Goal: Task Accomplishment & Management: Manage account settings

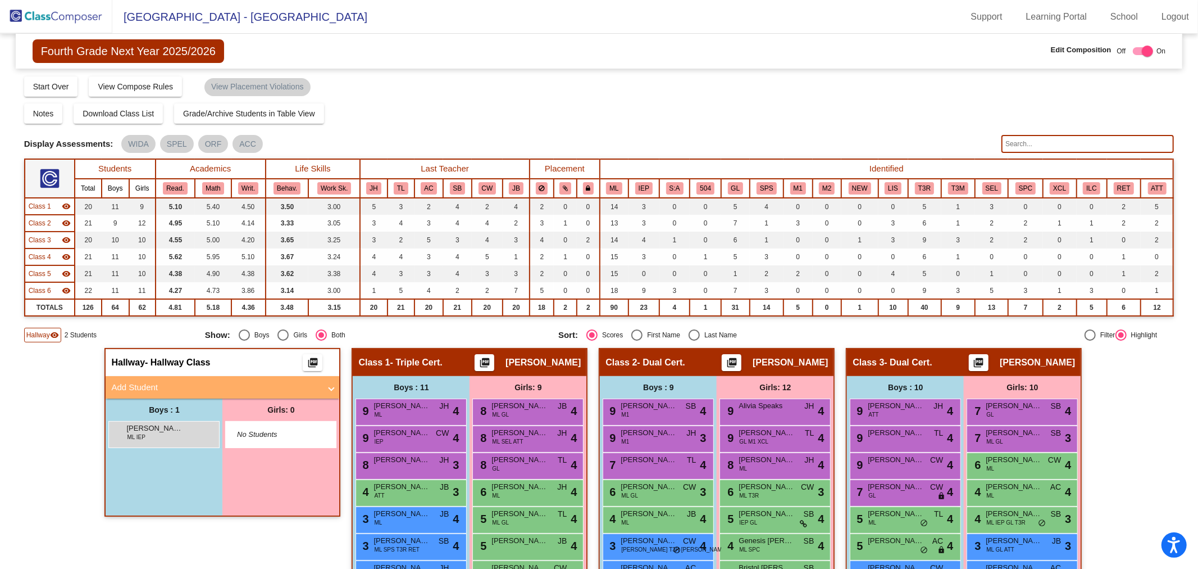
click at [70, 23] on img at bounding box center [56, 16] width 112 height 33
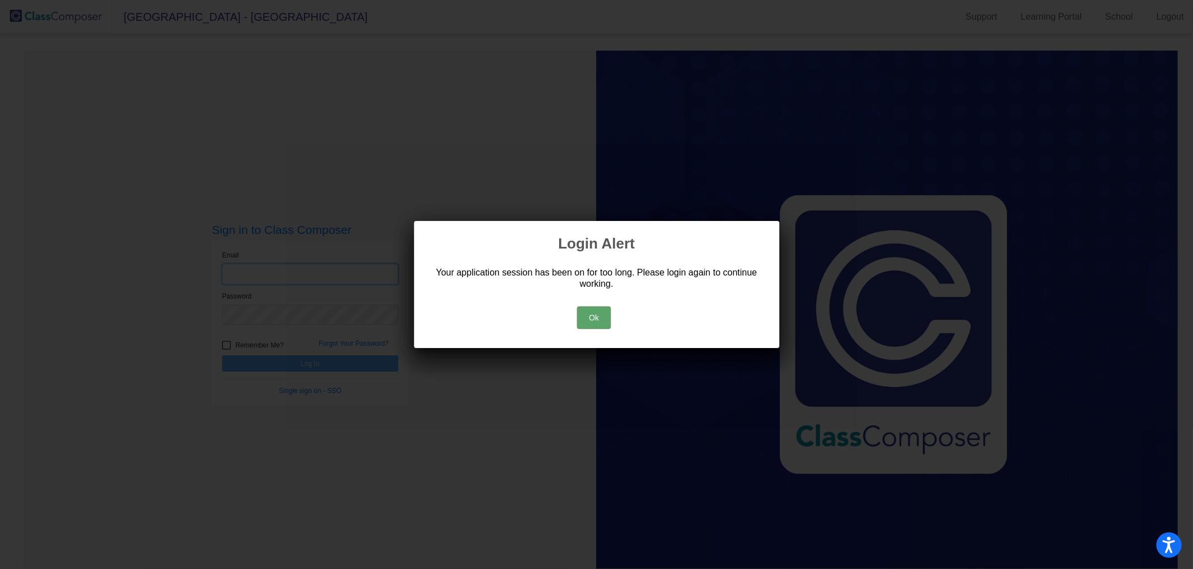
type input "[PERSON_NAME][EMAIL_ADDRESS][PERSON_NAME][DOMAIN_NAME]"
click at [588, 315] on button "Ok" at bounding box center [594, 317] width 34 height 22
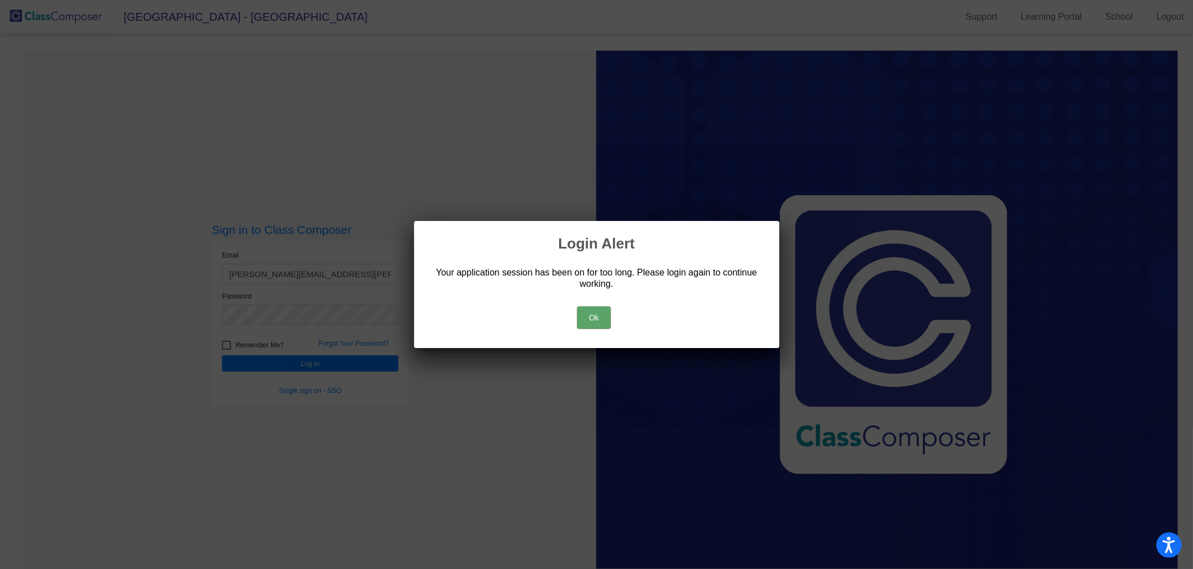
drag, startPoint x: 569, startPoint y: 322, endPoint x: 576, endPoint y: 321, distance: 7.3
click at [569, 322] on div "Ok" at bounding box center [597, 314] width 338 height 39
click at [590, 319] on button "Ok" at bounding box center [594, 317] width 34 height 22
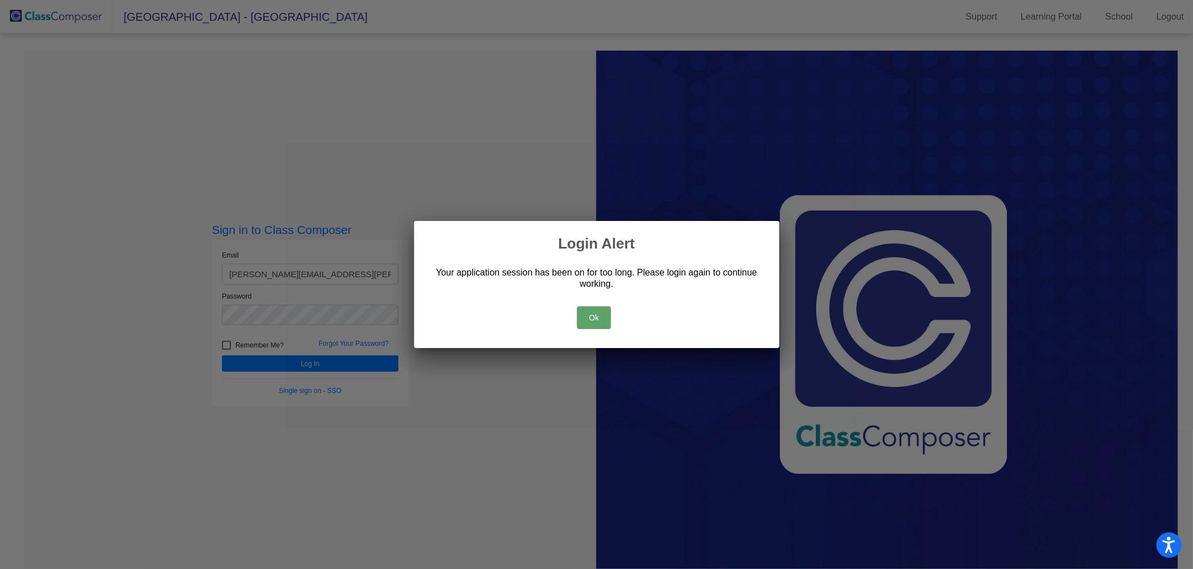
click at [596, 316] on button "Ok" at bounding box center [594, 317] width 34 height 22
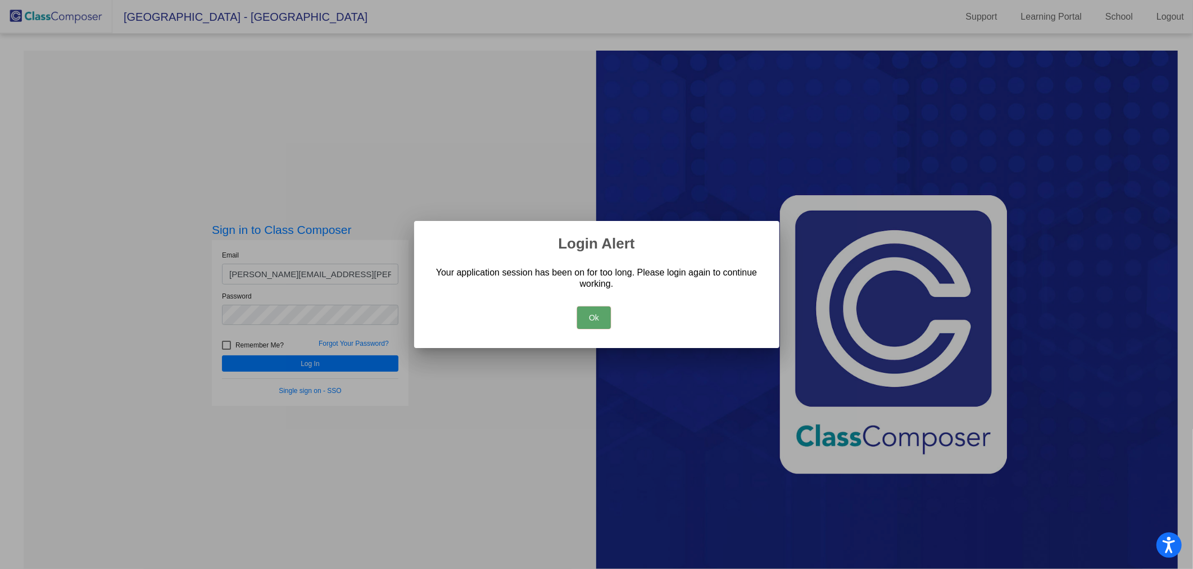
click at [565, 318] on div "Ok" at bounding box center [597, 314] width 338 height 39
click at [590, 317] on button "Ok" at bounding box center [594, 317] width 34 height 22
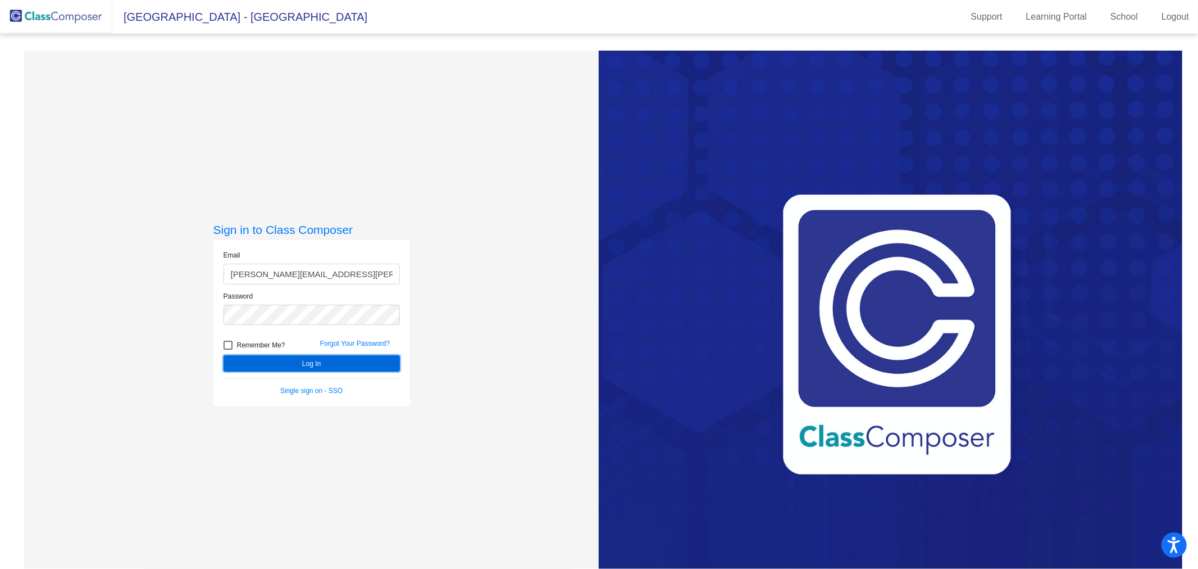
click at [340, 362] on button "Log In" at bounding box center [312, 363] width 176 height 16
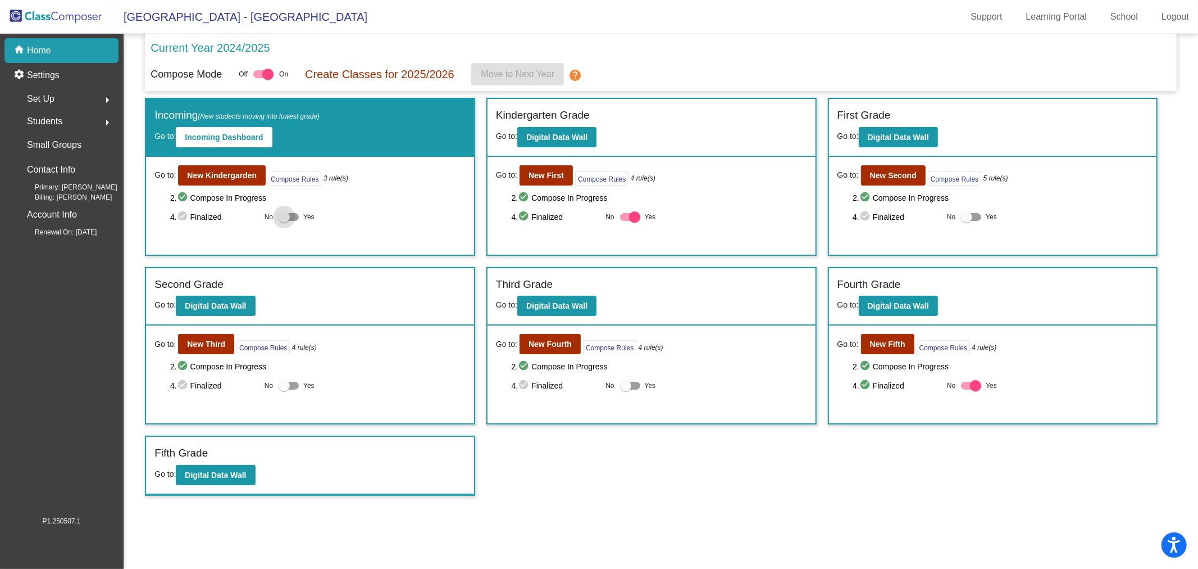
click at [281, 217] on div at bounding box center [284, 216] width 11 height 11
click at [284, 221] on input "Yes" at bounding box center [284, 221] width 1 height 1
checkbox input "true"
click at [973, 213] on div at bounding box center [966, 216] width 11 height 11
click at [967, 221] on input "Yes" at bounding box center [966, 221] width 1 height 1
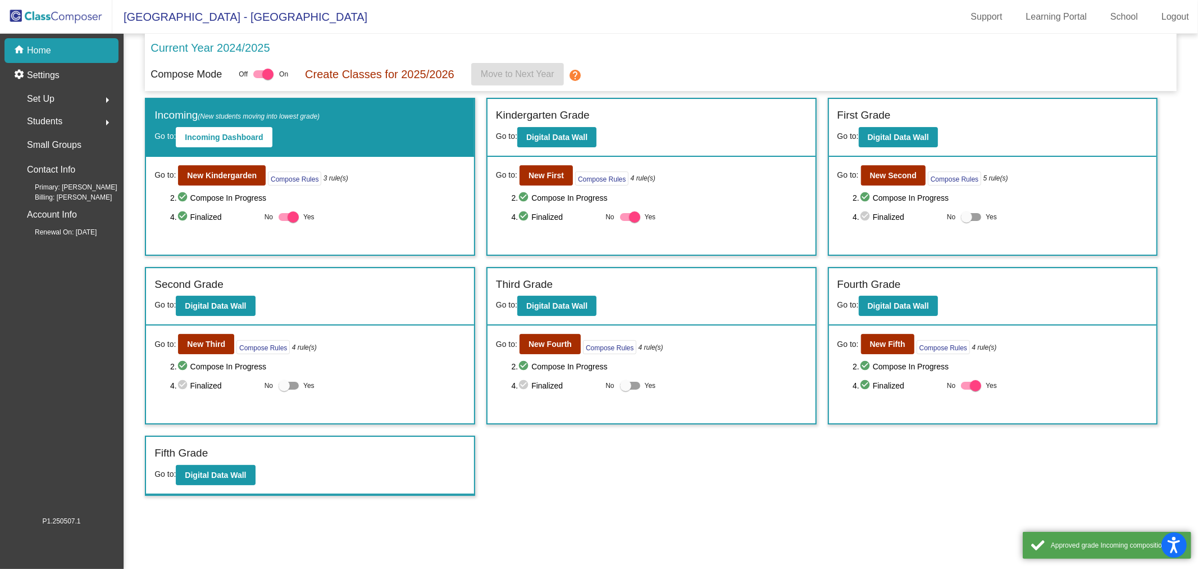
checkbox input "true"
click at [626, 385] on div at bounding box center [625, 385] width 11 height 11
click at [626, 389] on input "Yes" at bounding box center [625, 389] width 1 height 1
checkbox input "true"
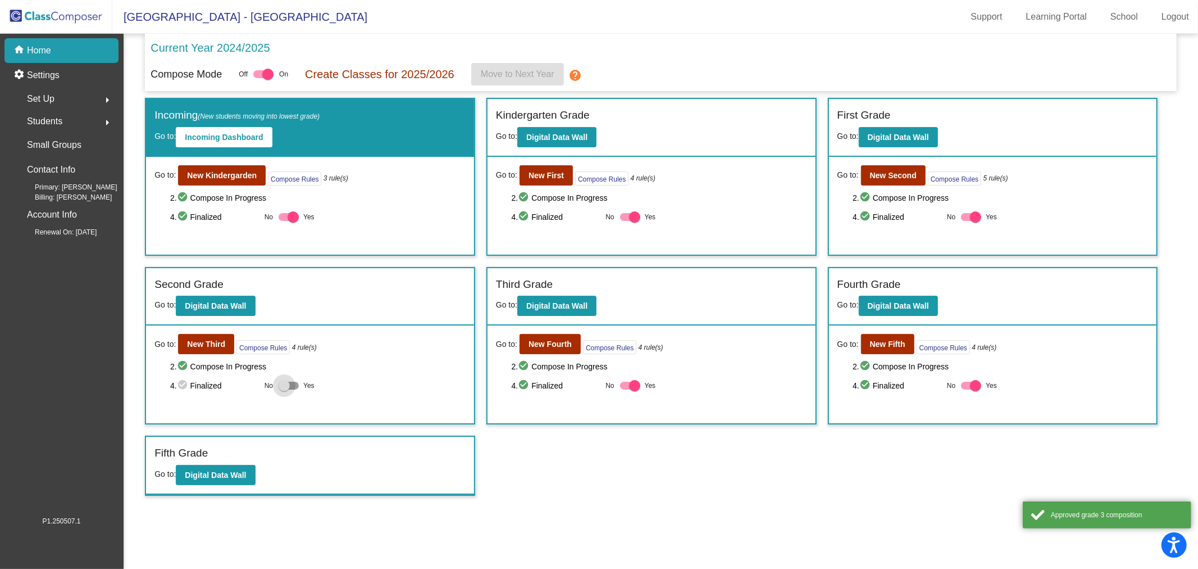
click at [285, 383] on div at bounding box center [284, 385] width 11 height 11
click at [284, 389] on input "Yes" at bounding box center [284, 389] width 1 height 1
checkbox input "true"
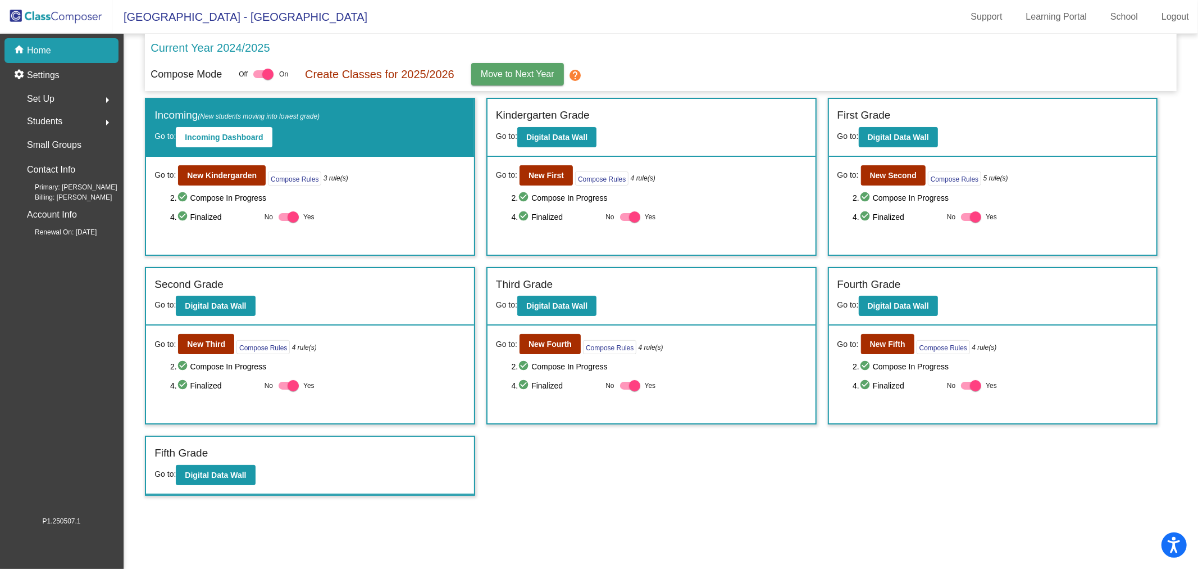
click at [576, 74] on mat-icon "help" at bounding box center [575, 75] width 13 height 13
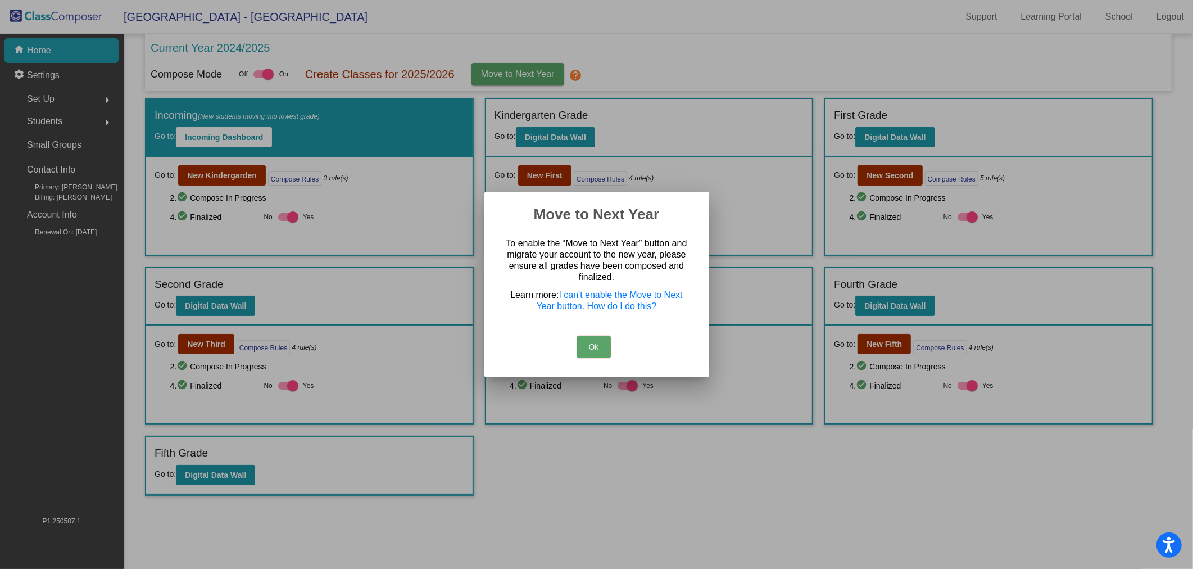
click at [599, 349] on button "Ok" at bounding box center [594, 346] width 34 height 22
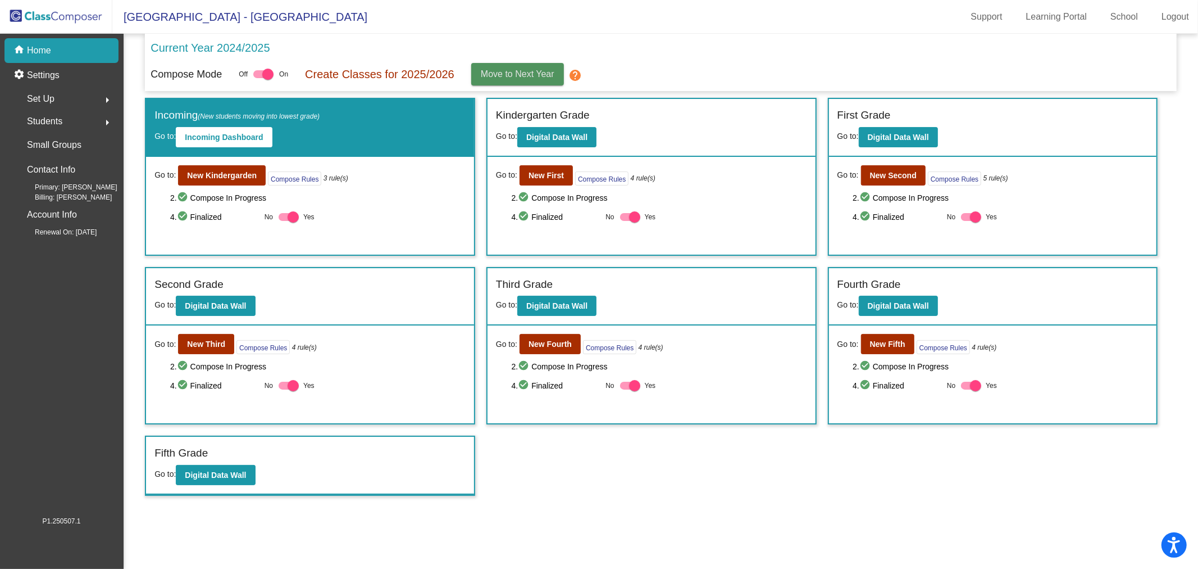
click at [560, 75] on button "Move to Next Year" at bounding box center [517, 74] width 93 height 22
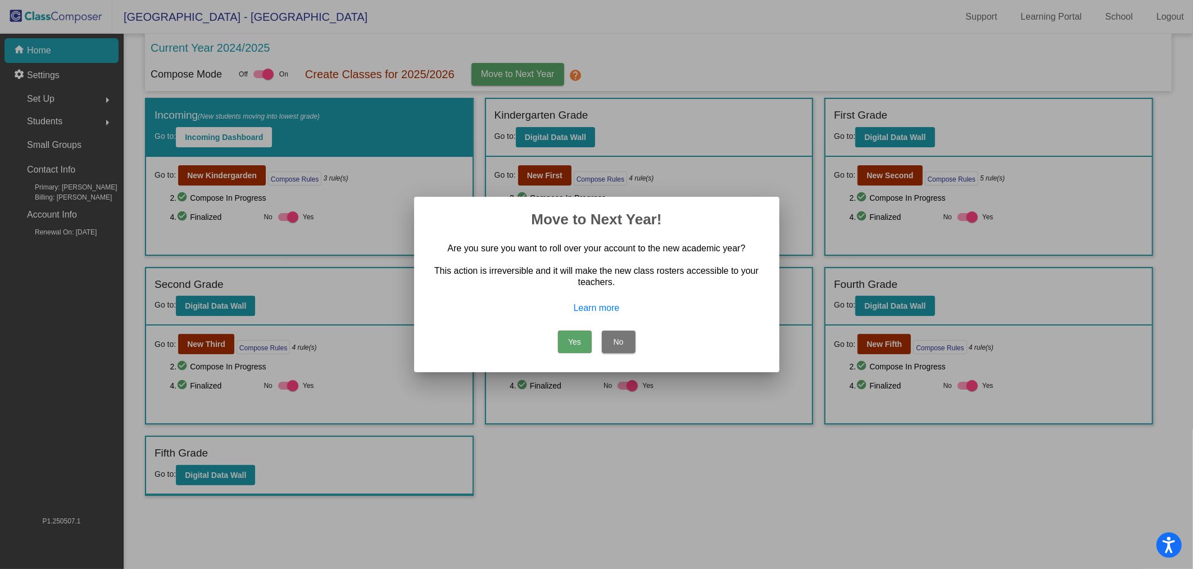
click at [571, 340] on button "Yes" at bounding box center [575, 341] width 34 height 22
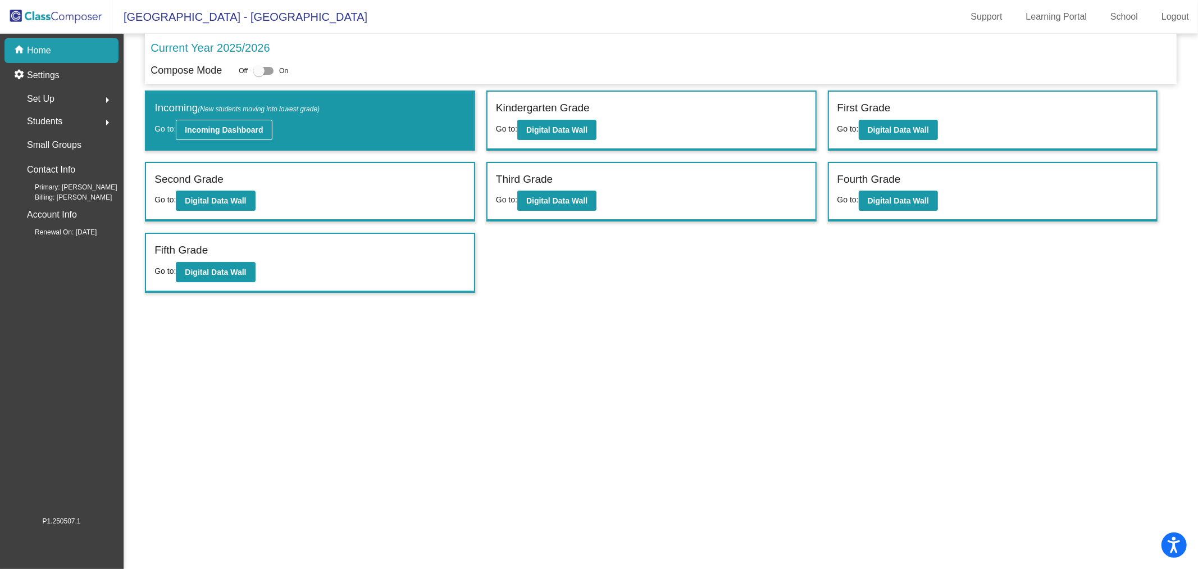
click at [247, 121] on button "Incoming Dashboard" at bounding box center [224, 130] width 96 height 20
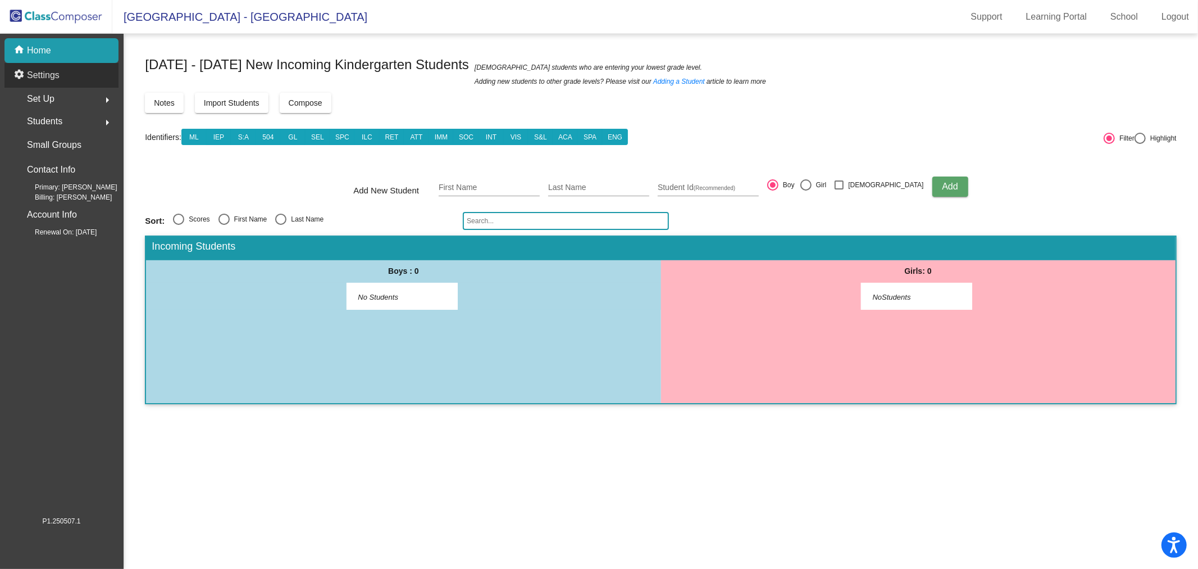
click at [55, 69] on p "Settings" at bounding box center [43, 75] width 33 height 13
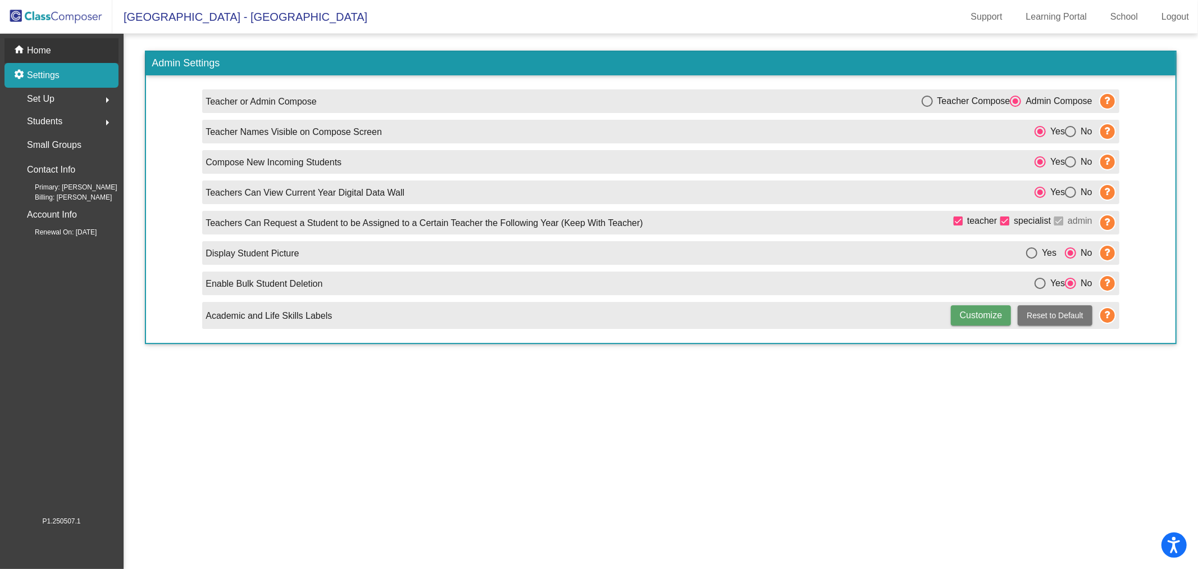
click at [51, 48] on p "Home" at bounding box center [39, 50] width 24 height 13
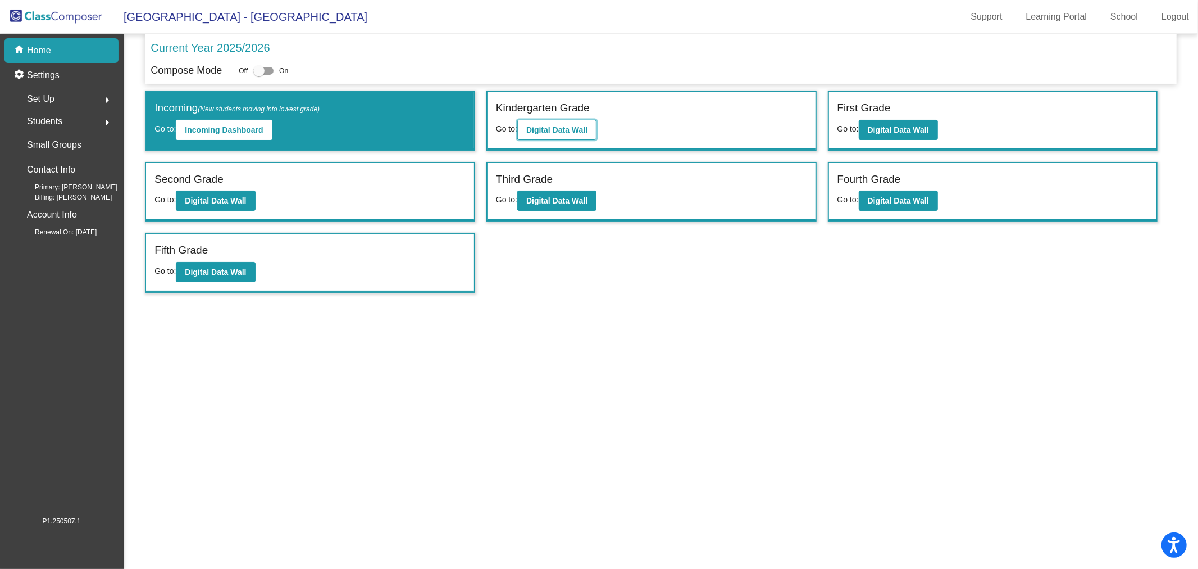
click at [565, 131] on b "Digital Data Wall" at bounding box center [556, 129] width 61 height 9
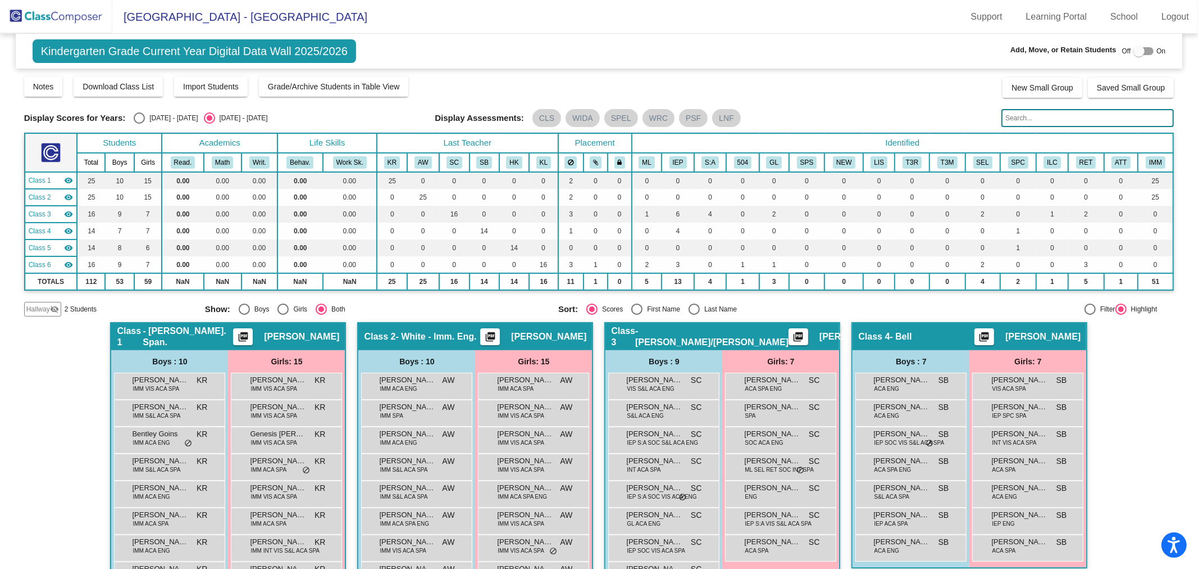
click at [37, 309] on span "Hallway" at bounding box center [38, 309] width 24 height 10
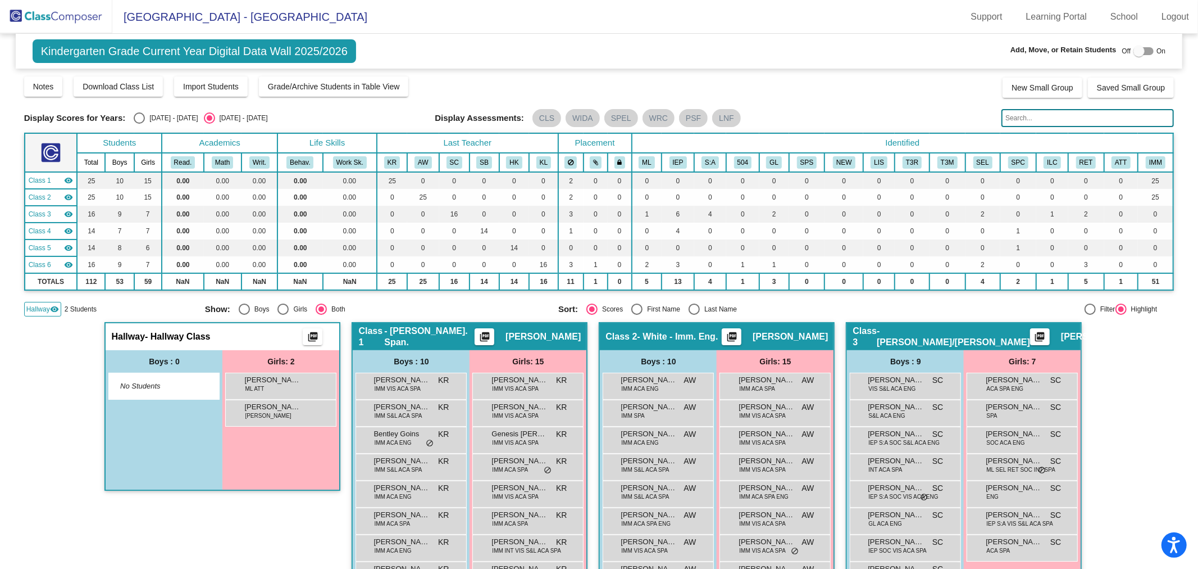
click at [37, 309] on span "Hallway" at bounding box center [38, 309] width 24 height 10
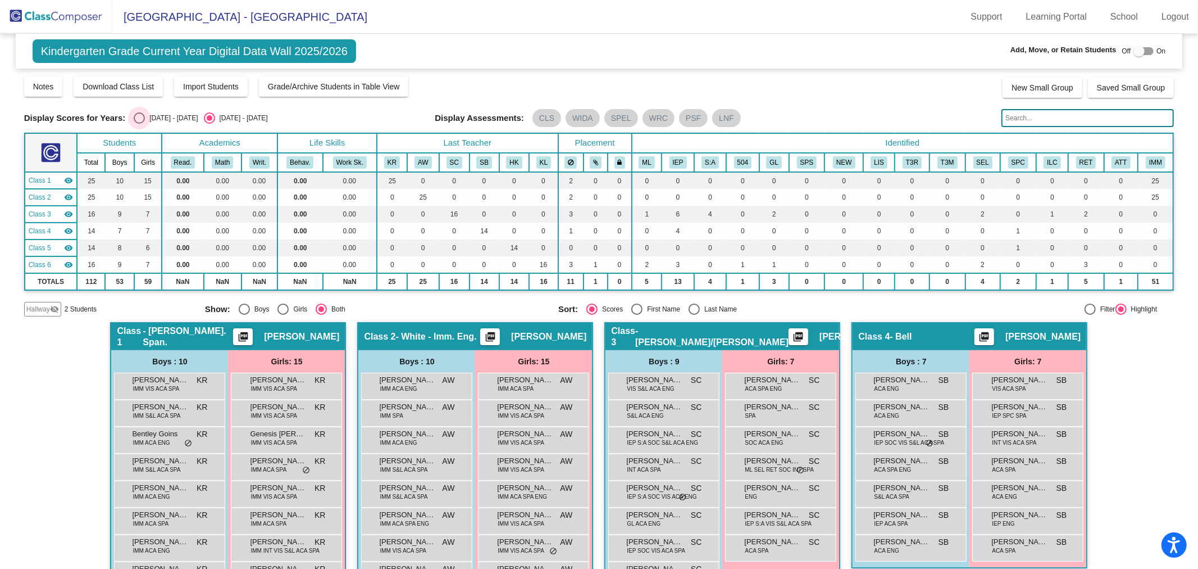
click at [160, 121] on div "[DATE] - [DATE]" at bounding box center [171, 118] width 53 height 10
click at [139, 124] on input "[DATE] - [DATE]" at bounding box center [139, 124] width 1 height 1
radio input "true"
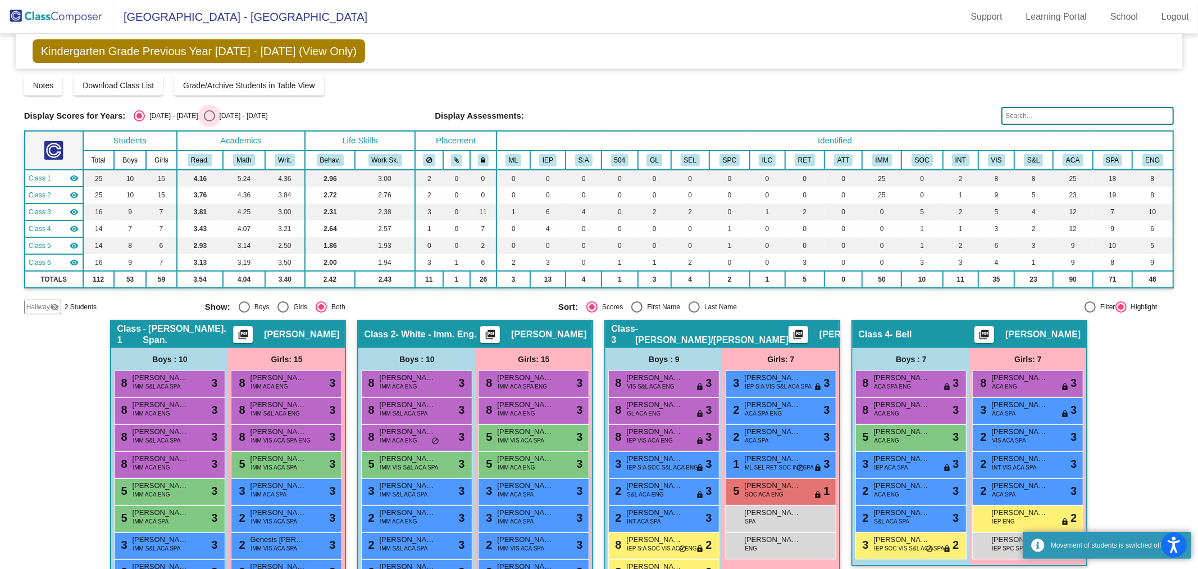
click at [215, 118] on div "[DATE] - [DATE]" at bounding box center [241, 116] width 53 height 10
click at [210, 121] on input "[DATE] - [DATE]" at bounding box center [209, 121] width 1 height 1
radio input "true"
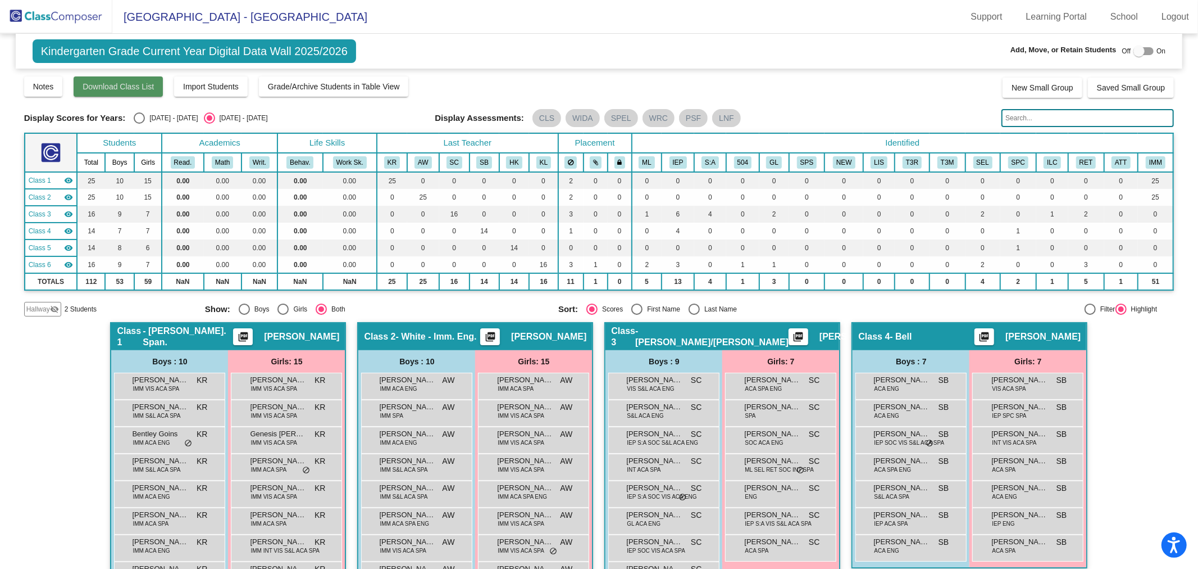
click at [128, 87] on span "Download Class List" at bounding box center [118, 86] width 71 height 9
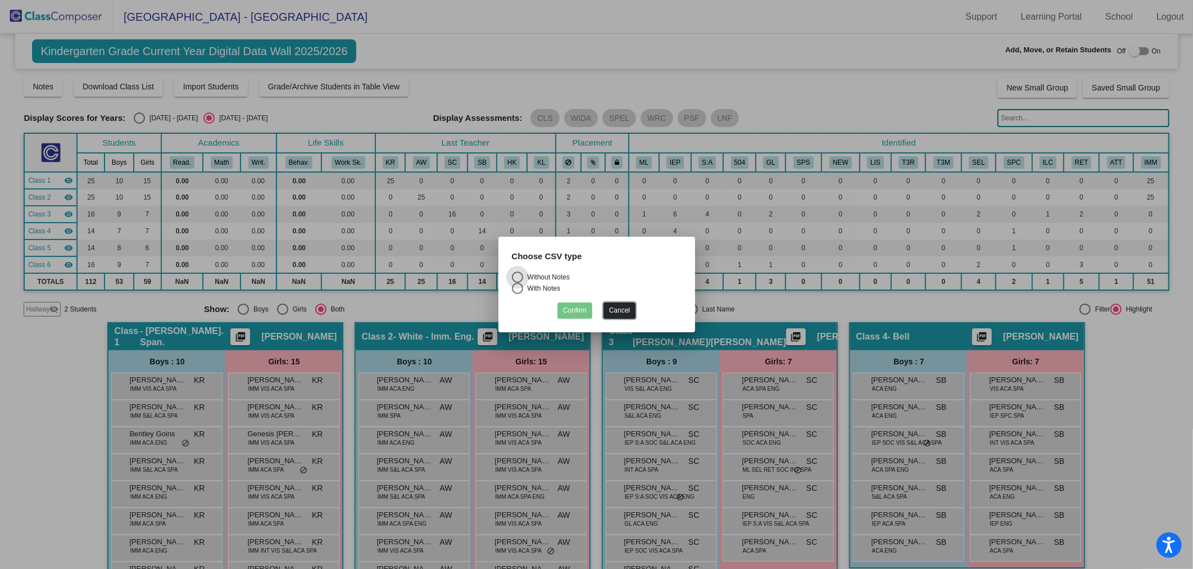
click at [622, 310] on button "Cancel" at bounding box center [619, 310] width 32 height 16
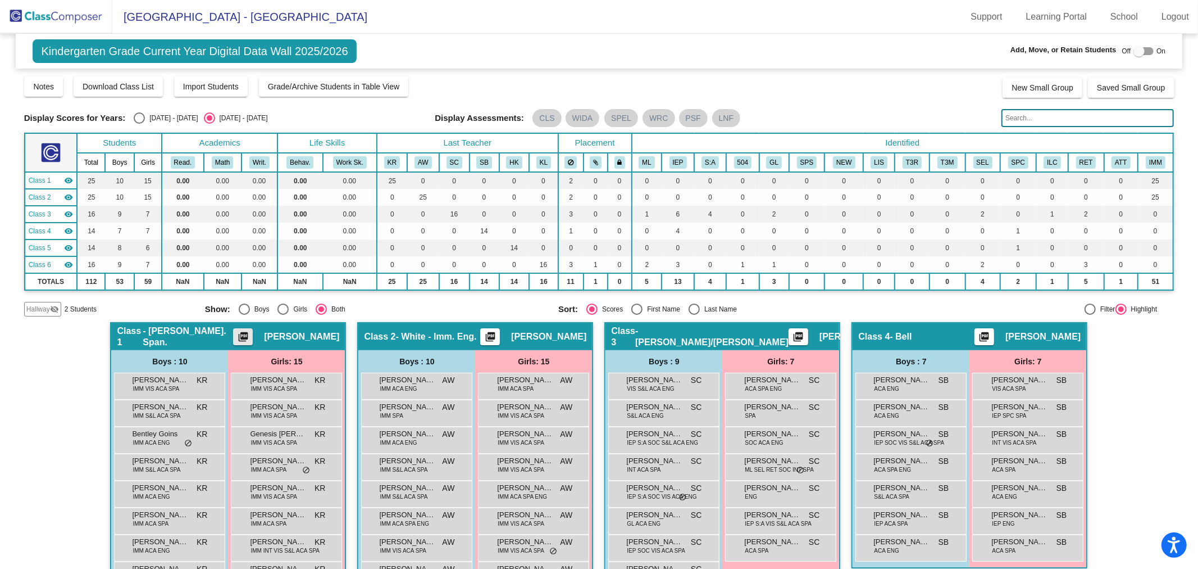
click at [250, 333] on mat-icon "picture_as_pdf" at bounding box center [243, 339] width 13 height 16
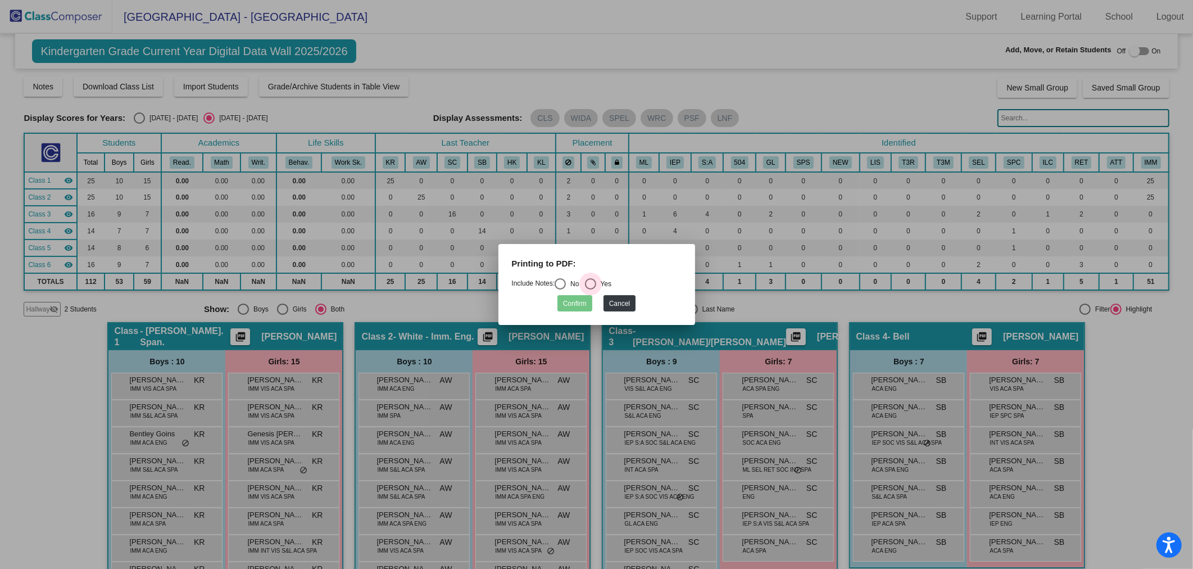
click at [593, 285] on div "Select an option" at bounding box center [590, 283] width 11 height 11
click at [590, 289] on input "Yes" at bounding box center [590, 289] width 1 height 1
radio input "true"
click at [573, 309] on button "Confirm" at bounding box center [574, 303] width 35 height 16
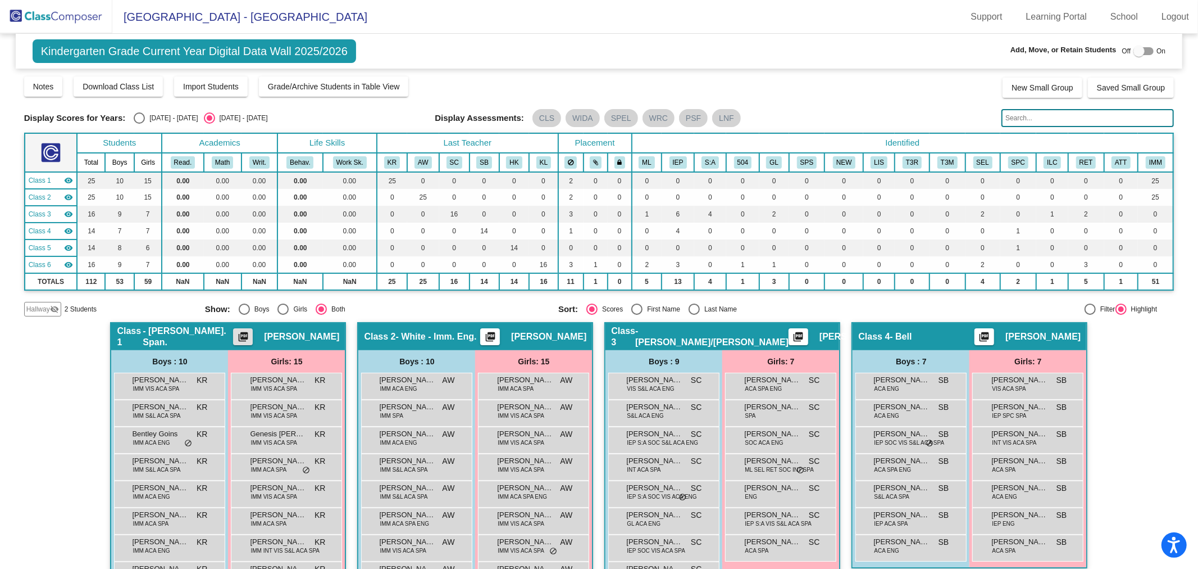
click at [140, 118] on div "Select an option" at bounding box center [139, 117] width 11 height 11
click at [139, 124] on input "[DATE] - [DATE]" at bounding box center [139, 124] width 1 height 1
radio input "true"
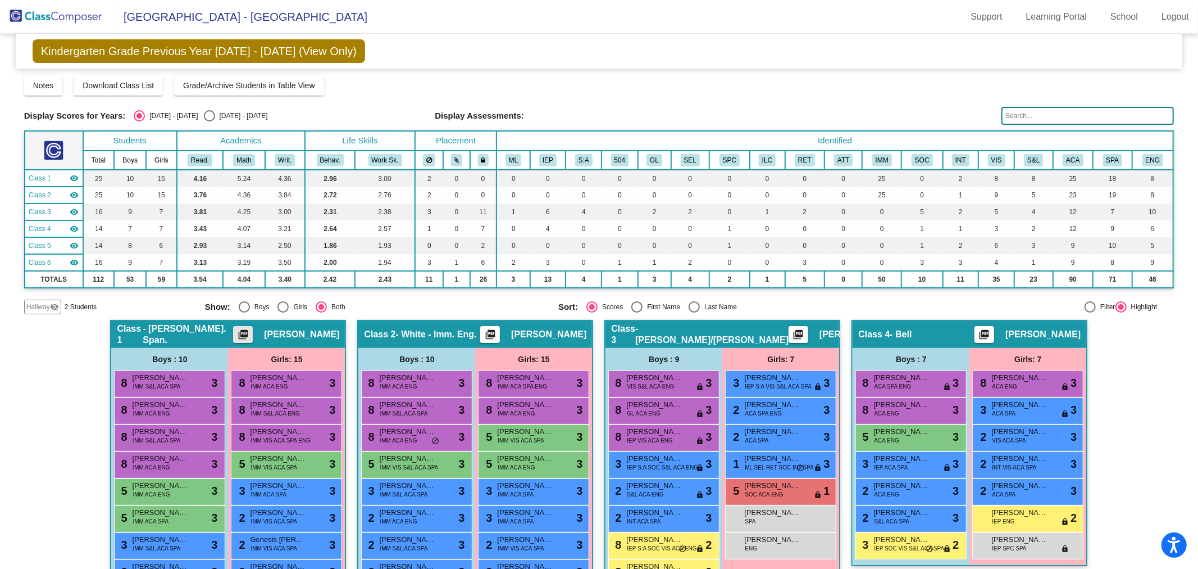
click at [250, 329] on mat-icon "picture_as_pdf" at bounding box center [243, 337] width 13 height 16
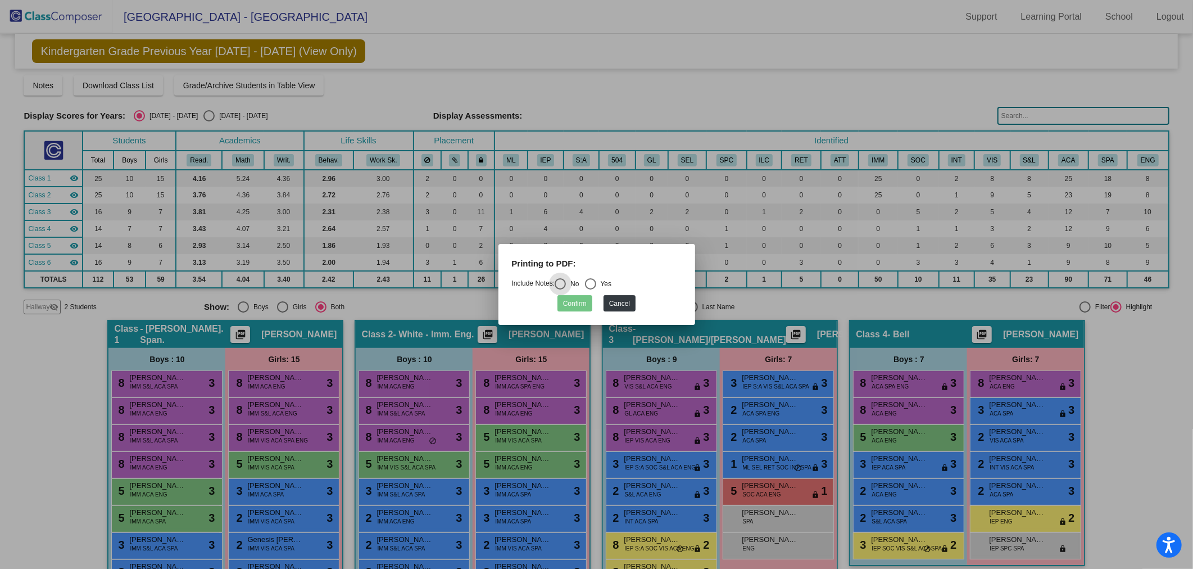
click at [600, 280] on div "Yes" at bounding box center [604, 284] width 16 height 10
click at [590, 289] on input "Yes" at bounding box center [590, 289] width 1 height 1
radio input "true"
click at [576, 302] on button "Confirm" at bounding box center [574, 303] width 35 height 16
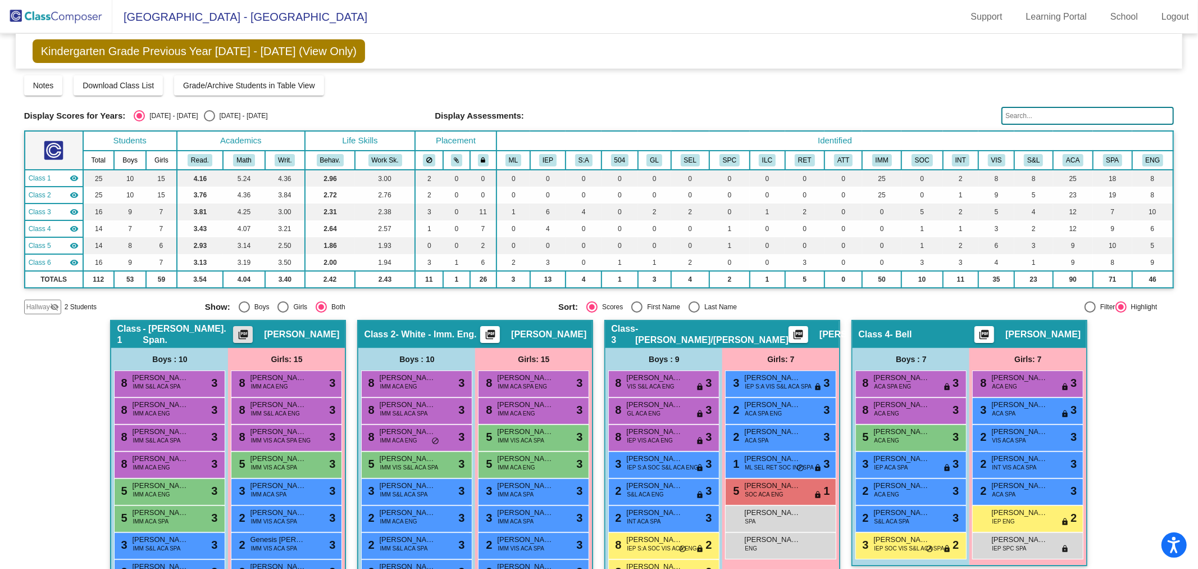
click at [497, 329] on mat-icon "picture_as_pdf" at bounding box center [490, 337] width 13 height 16
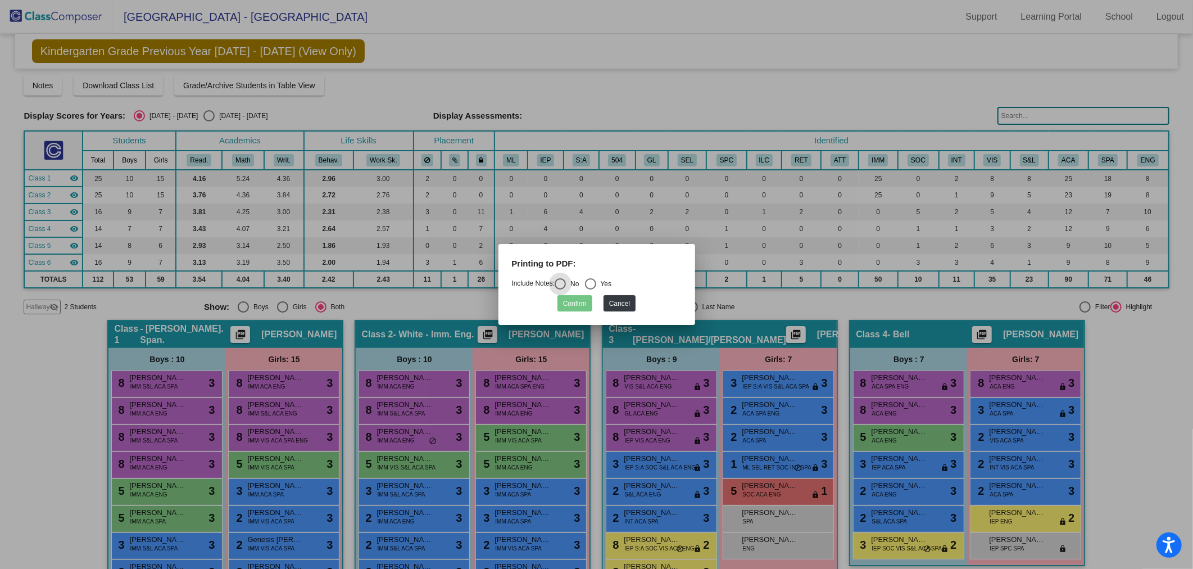
click at [596, 283] on div "Select an option" at bounding box center [590, 283] width 11 height 11
click at [590, 289] on input "Yes" at bounding box center [590, 289] width 1 height 1
radio input "true"
click at [576, 298] on button "Confirm" at bounding box center [574, 303] width 35 height 16
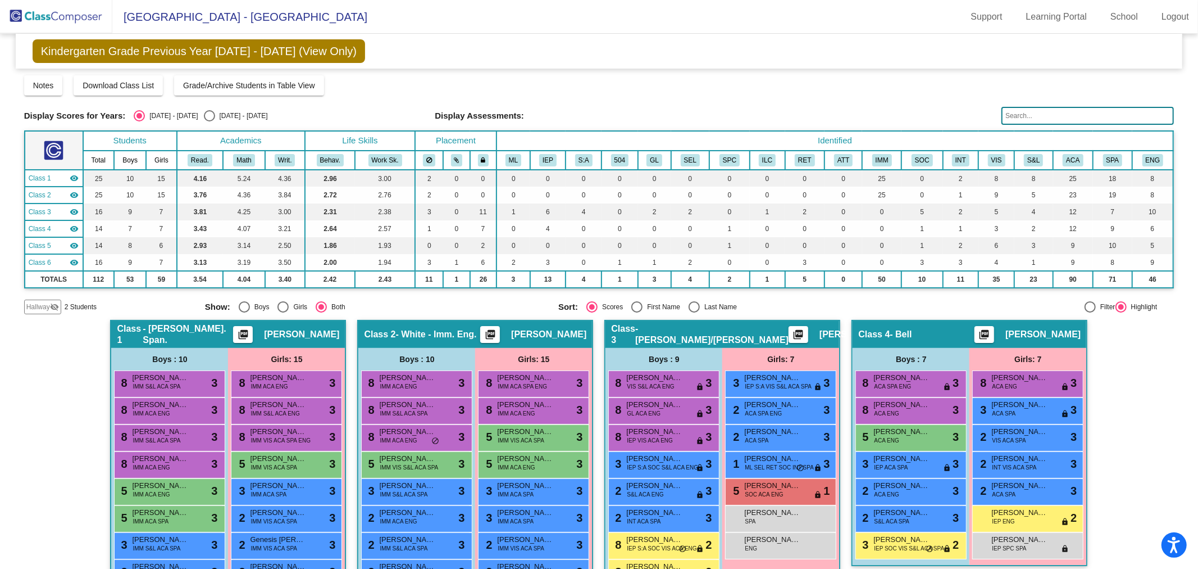
click at [74, 17] on img at bounding box center [56, 16] width 112 height 33
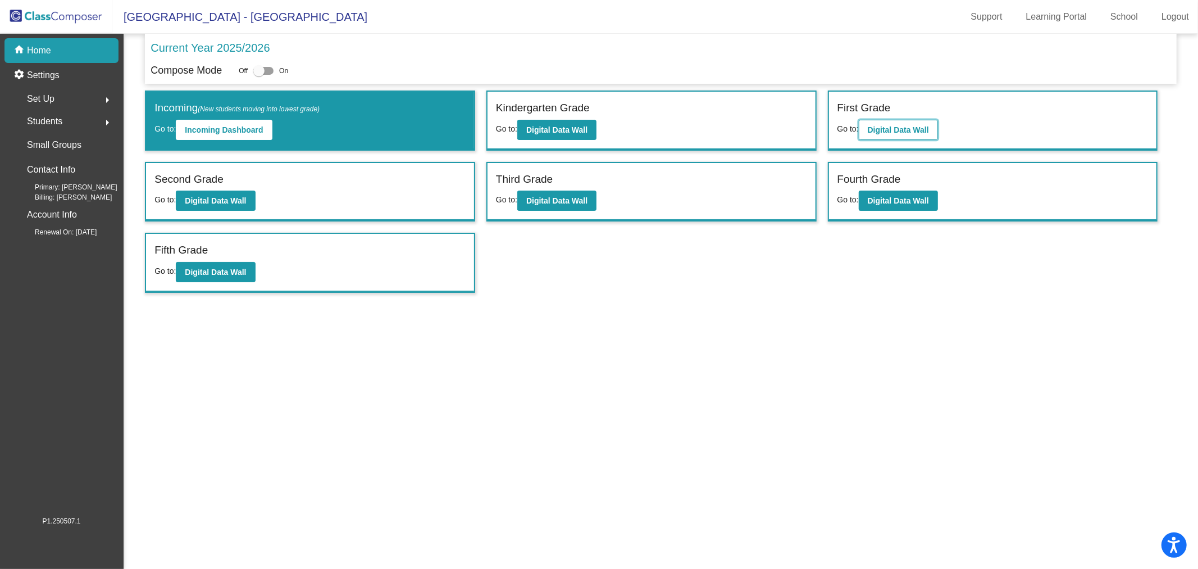
click at [894, 132] on b "Digital Data Wall" at bounding box center [898, 129] width 61 height 9
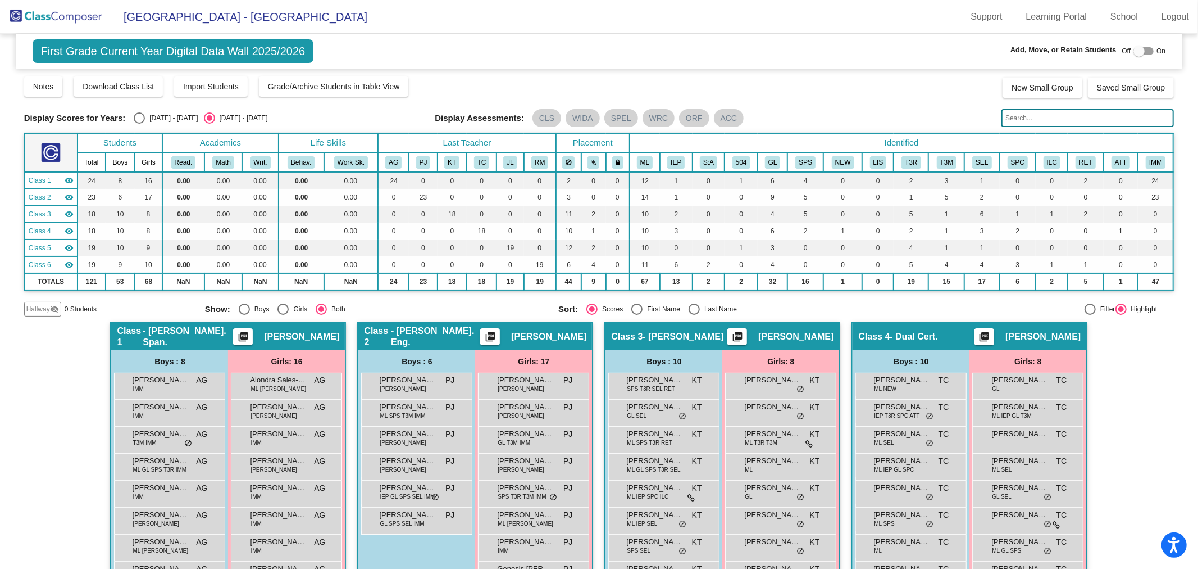
click at [53, 21] on img at bounding box center [56, 16] width 112 height 33
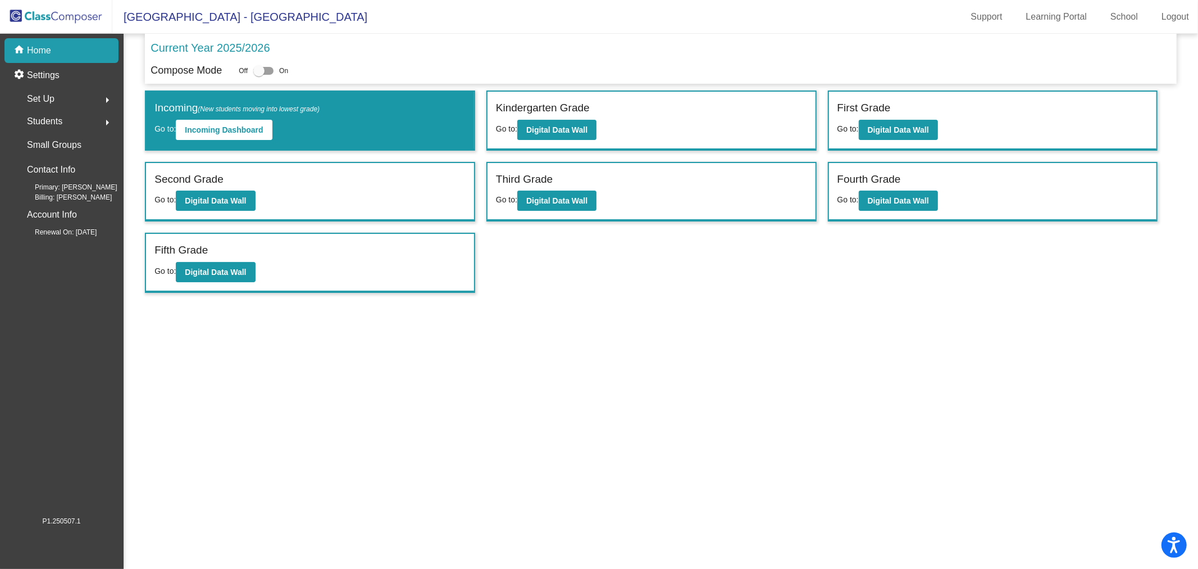
click at [261, 74] on div at bounding box center [258, 70] width 11 height 11
click at [259, 75] on input "checkbox" at bounding box center [258, 75] width 1 height 1
checkbox input "true"
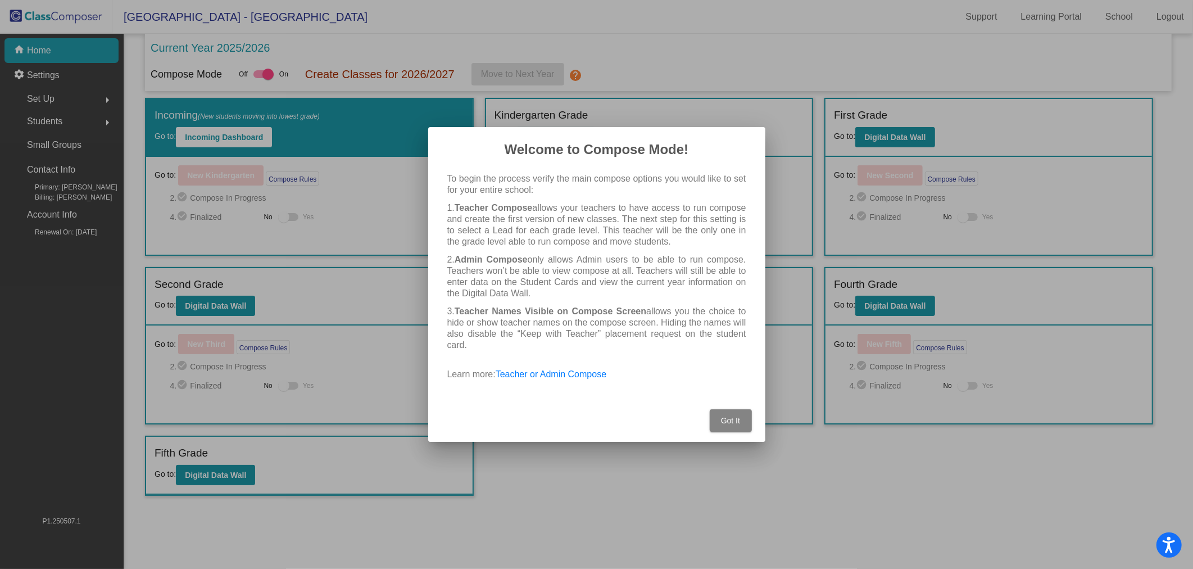
click at [732, 416] on span "Got It" at bounding box center [730, 420] width 19 height 9
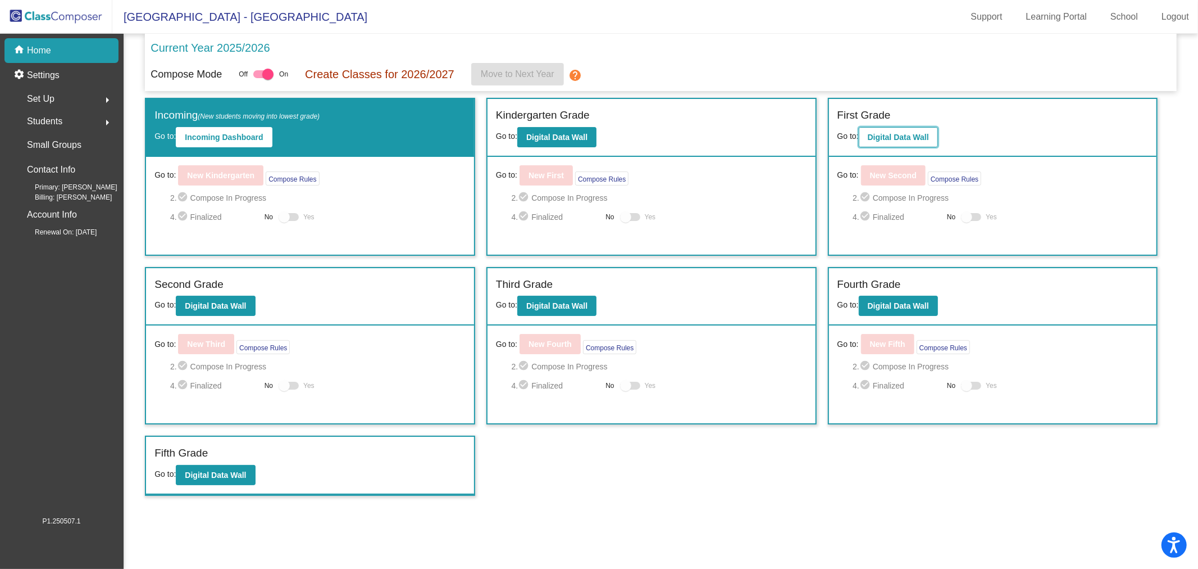
click at [920, 139] on b "Digital Data Wall" at bounding box center [898, 137] width 61 height 9
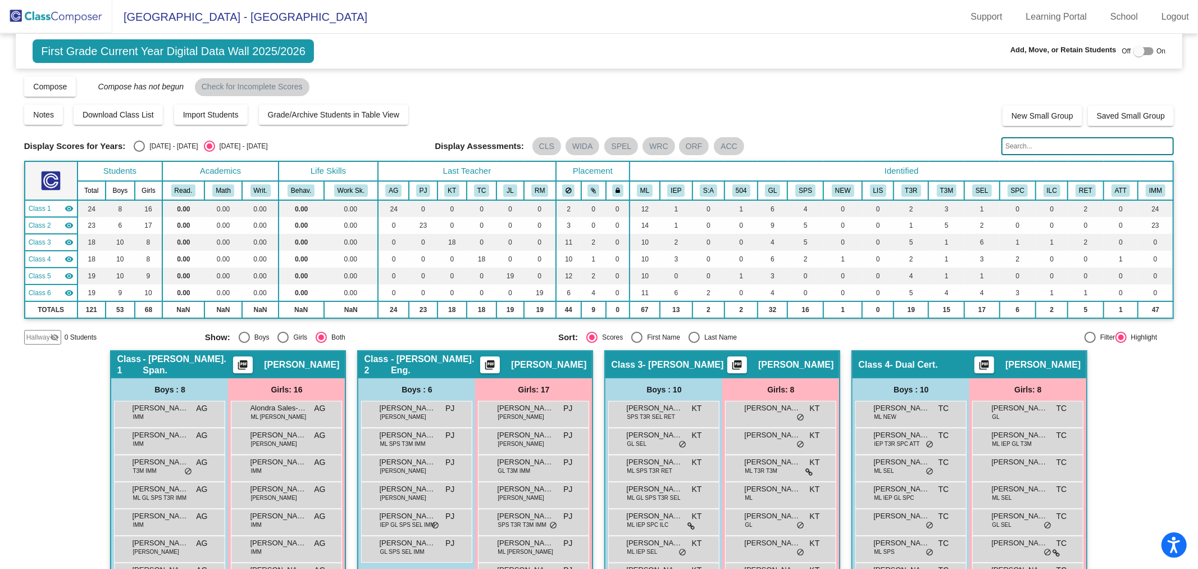
click at [57, 6] on img at bounding box center [56, 16] width 112 height 33
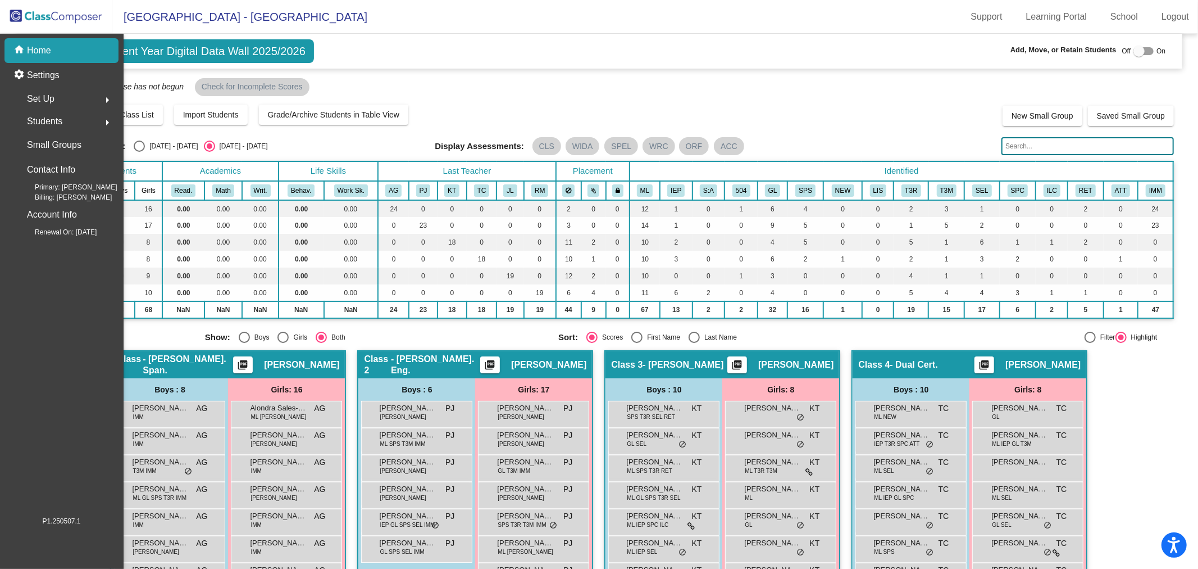
click at [52, 10] on img at bounding box center [56, 16] width 112 height 33
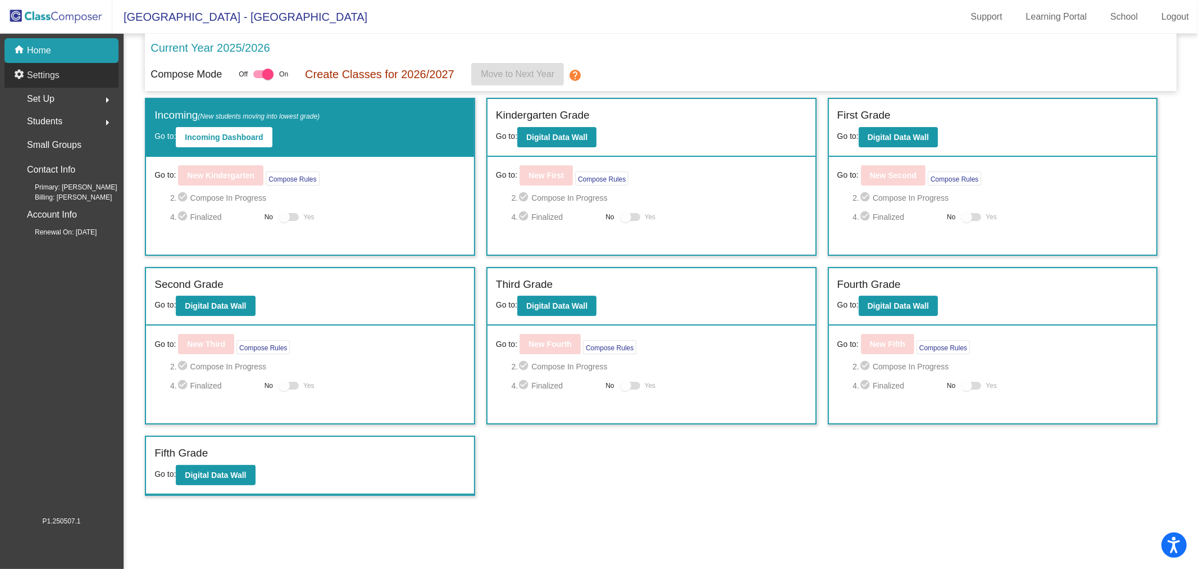
click at [47, 69] on p "Settings" at bounding box center [43, 75] width 33 height 13
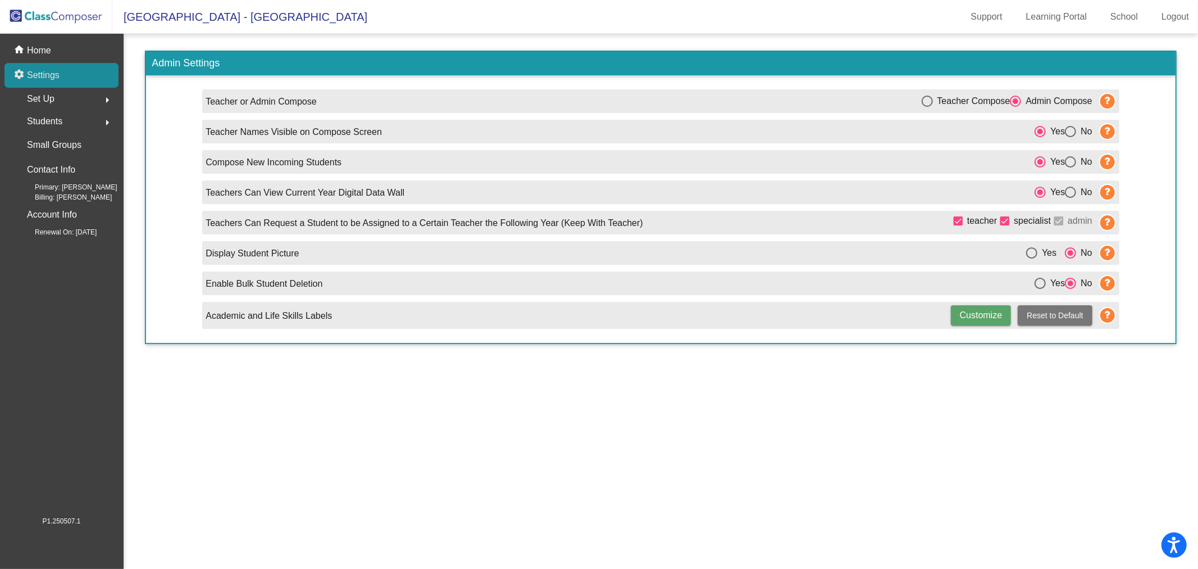
click at [46, 96] on span "Set Up" at bounding box center [41, 99] width 28 height 16
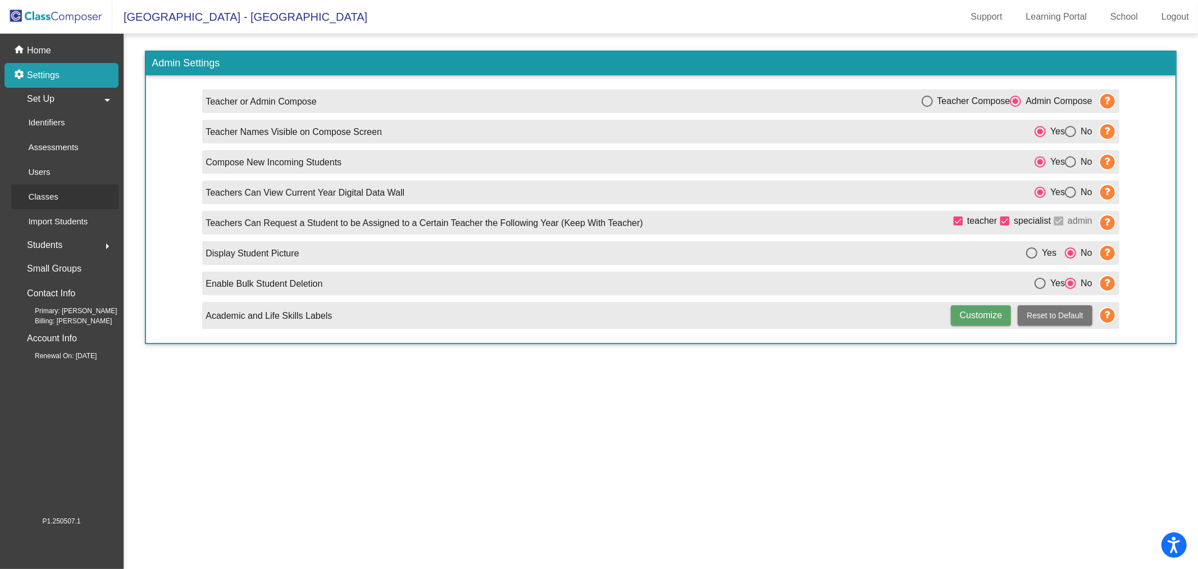
click at [56, 187] on div "Classes" at bounding box center [39, 196] width 56 height 25
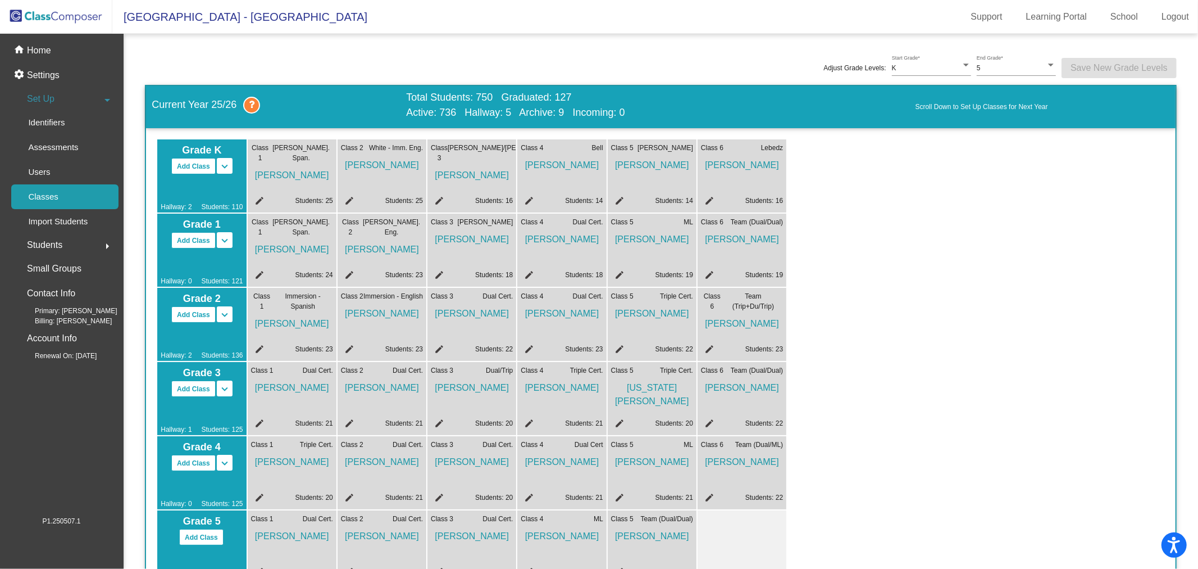
click at [706, 268] on div "Class 6 Team (Dual/Dual) [PERSON_NAME] edit Students: 19" at bounding box center [742, 249] width 89 height 73
click at [706, 274] on mat-icon "edit" at bounding box center [707, 276] width 13 height 13
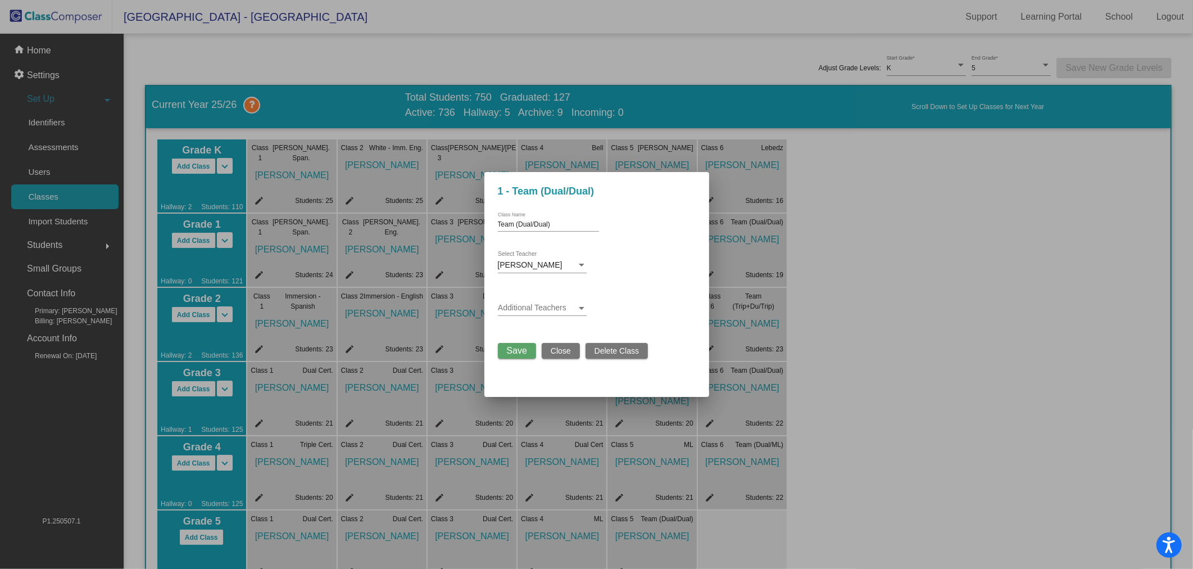
click at [569, 302] on div "Additional Teachers" at bounding box center [542, 305] width 89 height 22
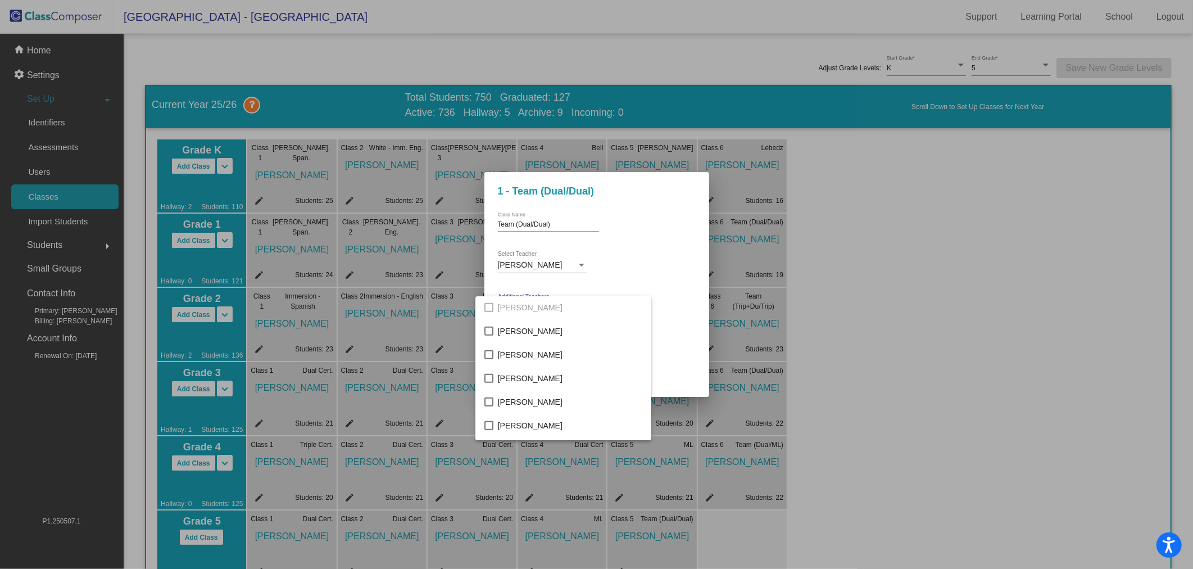
scroll to position [936, 0]
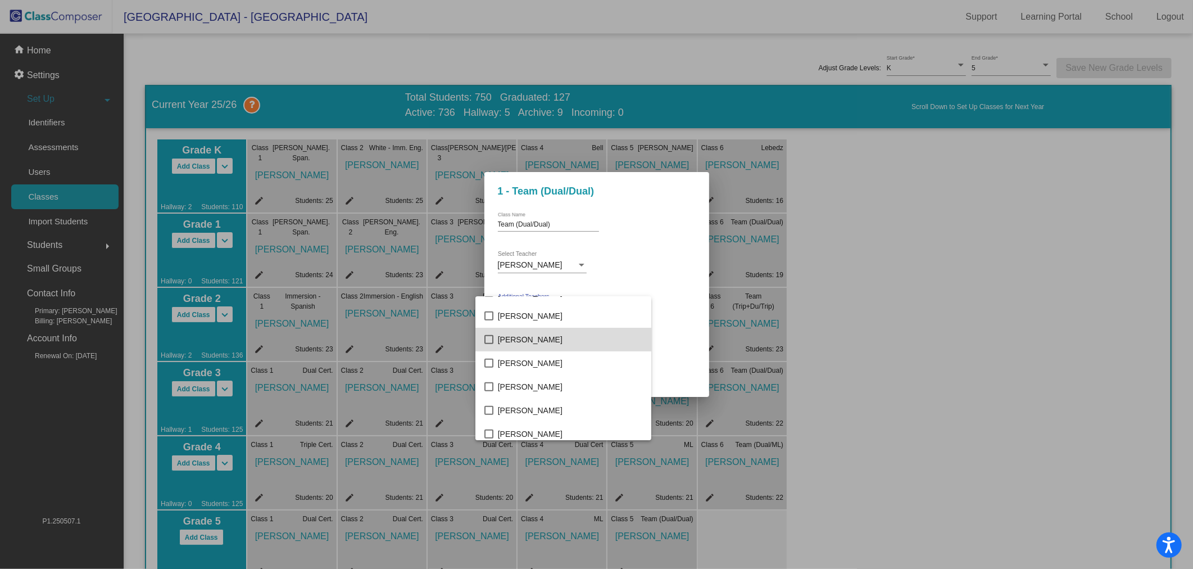
click at [572, 338] on span "[PERSON_NAME]" at bounding box center [570, 340] width 144 height 24
click at [684, 308] on div at bounding box center [596, 284] width 1193 height 569
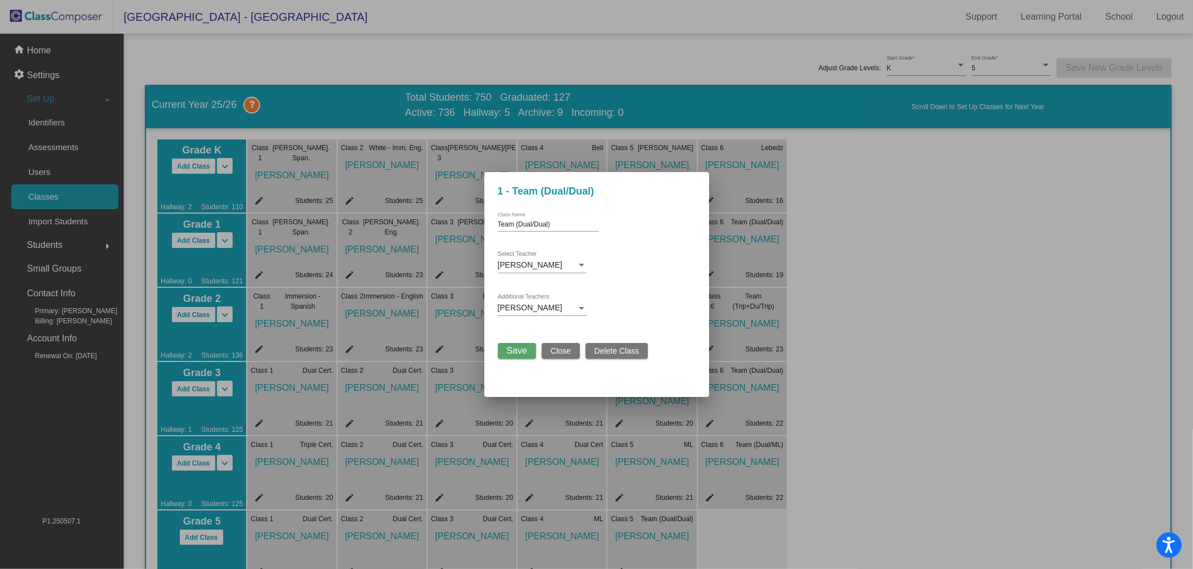
click at [565, 221] on input "Team (Dual/Dual)" at bounding box center [548, 225] width 101 height 8
type input "[PERSON_NAME]/West"
click at [525, 352] on span "Save" at bounding box center [517, 351] width 20 height 10
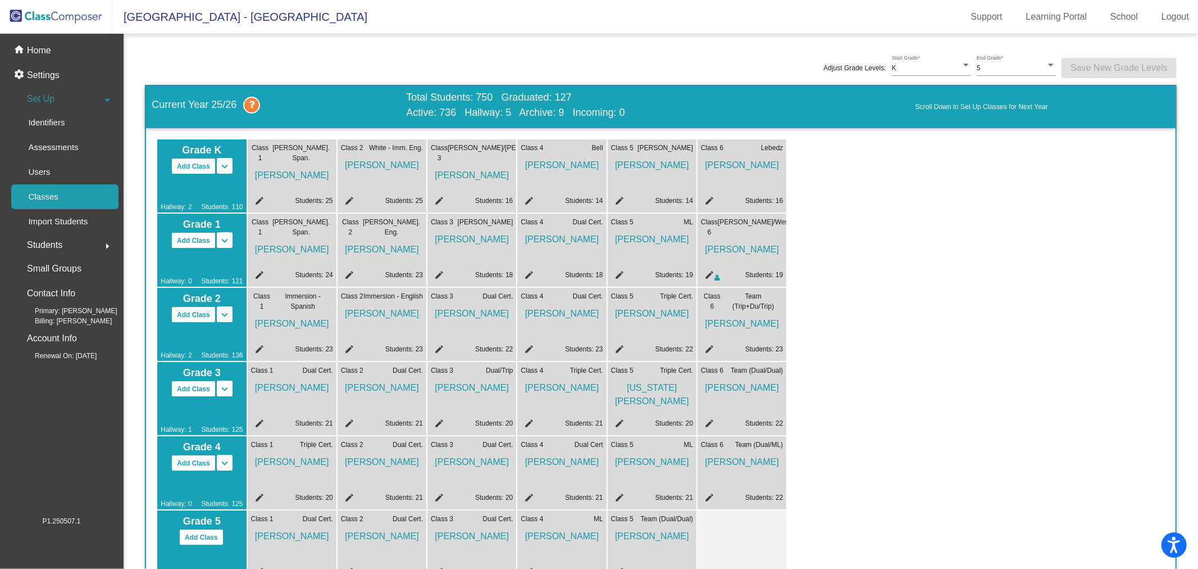
click at [255, 346] on mat-icon "edit" at bounding box center [257, 350] width 13 height 13
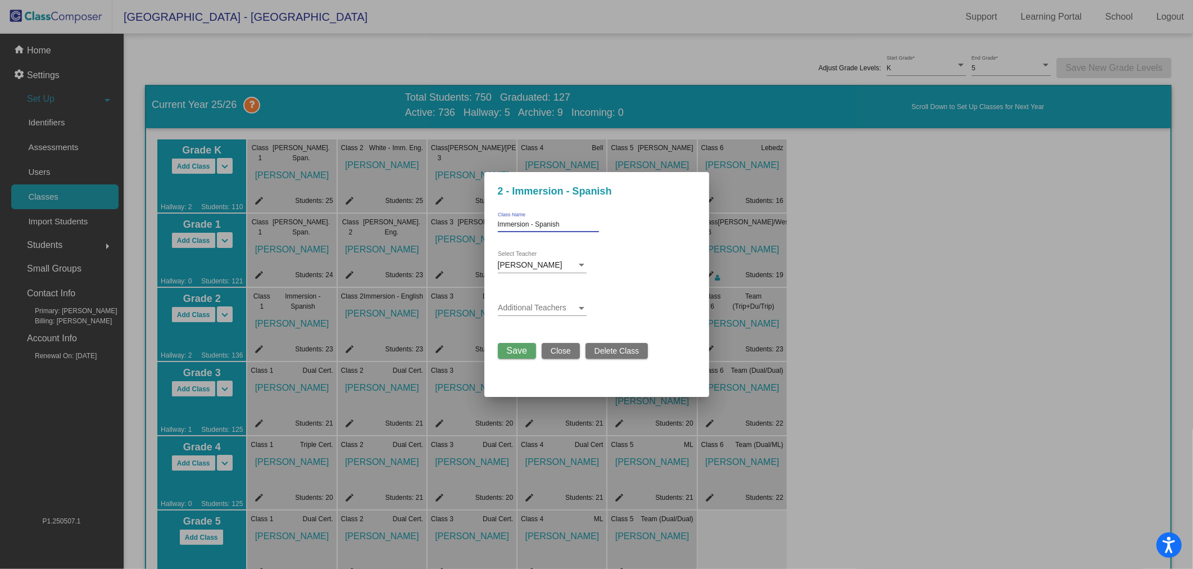
click at [572, 222] on input "Immersion - Spanish" at bounding box center [548, 225] width 101 height 8
click at [526, 225] on input "Immersion - Spanish" at bounding box center [548, 225] width 101 height 8
drag, startPoint x: 529, startPoint y: 222, endPoint x: 517, endPoint y: 225, distance: 11.6
click at [517, 225] on input "Immersion - Spanish" at bounding box center [548, 225] width 101 height 8
click at [562, 217] on div "Immersion - Spanish Class Name" at bounding box center [548, 221] width 101 height 19
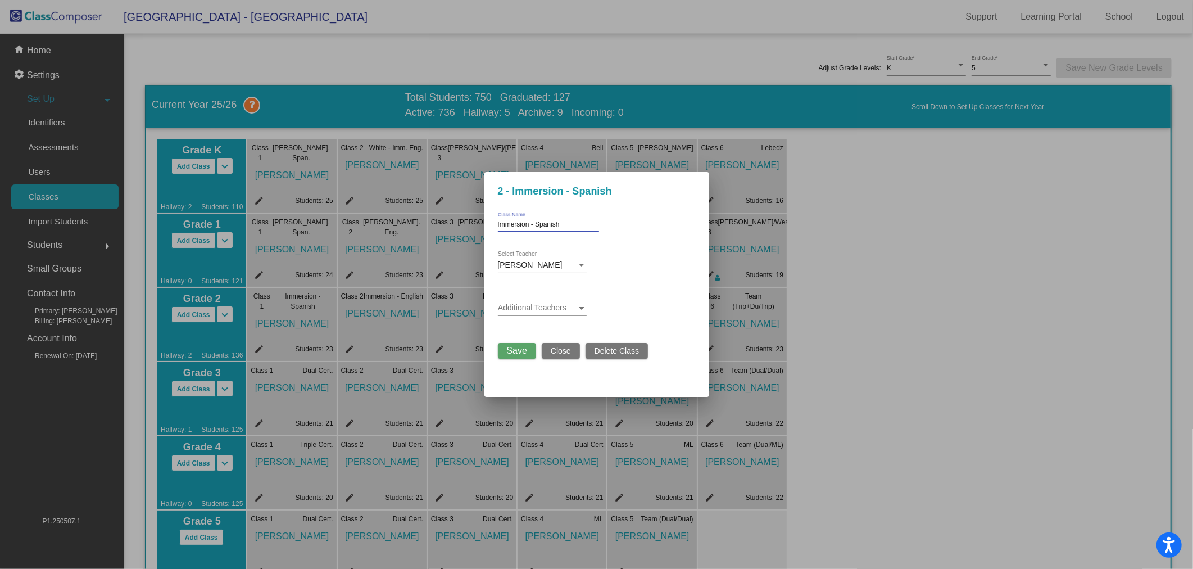
drag, startPoint x: 563, startPoint y: 226, endPoint x: 485, endPoint y: 234, distance: 78.4
click at [485, 234] on mat-dialog-container "2 - Immersion - Spanish Immersion - Spanish Class Name [PERSON_NAME] Select Tea…" at bounding box center [596, 284] width 225 height 225
type input "[PERSON_NAME]. Span."
click at [524, 351] on span "Save" at bounding box center [517, 351] width 20 height 10
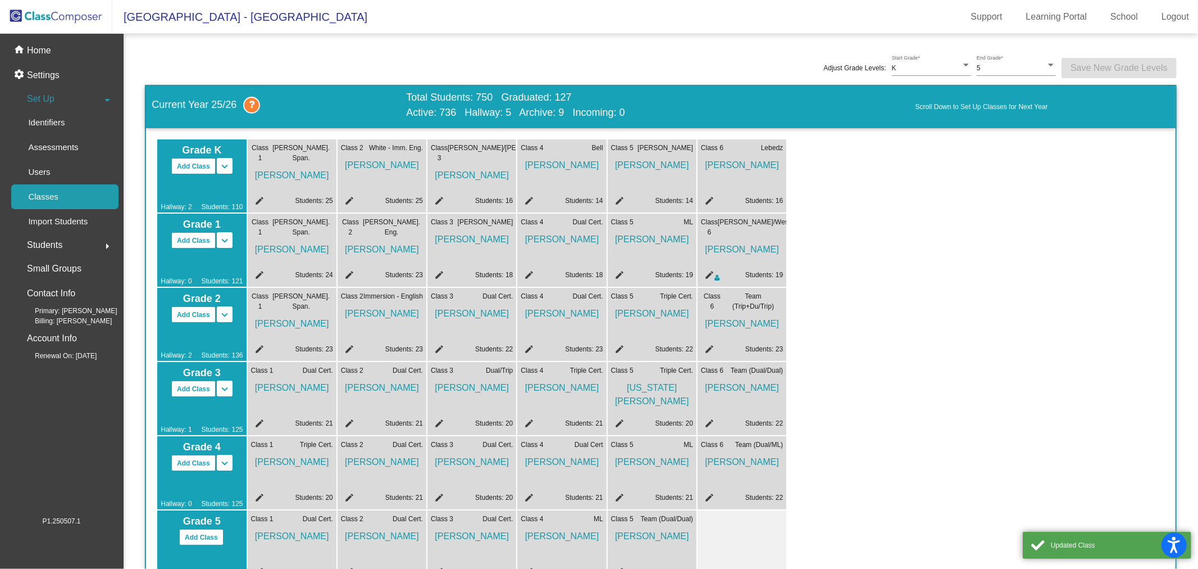
click at [347, 349] on mat-icon "edit" at bounding box center [347, 350] width 13 height 13
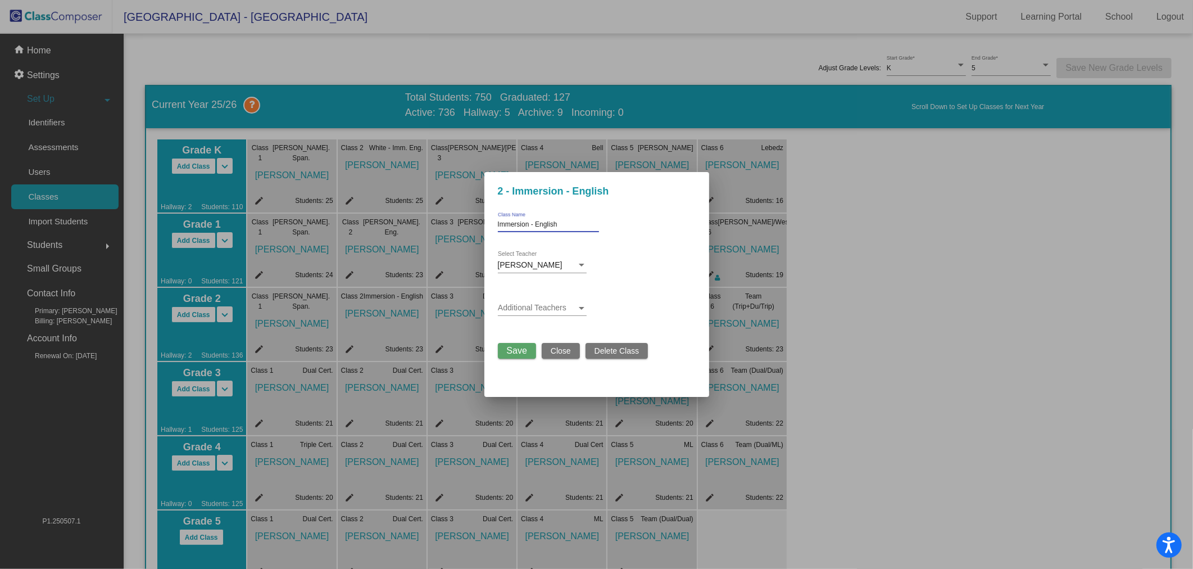
drag, startPoint x: 498, startPoint y: 222, endPoint x: 620, endPoint y: 209, distance: 122.6
click at [607, 215] on div "Immersion - English Class Name [PERSON_NAME] Select Teacher Additional Teachers…" at bounding box center [597, 279] width 198 height 157
type input "[PERSON_NAME]. Eng."
click at [510, 355] on span "Save" at bounding box center [517, 351] width 20 height 10
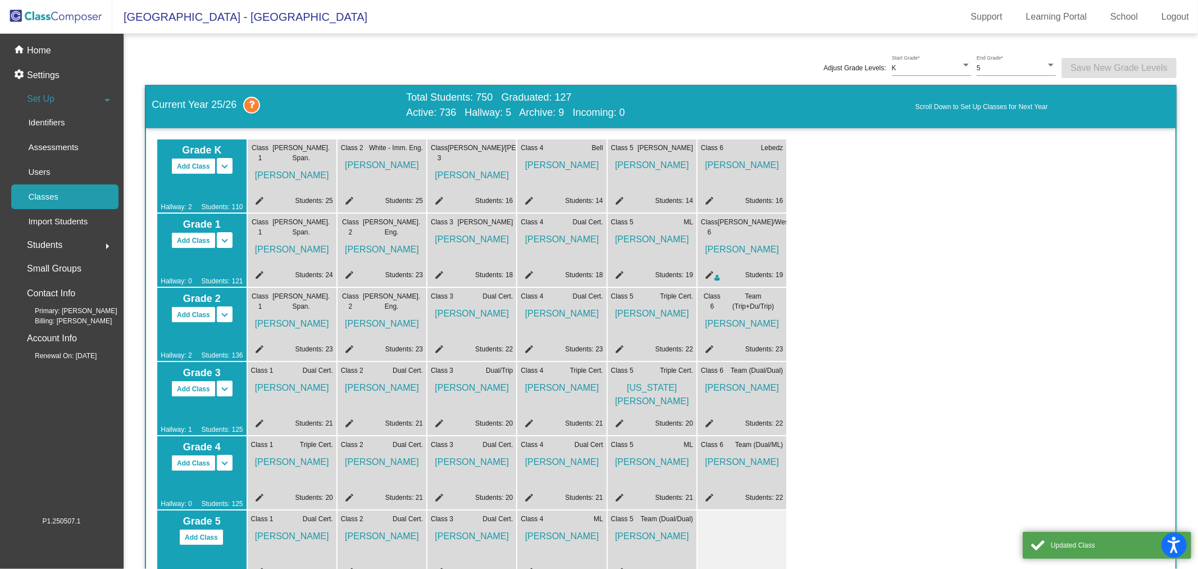
drag, startPoint x: 510, startPoint y: 355, endPoint x: 459, endPoint y: 309, distance: 68.4
click at [459, 309] on span "[PERSON_NAME]" at bounding box center [472, 310] width 82 height 19
click at [440, 349] on mat-icon "edit" at bounding box center [437, 350] width 13 height 13
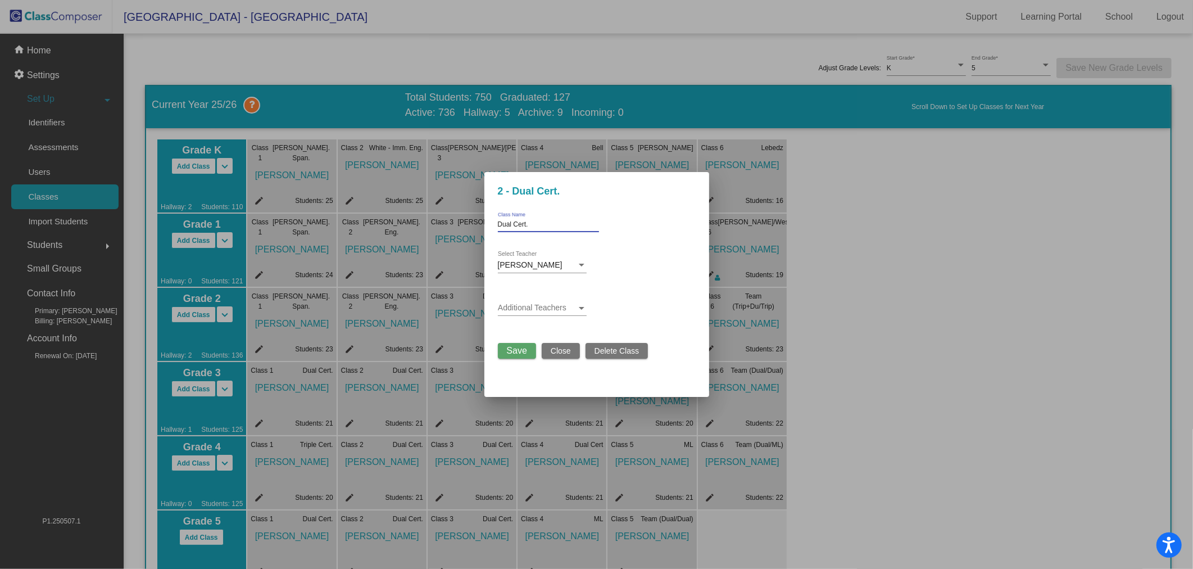
drag, startPoint x: 474, startPoint y: 231, endPoint x: 438, endPoint y: 240, distance: 36.7
click at [433, 239] on div "2 - Dual Cert. Dual Cert. Class Name [PERSON_NAME] Select Teacher Additional Te…" at bounding box center [596, 284] width 1193 height 569
type input "[PERSON_NAME]"
click at [502, 343] on button "Save" at bounding box center [517, 351] width 38 height 16
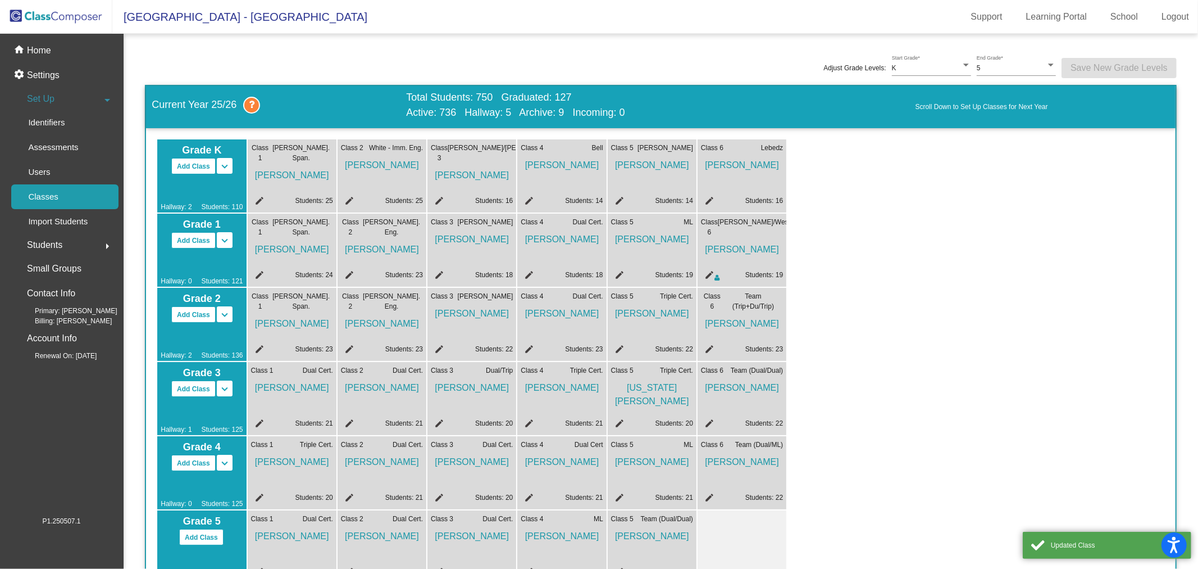
click at [529, 345] on mat-icon "edit" at bounding box center [527, 350] width 13 height 13
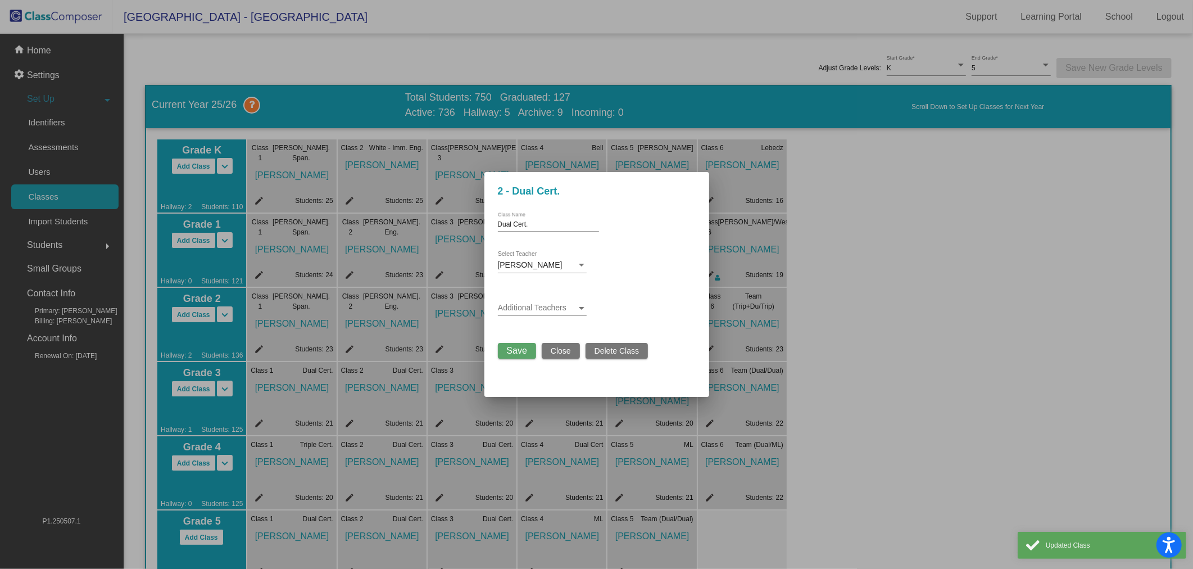
click at [558, 230] on div "Dual Cert. Class Name" at bounding box center [548, 221] width 101 height 19
drag, startPoint x: 532, startPoint y: 228, endPoint x: 470, endPoint y: 232, distance: 61.4
click at [469, 231] on div "2 - Dual Cert. Dual Cert. Class Name [PERSON_NAME] Select Teacher Additional Te…" at bounding box center [596, 284] width 1193 height 569
drag, startPoint x: 546, startPoint y: 215, endPoint x: 538, endPoint y: 219, distance: 8.6
click at [546, 215] on div "Dual Cert. Class Name" at bounding box center [548, 221] width 101 height 19
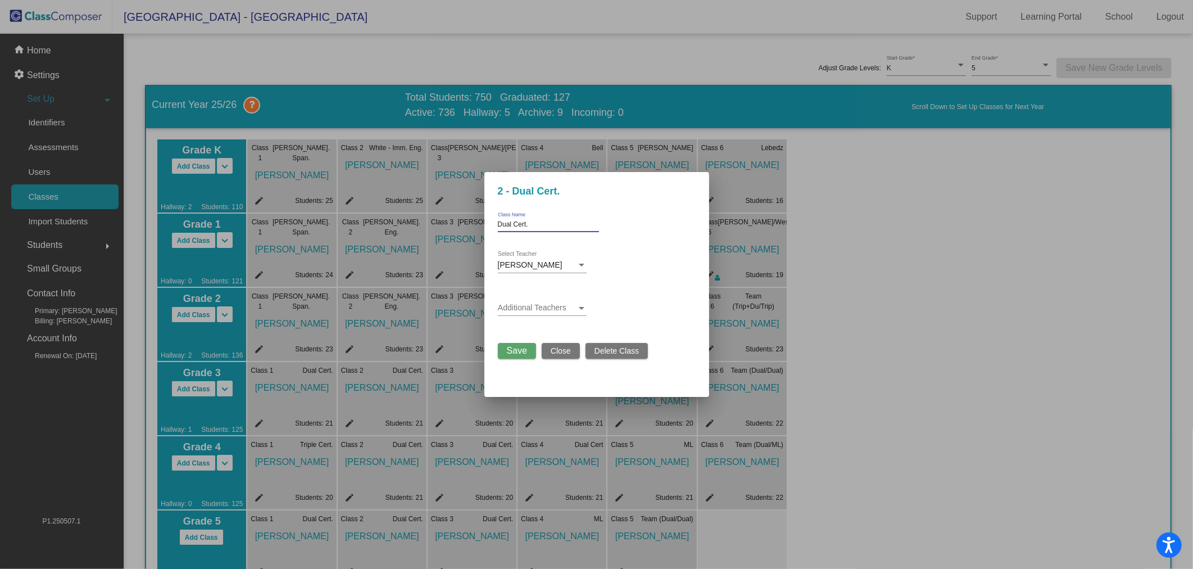
click at [529, 223] on input "Dual Cert." at bounding box center [548, 225] width 101 height 8
click at [526, 224] on input "Dual Cert." at bounding box center [548, 225] width 101 height 8
click at [525, 224] on input "Dual Cert." at bounding box center [548, 225] width 101 height 8
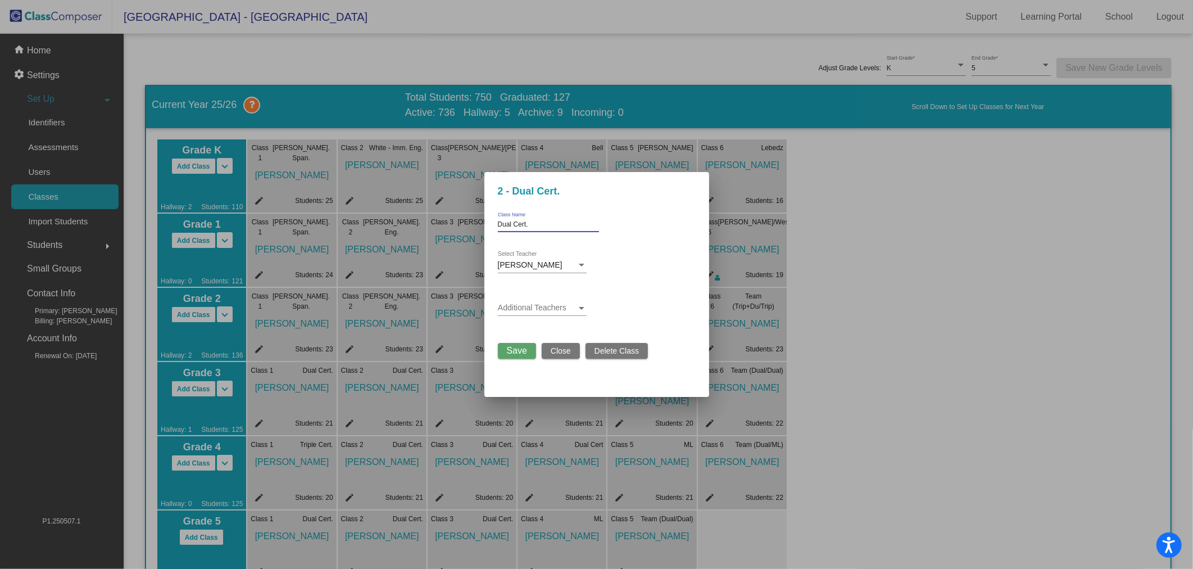
click at [525, 224] on input "Dual Cert." at bounding box center [548, 225] width 101 height 8
type input "[PERSON_NAME]"
click at [521, 346] on span "Save" at bounding box center [517, 351] width 20 height 10
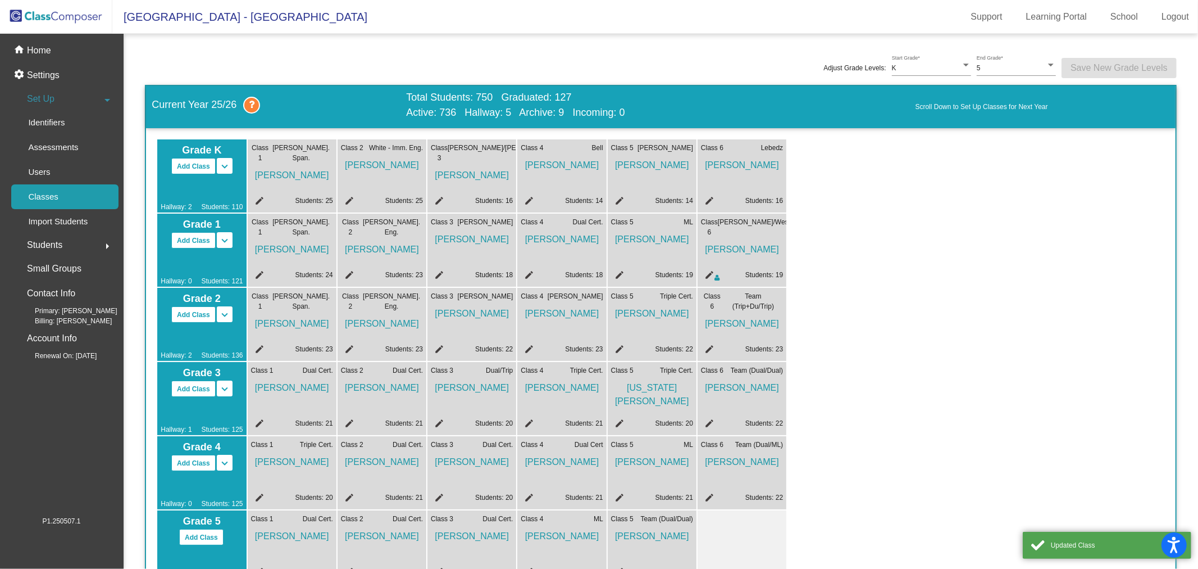
click at [619, 347] on mat-icon "edit" at bounding box center [617, 350] width 13 height 13
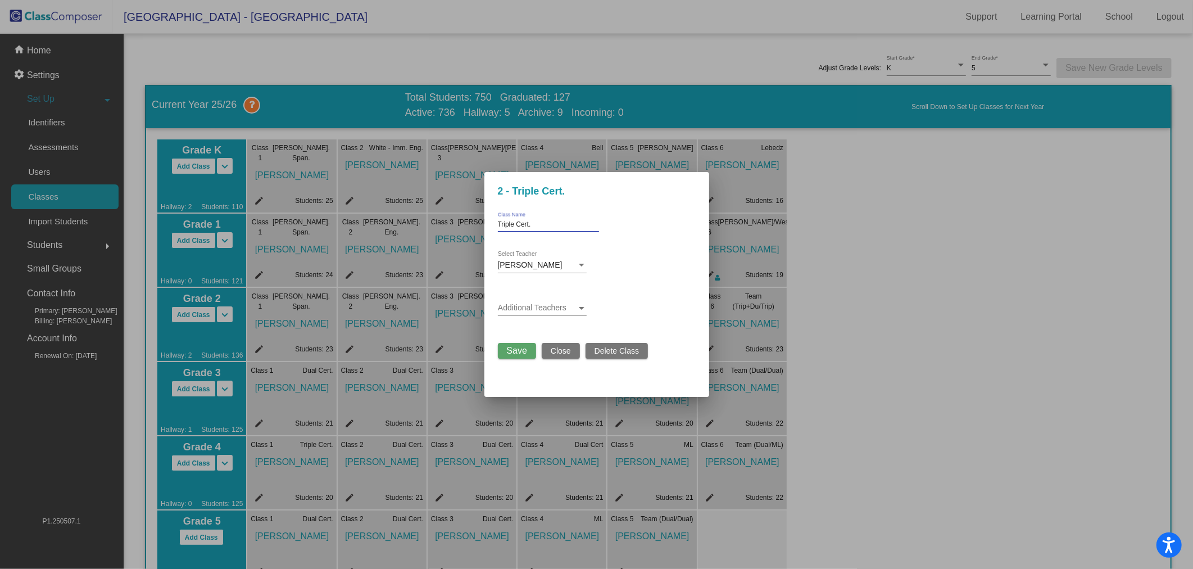
drag, startPoint x: 549, startPoint y: 222, endPoint x: 444, endPoint y: 222, distance: 105.1
click at [444, 222] on div "2 - Triple Cert. Triple Cert. Class Name [PERSON_NAME] Select Teacher Additiona…" at bounding box center [596, 284] width 1193 height 569
type input "[PERSON_NAME]"
click at [515, 351] on span "Save" at bounding box center [517, 351] width 20 height 10
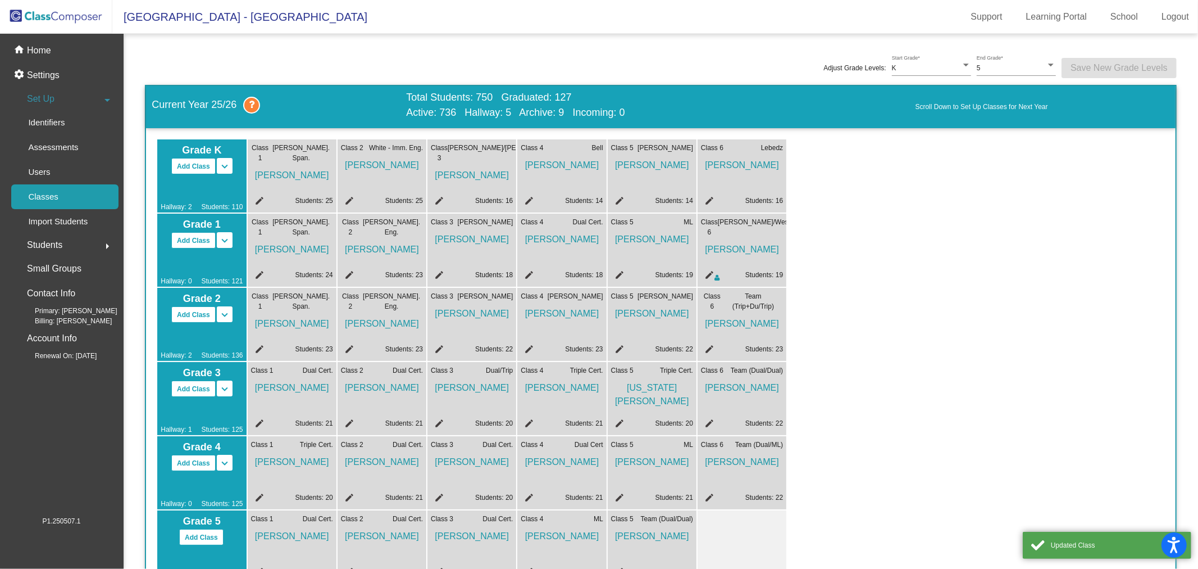
click at [711, 348] on mat-icon "edit" at bounding box center [707, 350] width 13 height 13
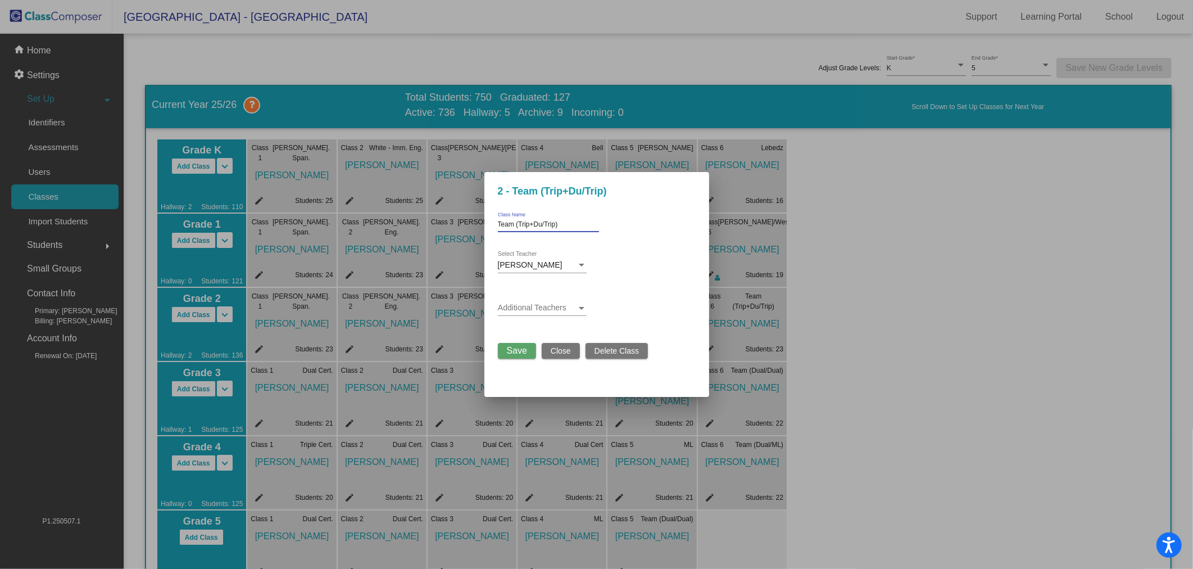
drag, startPoint x: 564, startPoint y: 220, endPoint x: 489, endPoint y: 222, distance: 74.7
click at [506, 221] on input "Team (Trip+Du/Trip)" at bounding box center [548, 225] width 101 height 8
type input "T"
type input "Team"
drag, startPoint x: 518, startPoint y: 340, endPoint x: 520, endPoint y: 347, distance: 6.4
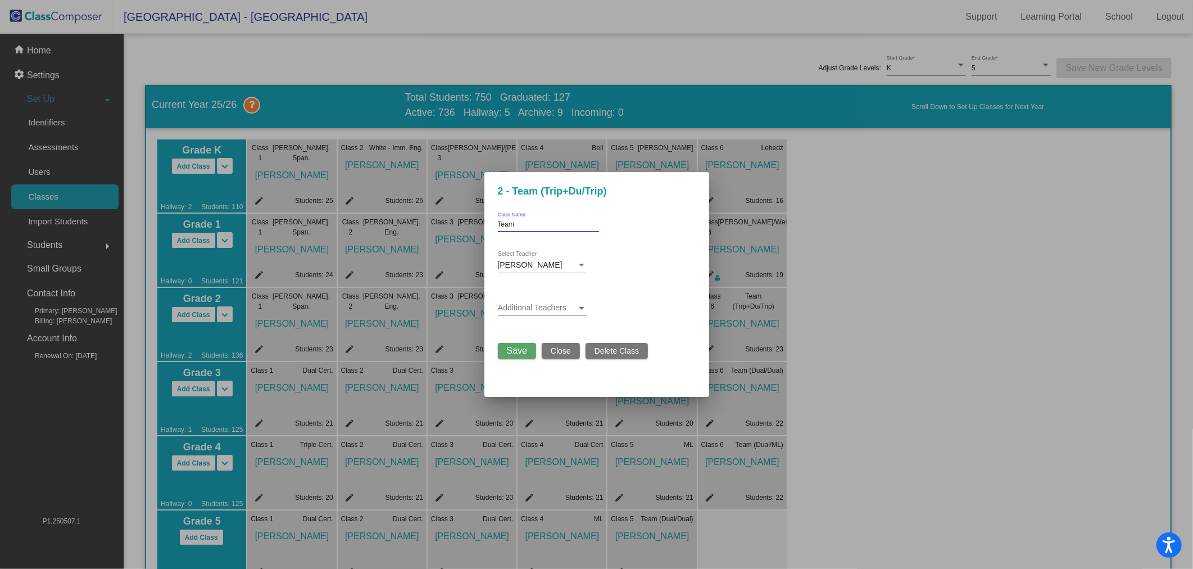
click at [518, 340] on div "Save Close Delete Class" at bounding box center [573, 347] width 151 height 21
click at [520, 347] on span "Save" at bounding box center [517, 351] width 20 height 10
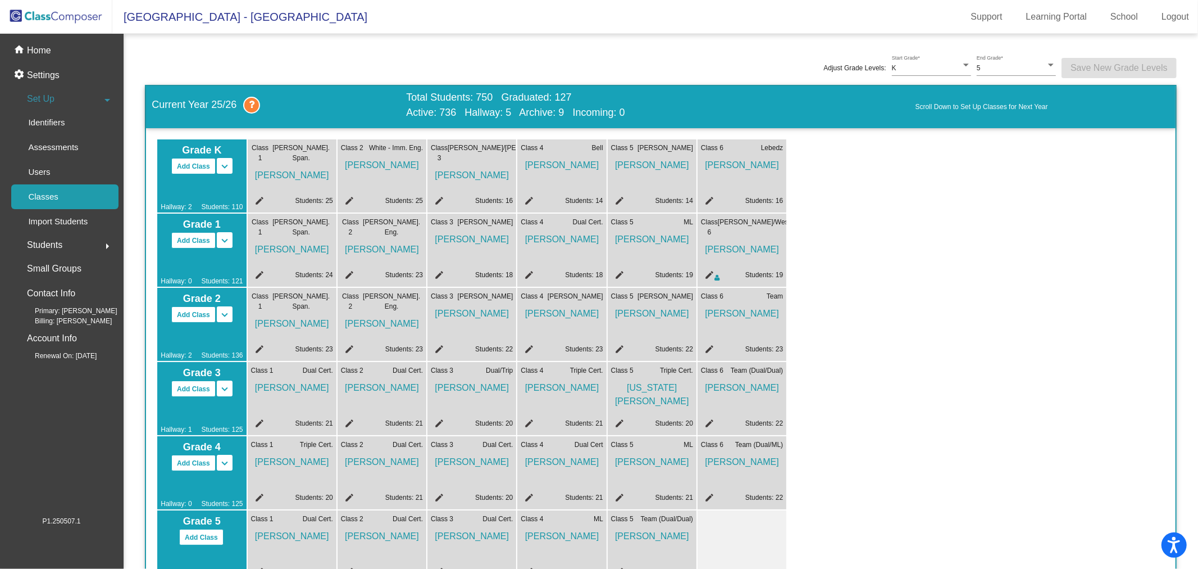
click at [255, 424] on mat-icon "edit" at bounding box center [257, 424] width 13 height 13
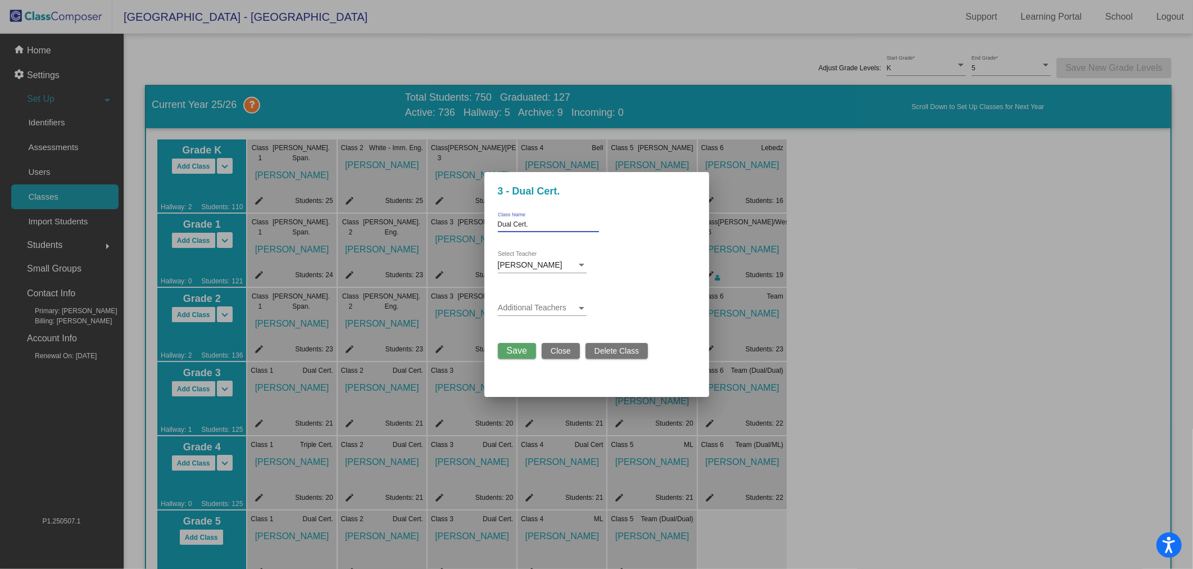
drag, startPoint x: 532, startPoint y: 223, endPoint x: 454, endPoint y: 236, distance: 79.2
click at [491, 238] on mat-dialog-container "3 - Dual Cert. Dual Cert. Class Name [PERSON_NAME] Select Teacher Additional Te…" at bounding box center [596, 284] width 225 height 225
type input "Lingo"
click at [508, 350] on span "Save" at bounding box center [517, 351] width 20 height 10
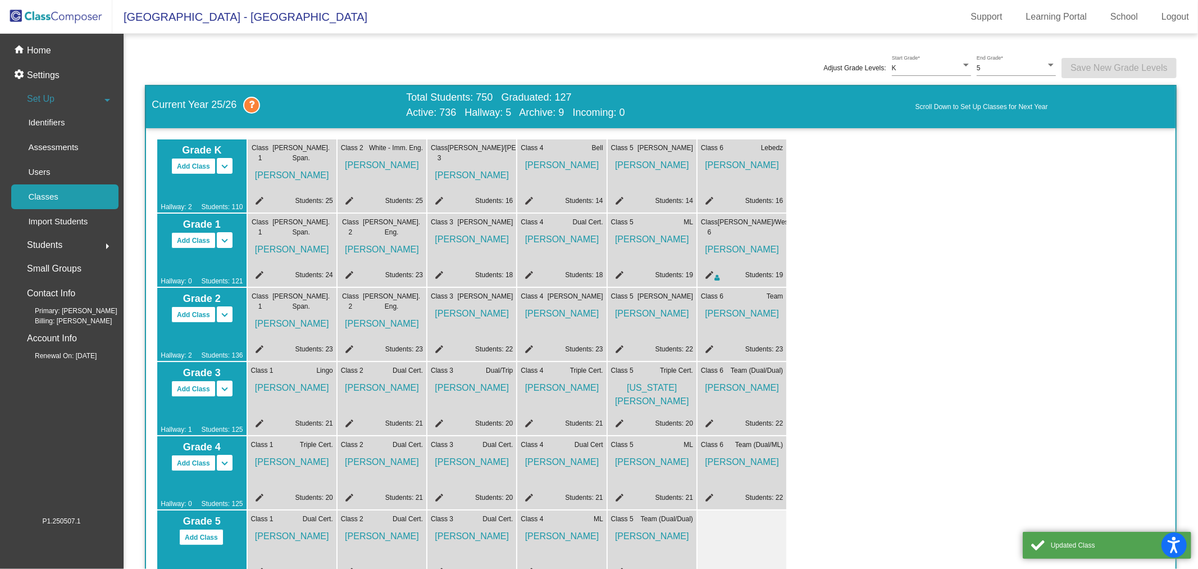
click at [346, 423] on mat-icon "edit" at bounding box center [347, 424] width 13 height 13
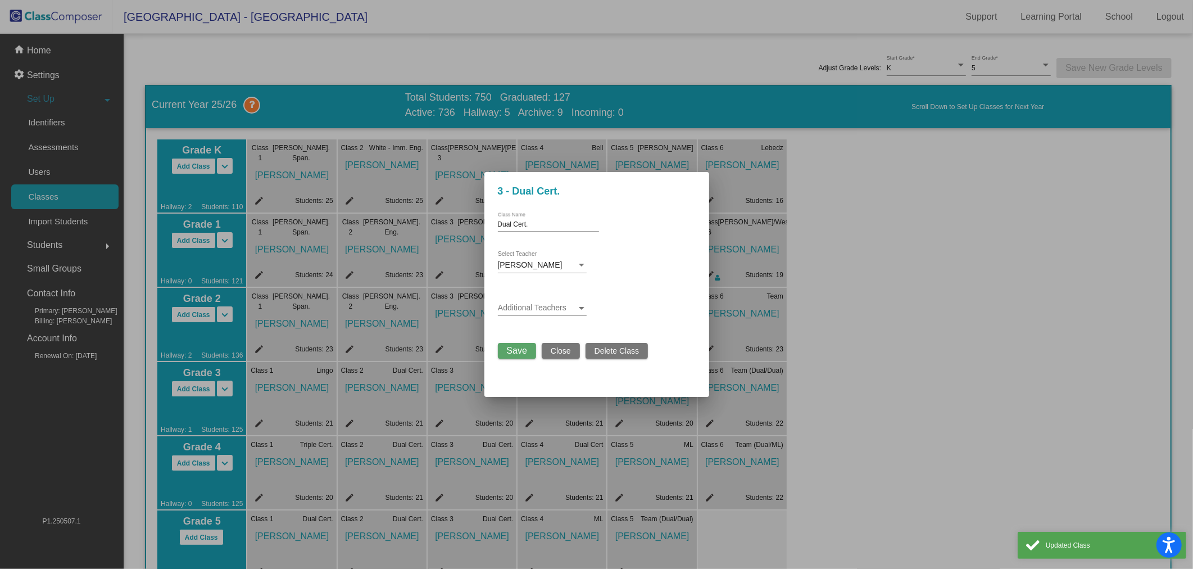
drag, startPoint x: 549, startPoint y: 229, endPoint x: 493, endPoint y: 227, distance: 55.7
click at [484, 229] on mat-dialog-container "3 - Dual Cert. Dual Cert. Class Name [PERSON_NAME] Select Teacher Additional Te…" at bounding box center [596, 284] width 225 height 225
click at [521, 221] on input "Dual Cert." at bounding box center [548, 225] width 101 height 8
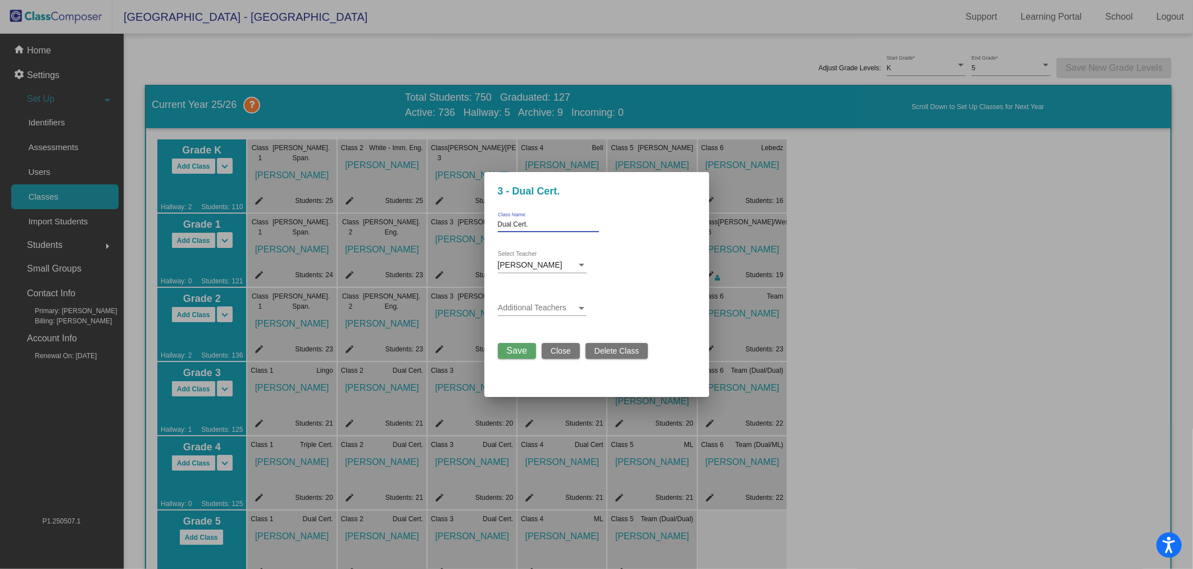
click at [521, 221] on input "Dual Cert." at bounding box center [548, 225] width 101 height 8
type input "[PERSON_NAME]"
click at [524, 346] on span "Save" at bounding box center [517, 351] width 20 height 10
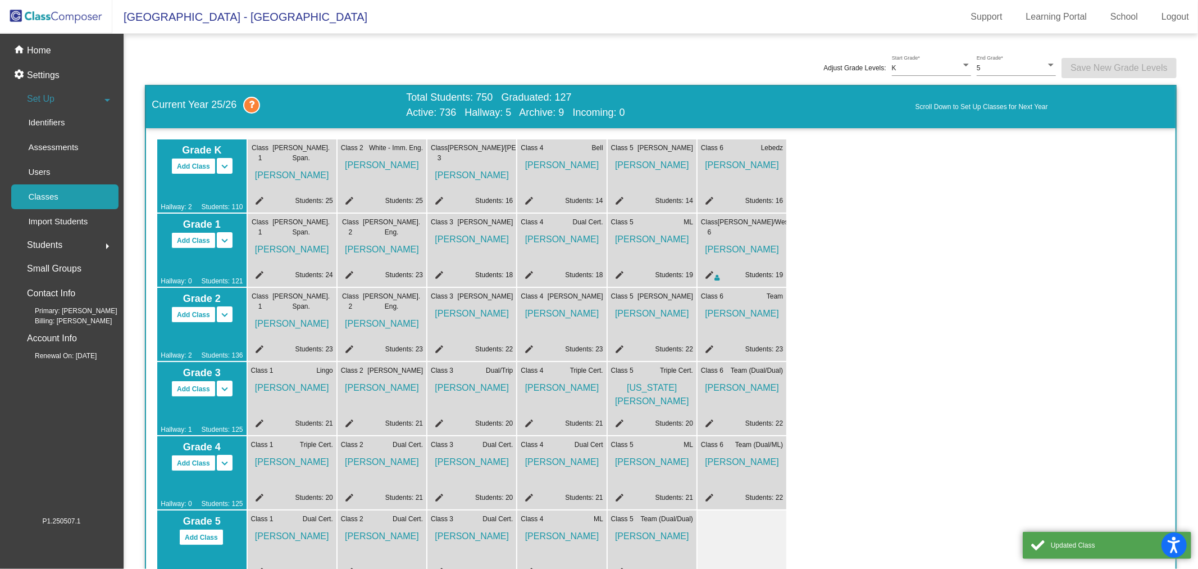
click at [438, 423] on mat-icon "edit" at bounding box center [437, 424] width 13 height 13
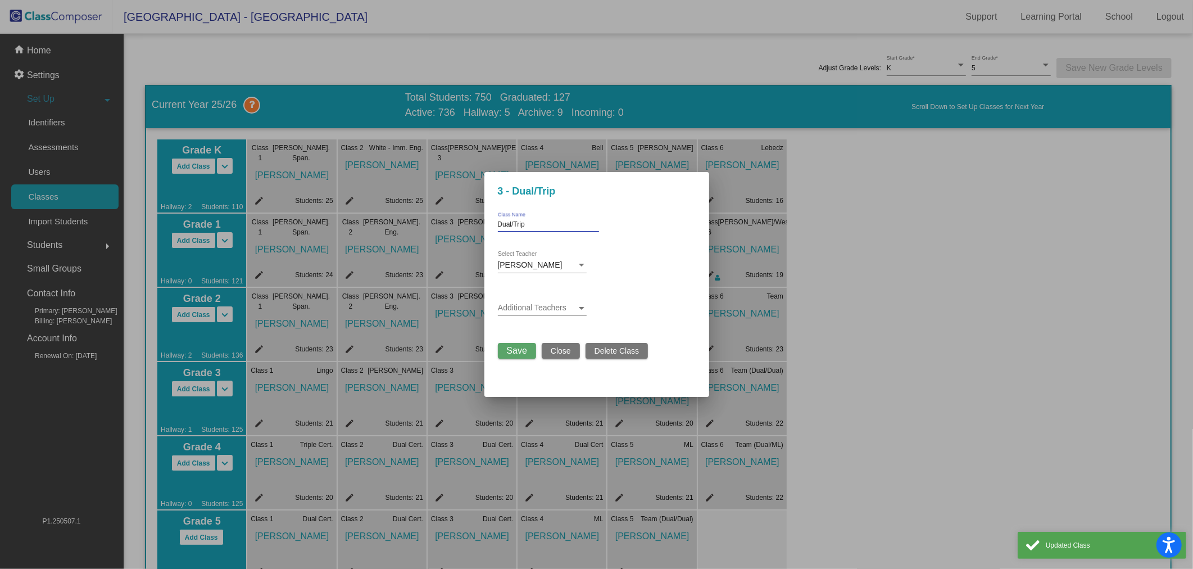
drag, startPoint x: 538, startPoint y: 226, endPoint x: 487, endPoint y: 226, distance: 51.1
click at [493, 223] on mat-dialog-container "3 - Dual/Trip Dual/Trip Class Name [PERSON_NAME] Select Teacher Additional Teac…" at bounding box center [596, 284] width 225 height 225
type input "[PERSON_NAME]"
click at [515, 348] on span "Save" at bounding box center [517, 351] width 20 height 10
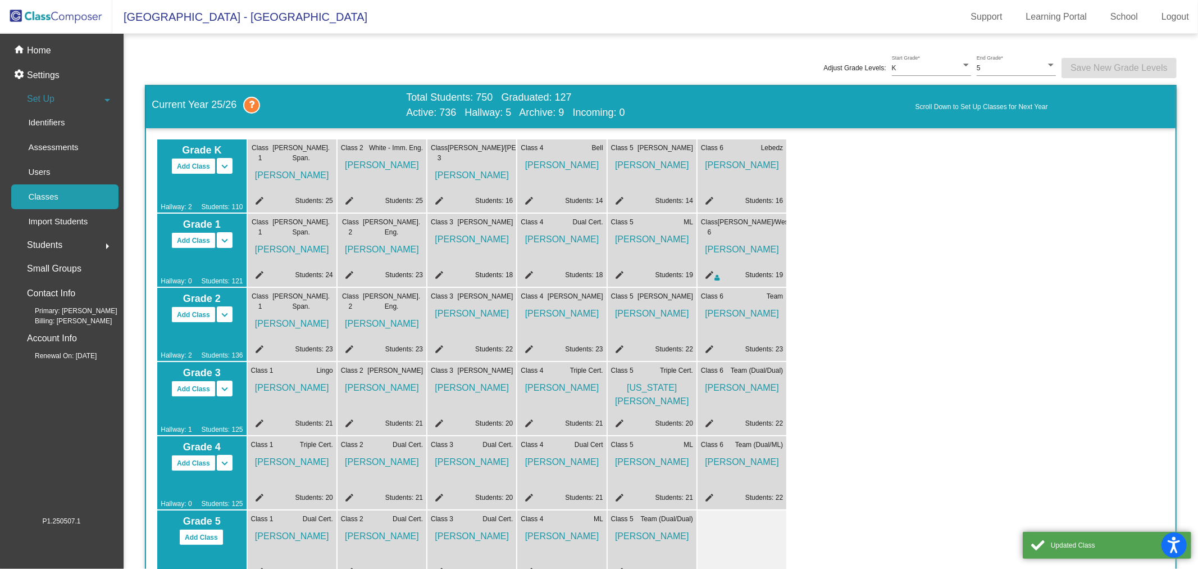
click at [527, 424] on mat-icon "edit" at bounding box center [527, 424] width 13 height 13
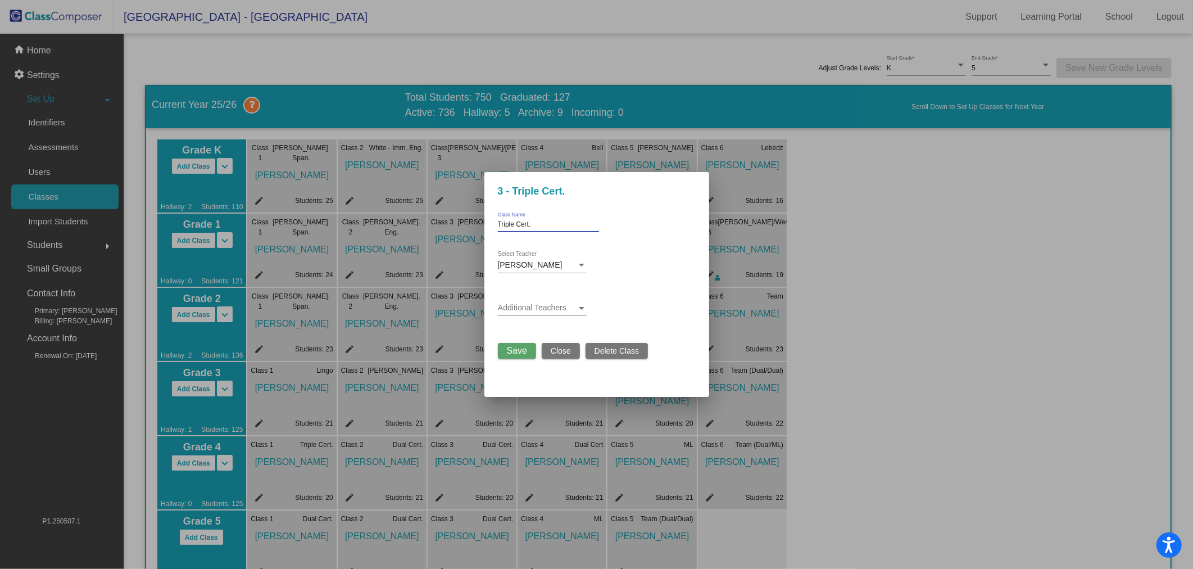
drag, startPoint x: 541, startPoint y: 223, endPoint x: 462, endPoint y: 226, distance: 79.3
click at [462, 226] on div "3 - Triple Cert. Triple Cert. Class Name [PERSON_NAME] Select Teacher Additiona…" at bounding box center [596, 284] width 1193 height 569
type input "[PERSON_NAME]"
click at [520, 349] on span "Save" at bounding box center [517, 351] width 20 height 10
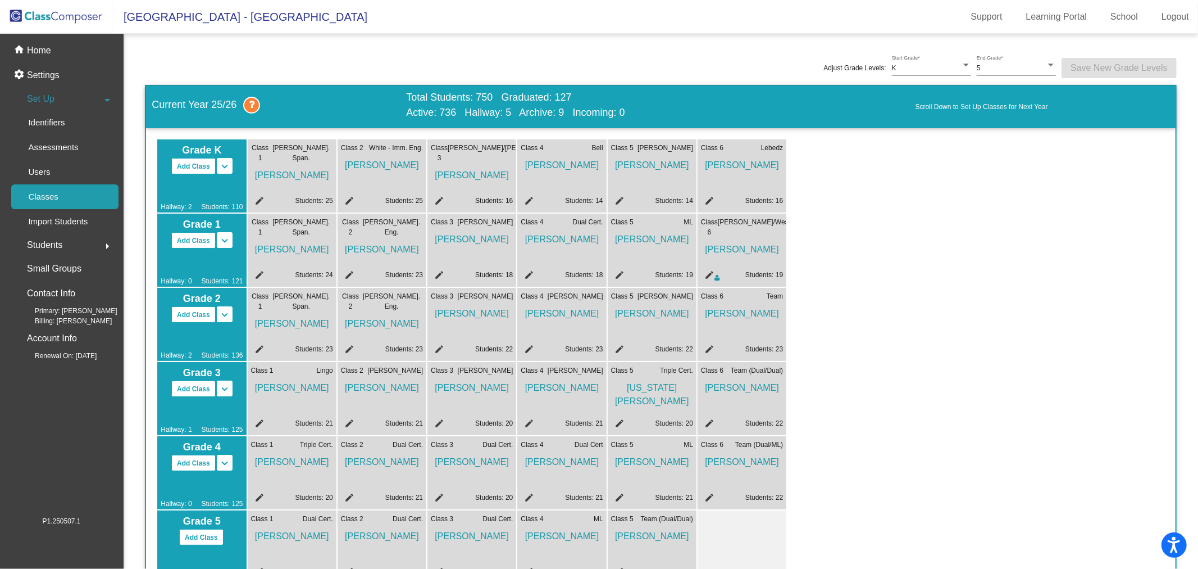
click at [617, 425] on mat-icon "edit" at bounding box center [617, 424] width 13 height 13
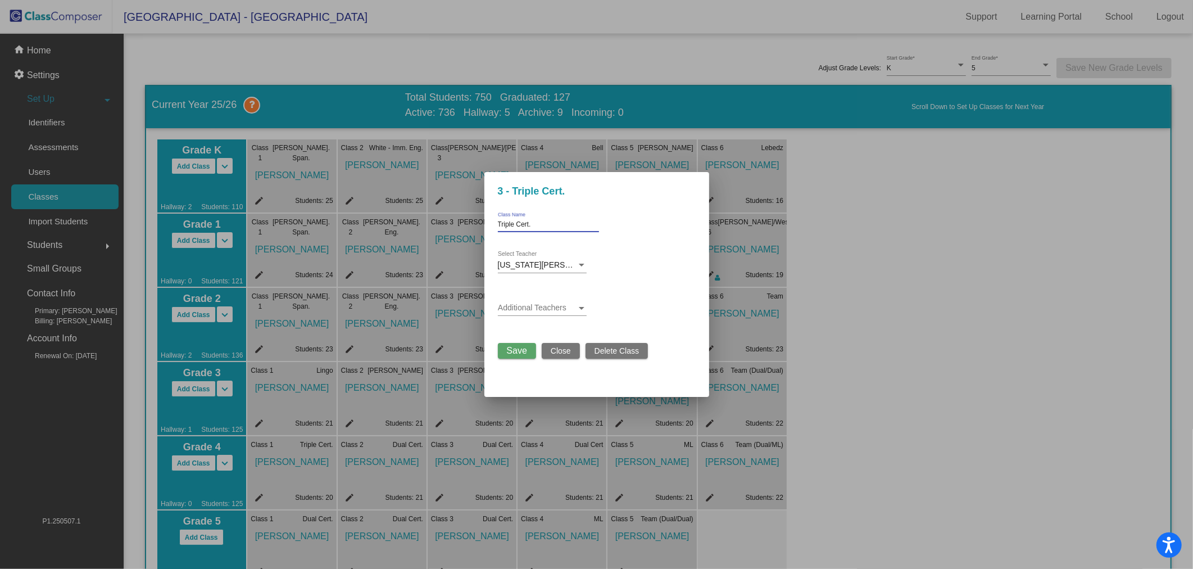
drag, startPoint x: 544, startPoint y: 221, endPoint x: 368, endPoint y: 263, distance: 180.7
click at [368, 263] on div "3 - Triple Cert. Triple Cert. Class Name [US_STATE][PERSON_NAME] Select Teacher…" at bounding box center [596, 284] width 1193 height 569
type input "[PERSON_NAME]"
click at [510, 352] on span "Save" at bounding box center [517, 351] width 20 height 10
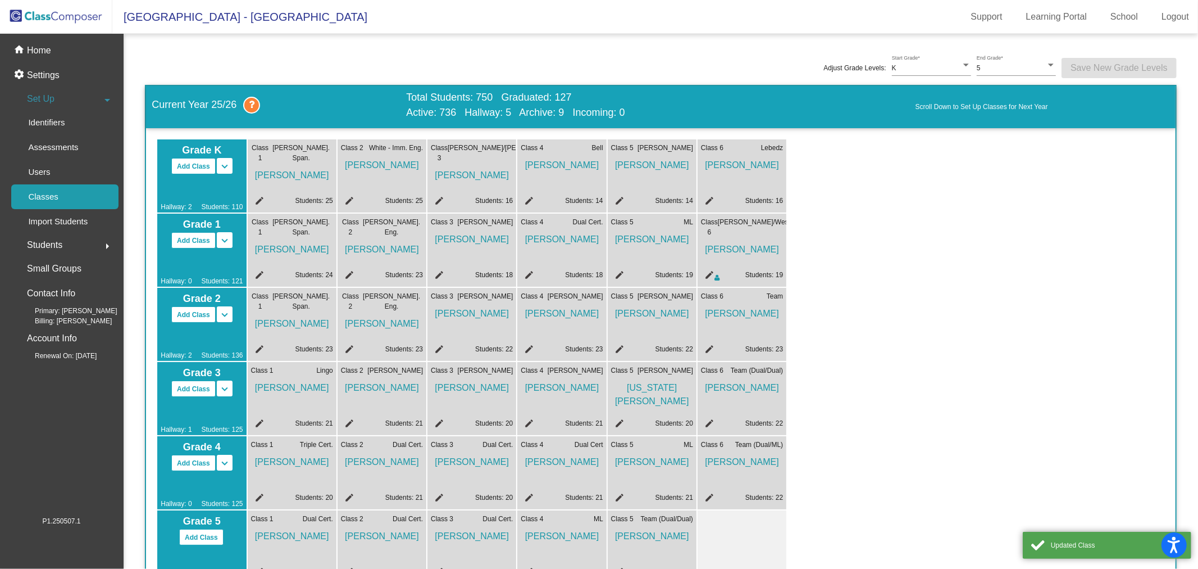
click at [712, 424] on mat-icon "edit" at bounding box center [707, 424] width 13 height 13
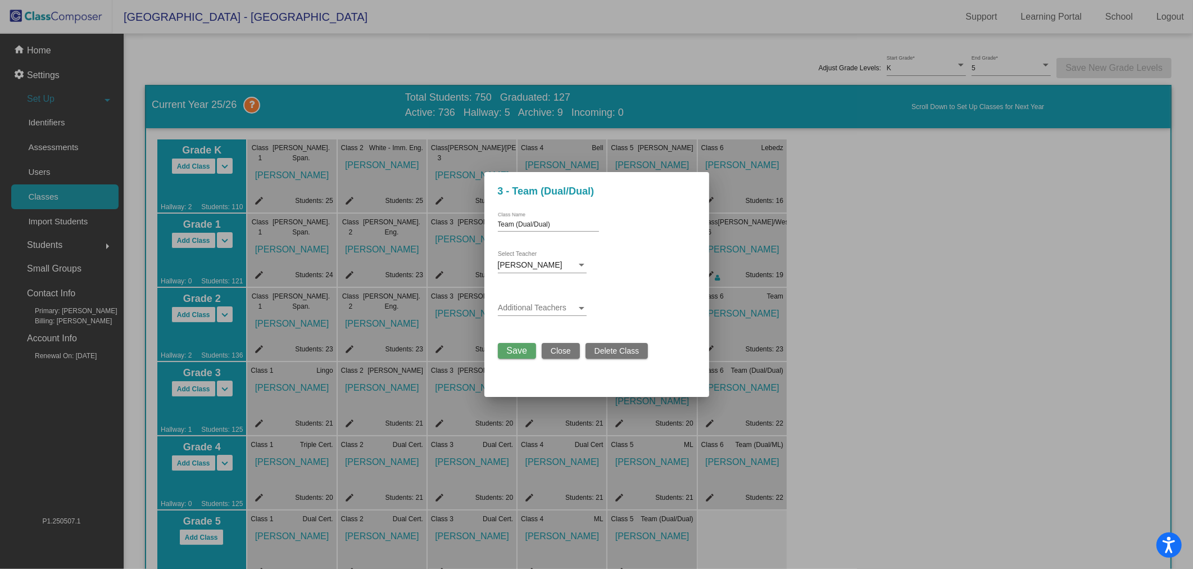
click at [555, 222] on input "Team (Dual/Dual)" at bounding box center [548, 225] width 101 height 8
type input "[PERSON_NAME]/[PERSON_NAME]"
click at [566, 299] on div "Additional Teachers" at bounding box center [542, 305] width 89 height 22
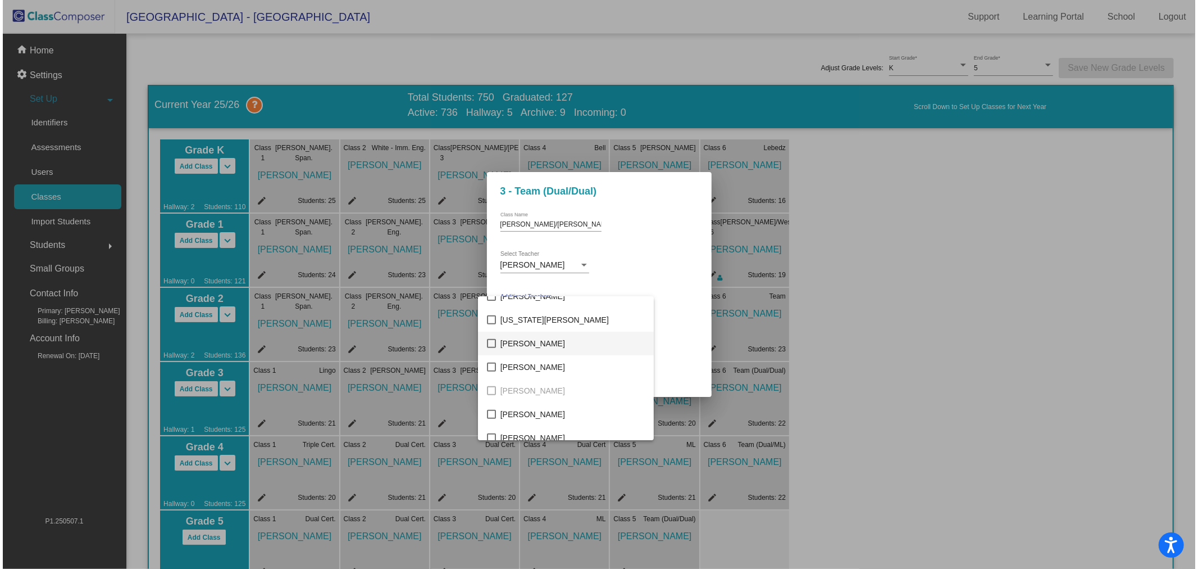
scroll to position [374, 0]
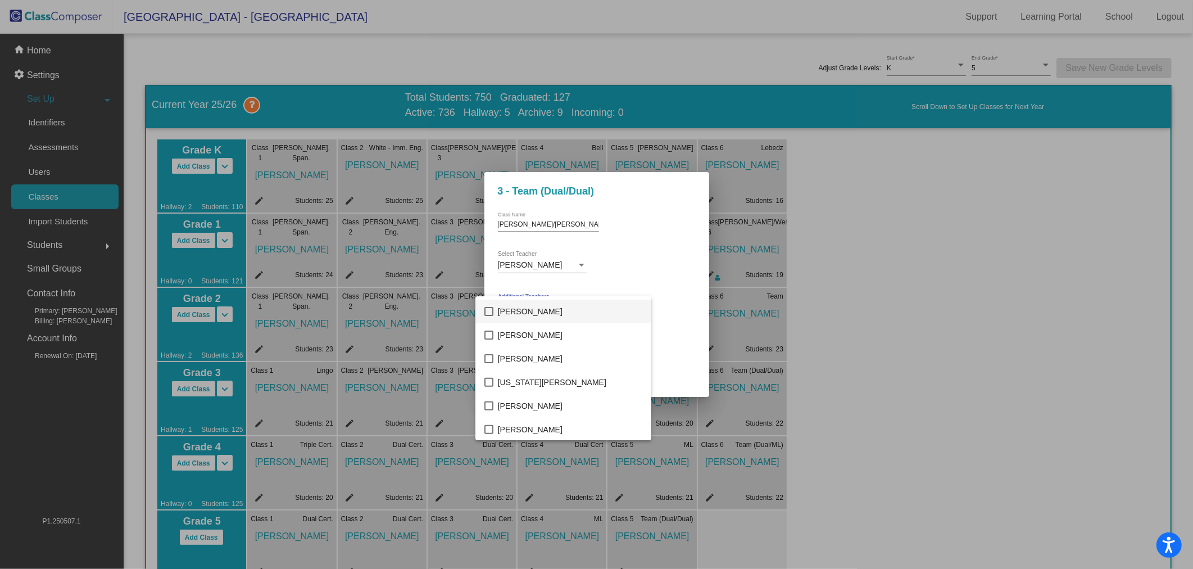
click at [547, 317] on span "[PERSON_NAME]" at bounding box center [570, 311] width 144 height 24
click at [670, 279] on div at bounding box center [596, 284] width 1193 height 569
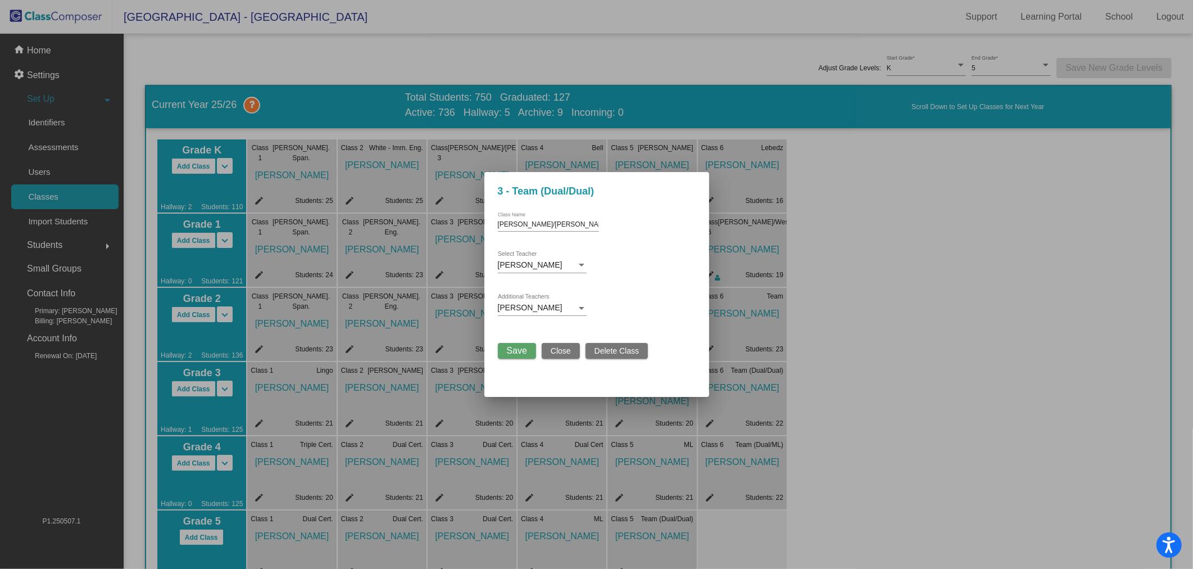
click at [519, 347] on span "Save" at bounding box center [517, 351] width 20 height 10
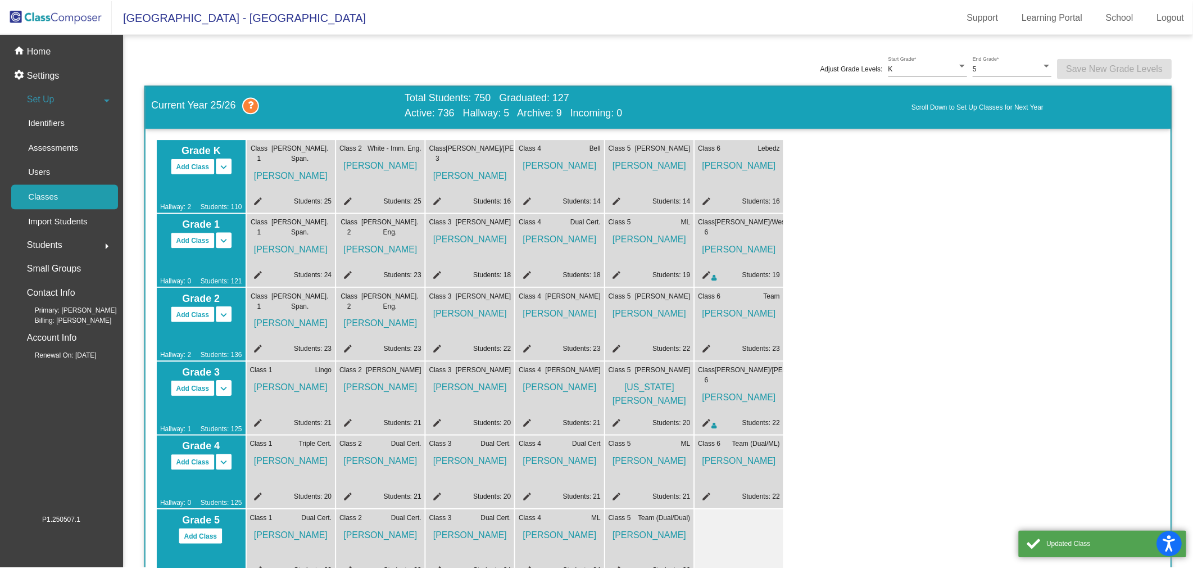
scroll to position [62, 0]
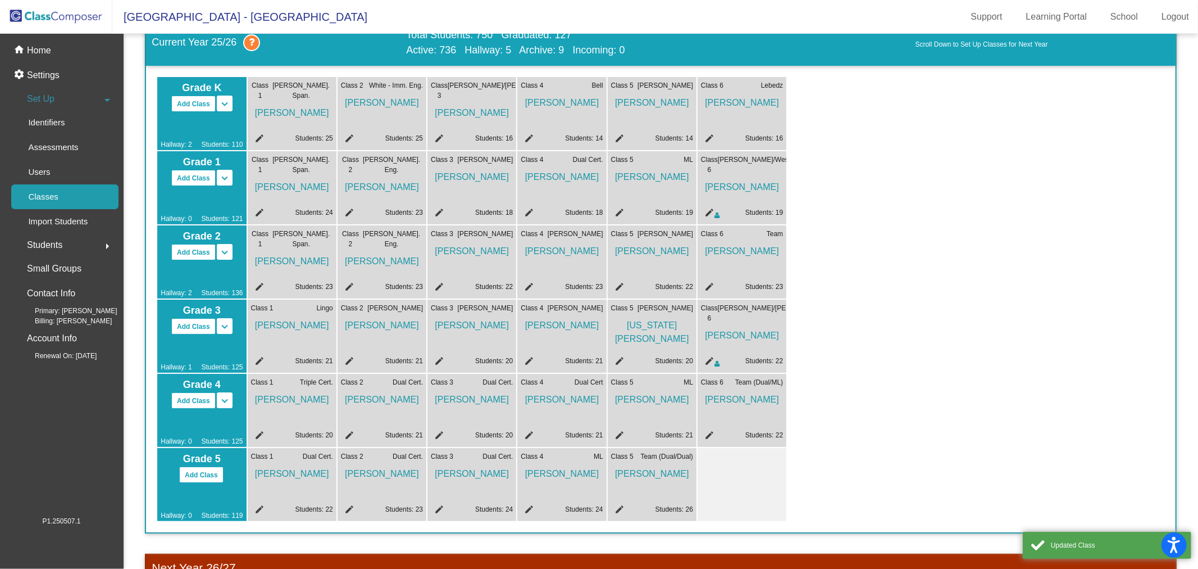
click at [258, 437] on mat-icon "edit" at bounding box center [257, 436] width 13 height 13
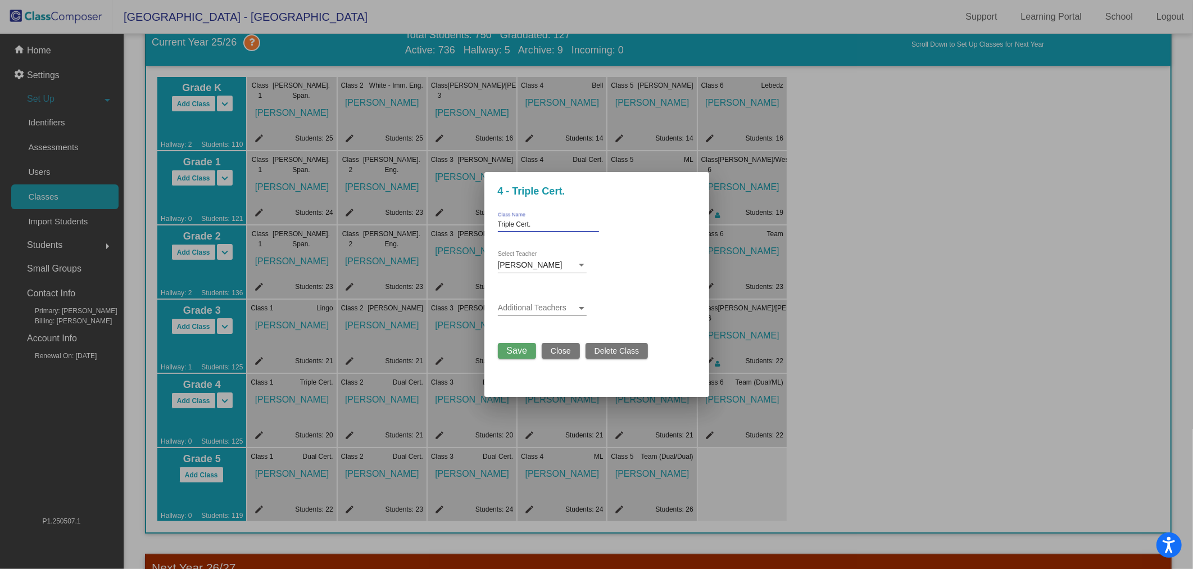
drag, startPoint x: 544, startPoint y: 222, endPoint x: 466, endPoint y: 230, distance: 77.9
click at [466, 230] on div "4 - Triple Cert. Triple Cert. Class Name [PERSON_NAME] Select Teacher Additiona…" at bounding box center [596, 284] width 1193 height 569
type input "[PERSON_NAME]"
click at [524, 349] on span "Save" at bounding box center [517, 351] width 20 height 10
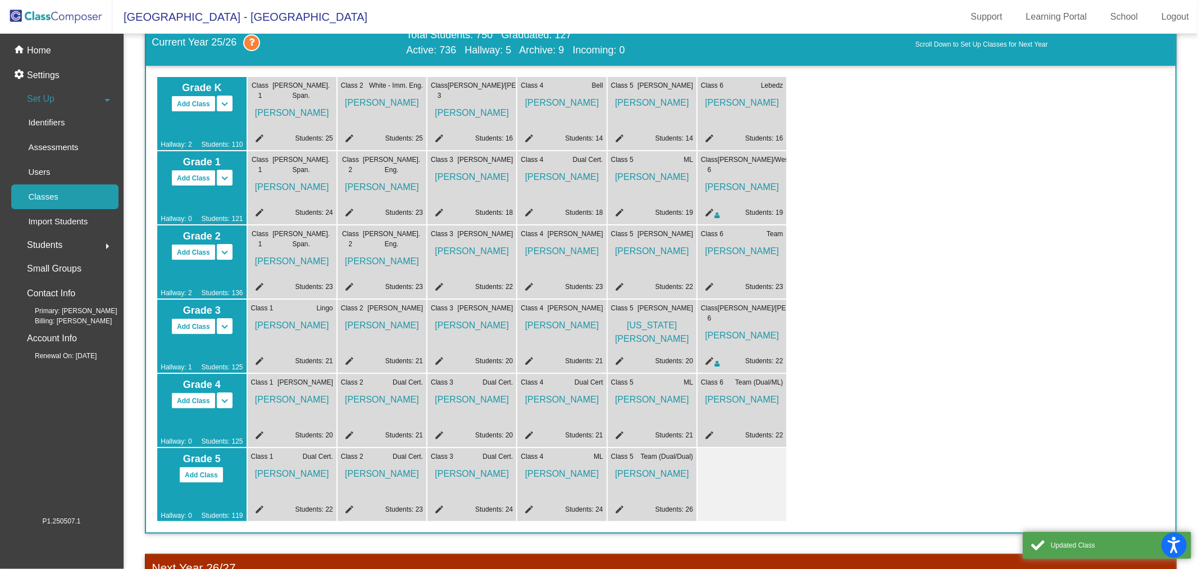
click at [346, 435] on mat-icon "edit" at bounding box center [347, 436] width 13 height 13
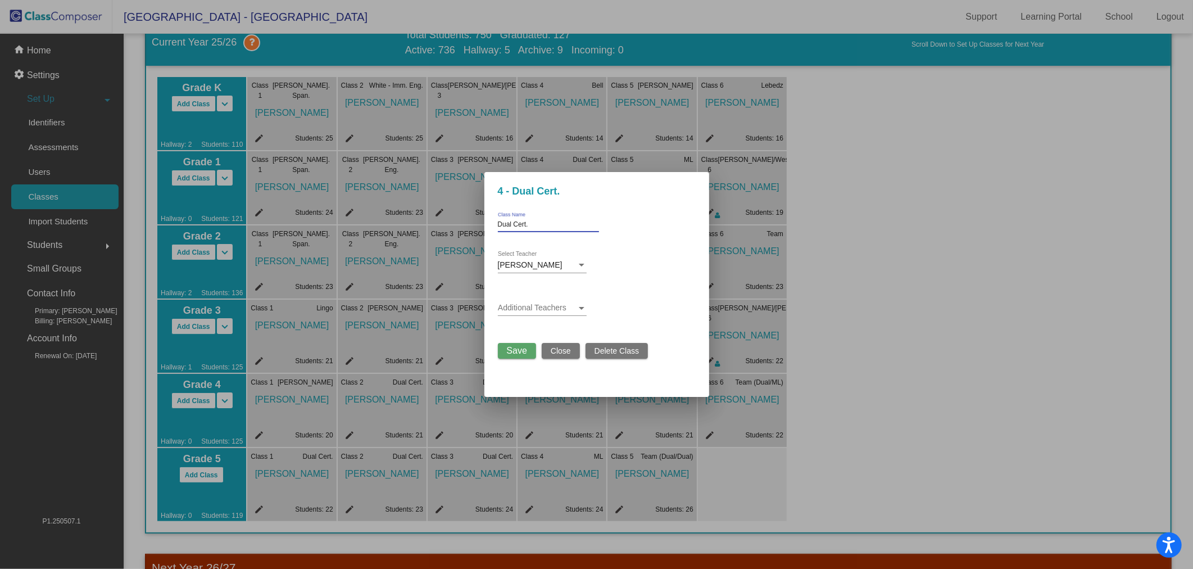
drag, startPoint x: 512, startPoint y: 229, endPoint x: 479, endPoint y: 237, distance: 33.9
click at [479, 237] on div "4 - Dual Cert. Dual Cert. Class Name [PERSON_NAME] Select Teacher Additional Te…" at bounding box center [596, 284] width 1193 height 569
type input "[PERSON_NAME]"
click at [512, 355] on button "Save" at bounding box center [517, 351] width 38 height 16
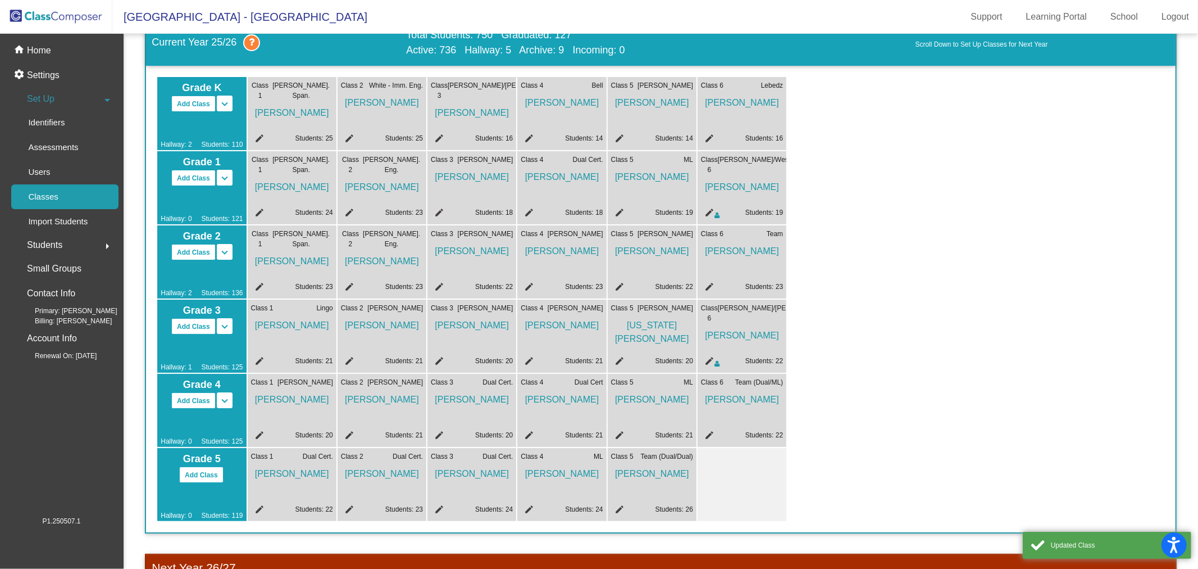
click at [439, 437] on mat-icon "edit" at bounding box center [437, 436] width 13 height 13
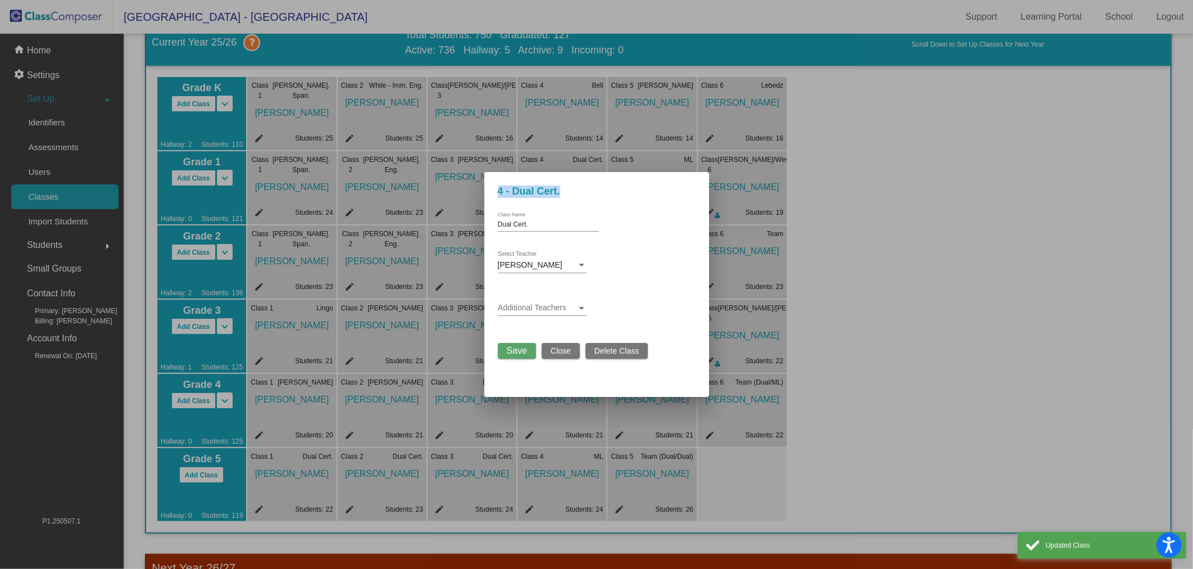
drag, startPoint x: 538, startPoint y: 229, endPoint x: 497, endPoint y: 227, distance: 41.1
click at [478, 234] on div "4 - Dual Cert. Dual Cert. Class Name [PERSON_NAME] Select Teacher Additional Te…" at bounding box center [596, 284] width 1193 height 569
click at [508, 222] on input "Dual Cert." at bounding box center [548, 225] width 101 height 8
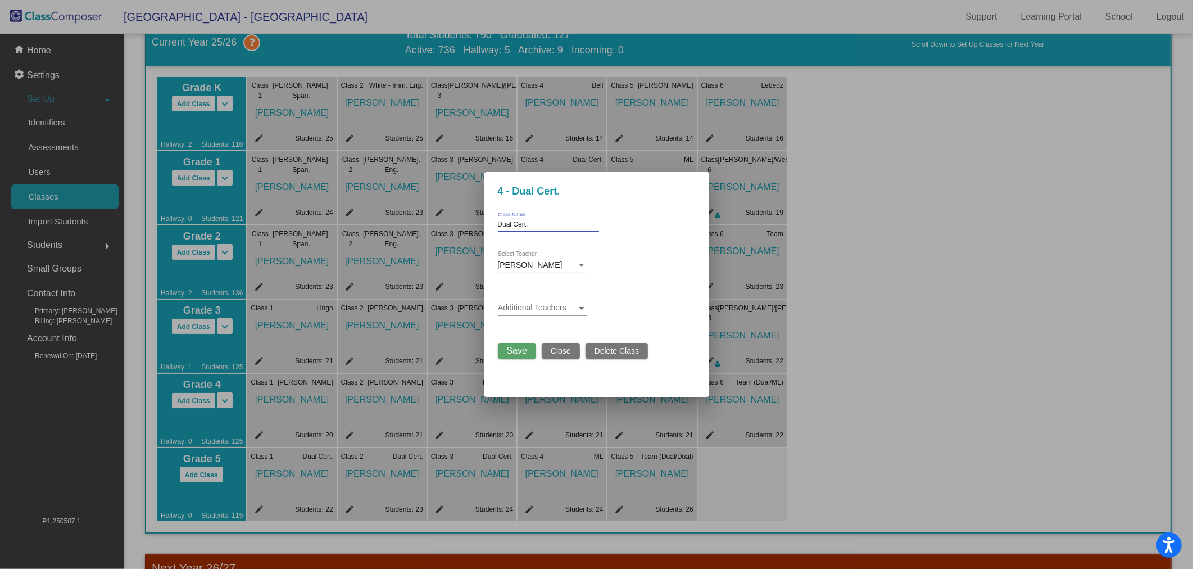
click at [508, 222] on input "Dual Cert." at bounding box center [548, 225] width 101 height 8
type input "[PERSON_NAME]"
click at [510, 356] on button "Save" at bounding box center [517, 351] width 38 height 16
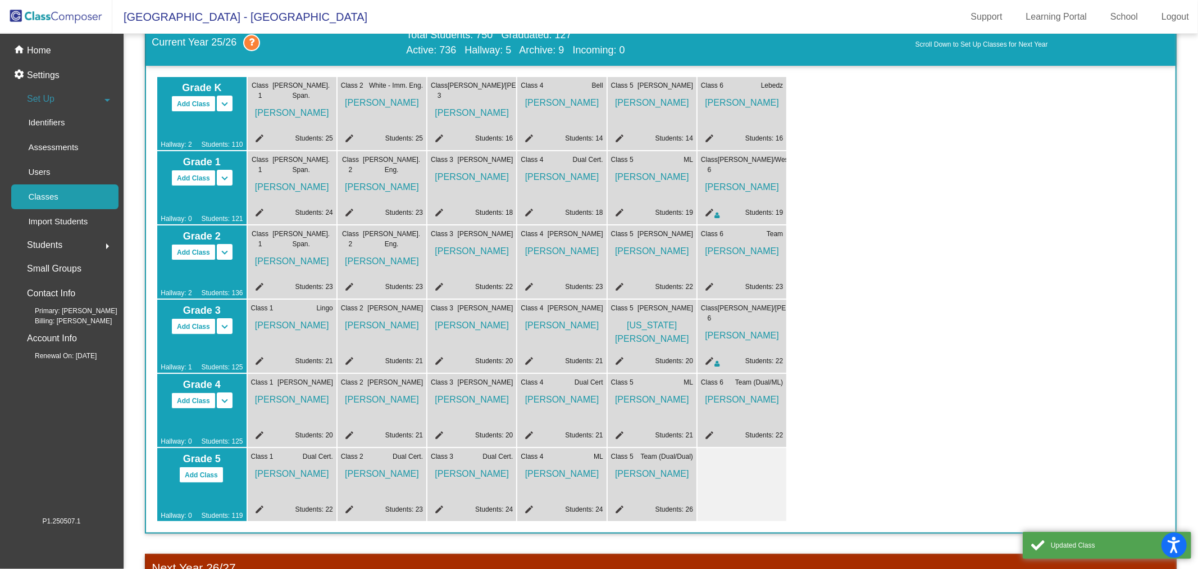
click at [528, 434] on mat-icon "edit" at bounding box center [527, 436] width 13 height 13
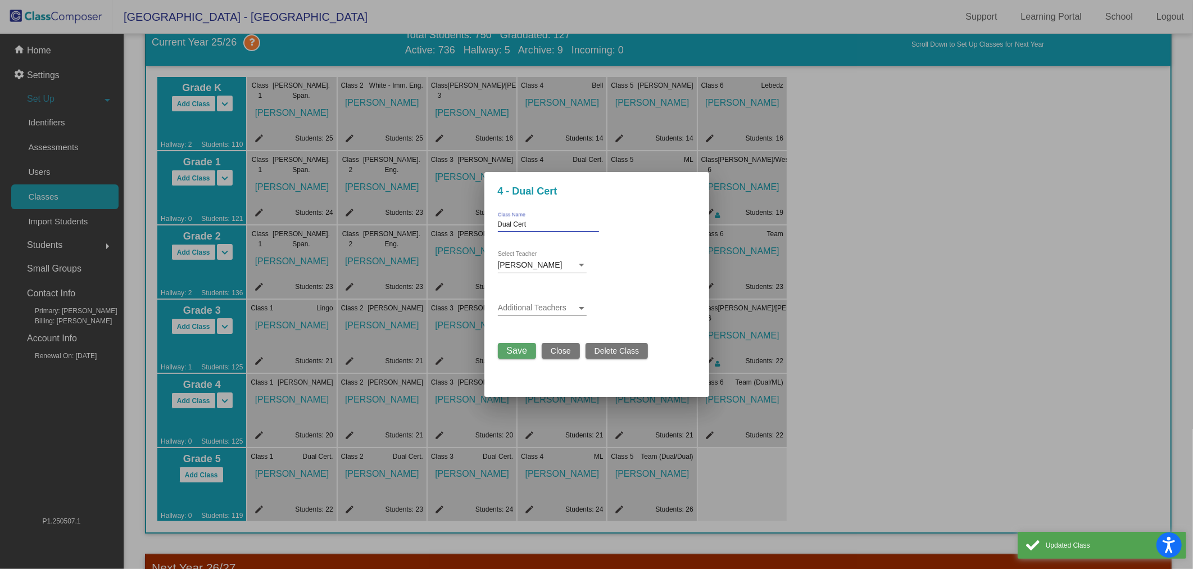
drag, startPoint x: 544, startPoint y: 221, endPoint x: 480, endPoint y: 228, distance: 63.9
click at [480, 228] on div "4 - Dual Cert Dual Cert Class Name [PERSON_NAME] Select Teacher Additional Teac…" at bounding box center [596, 284] width 1193 height 569
type input "West"
click at [514, 346] on span "Save" at bounding box center [517, 351] width 20 height 10
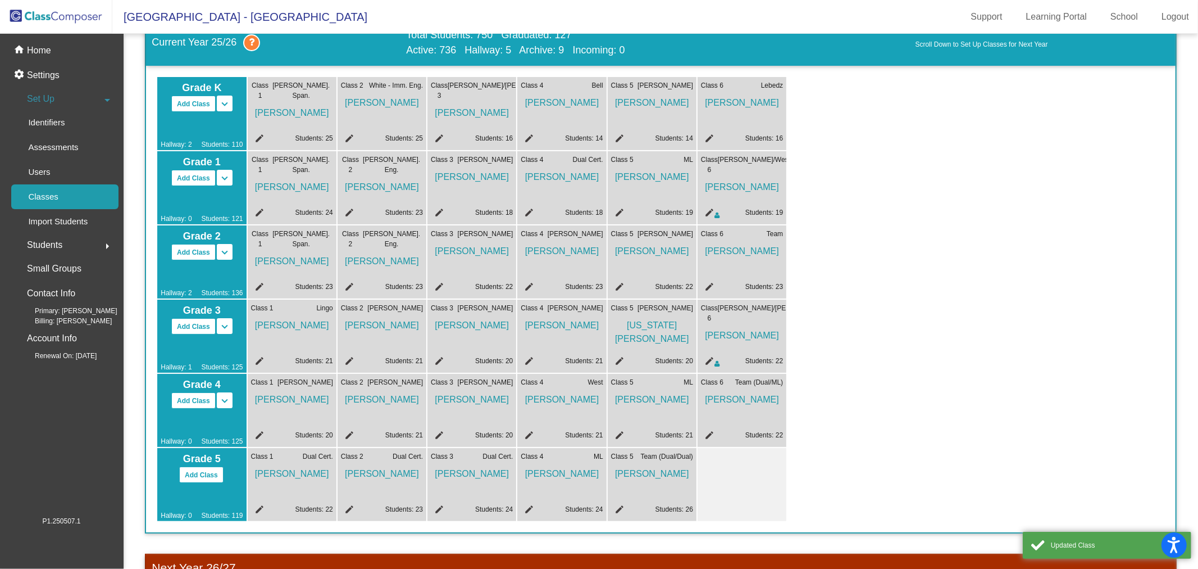
click at [624, 430] on div "edit Students: 21" at bounding box center [652, 436] width 82 height 13
click at [620, 430] on mat-icon "edit" at bounding box center [617, 436] width 13 height 13
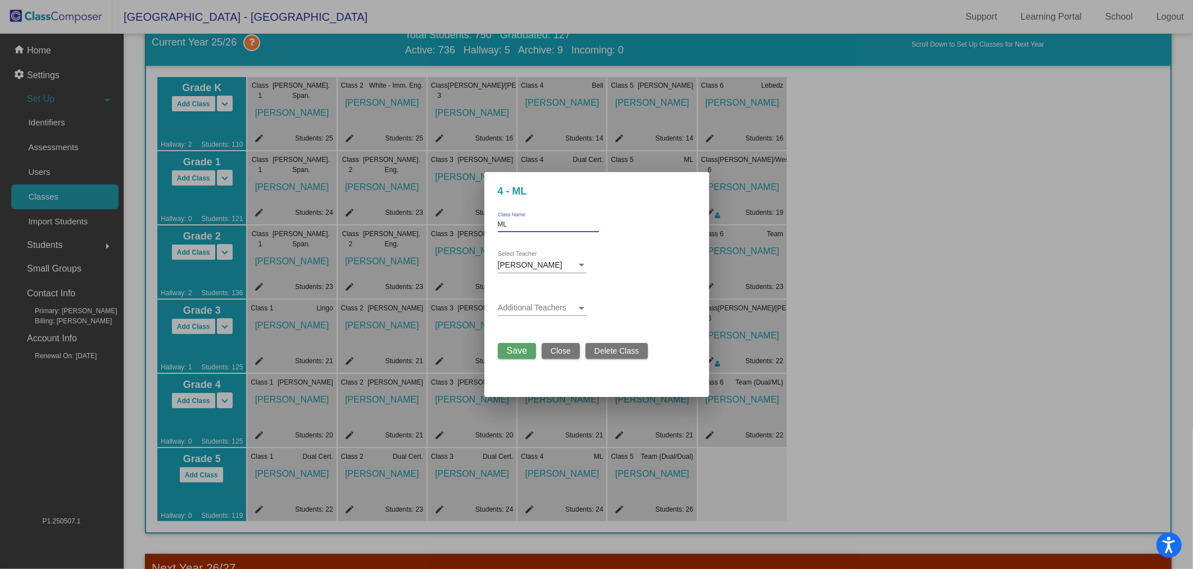
drag, startPoint x: 534, startPoint y: 225, endPoint x: 498, endPoint y: 225, distance: 35.4
click at [498, 225] on input "ML" at bounding box center [548, 225] width 101 height 8
type input "[PERSON_NAME]"
click at [506, 356] on button "Save" at bounding box center [517, 351] width 38 height 16
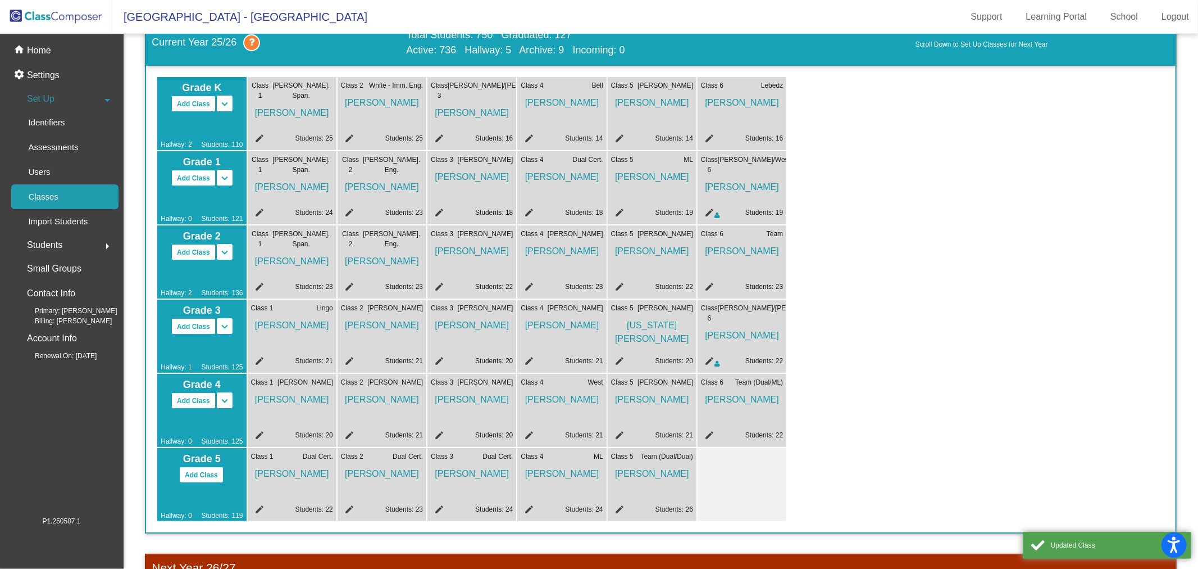
click at [710, 431] on mat-icon "edit" at bounding box center [707, 436] width 13 height 13
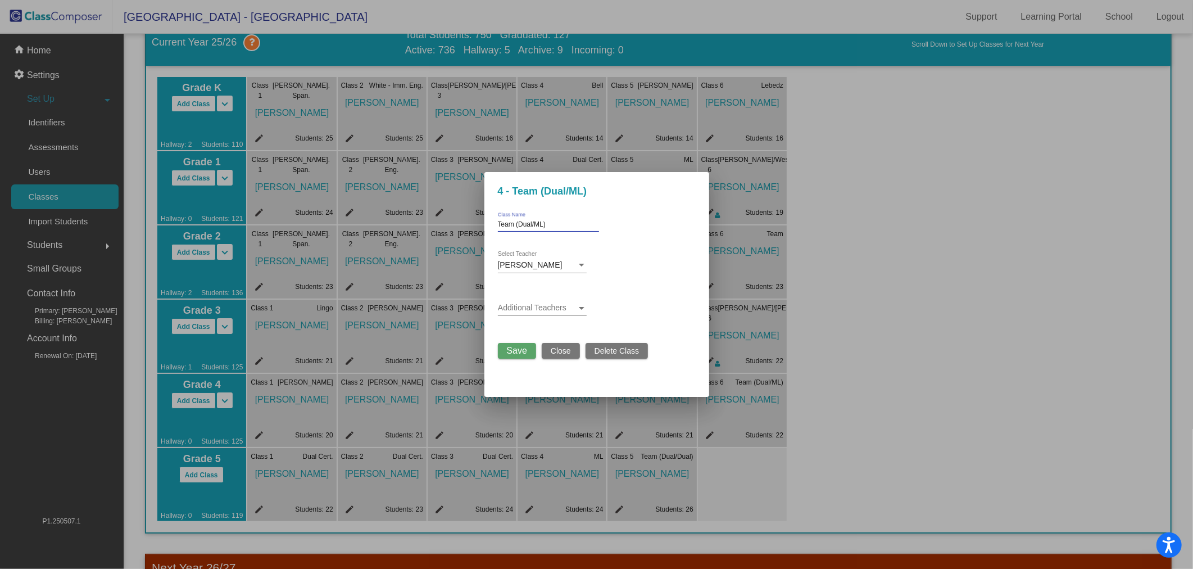
drag, startPoint x: 552, startPoint y: 222, endPoint x: 466, endPoint y: 222, distance: 85.4
click at [466, 222] on div "4 - Team (Dual/ML) Team (Dual/ML) Class Name [PERSON_NAME] Select Teacher Addit…" at bounding box center [596, 284] width 1193 height 569
type input "[PERSON_NAME]/[PERSON_NAME]"
click at [543, 308] on span at bounding box center [537, 307] width 79 height 9
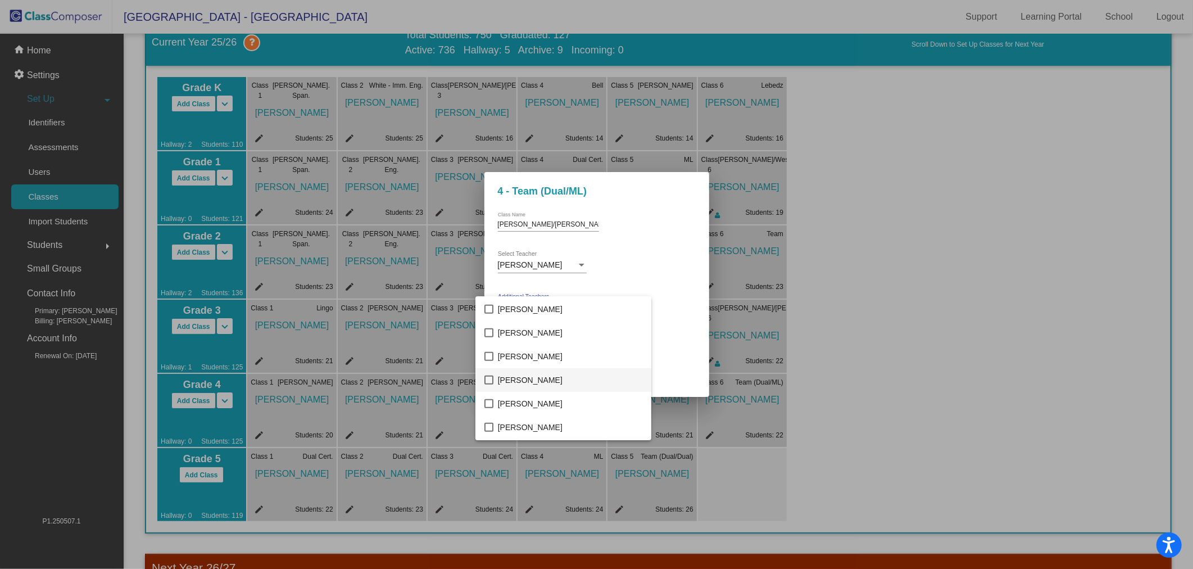
scroll to position [739, 0]
click at [547, 319] on span "[PERSON_NAME]" at bounding box center [570, 324] width 144 height 24
click at [686, 319] on div at bounding box center [596, 284] width 1193 height 569
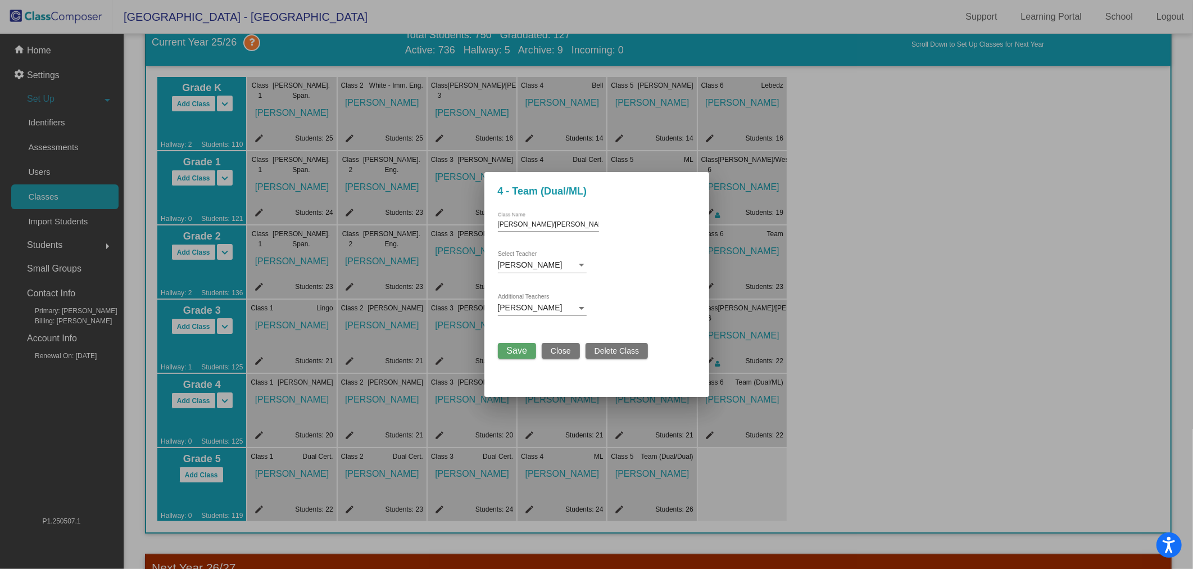
click at [526, 347] on span "Save" at bounding box center [517, 351] width 20 height 10
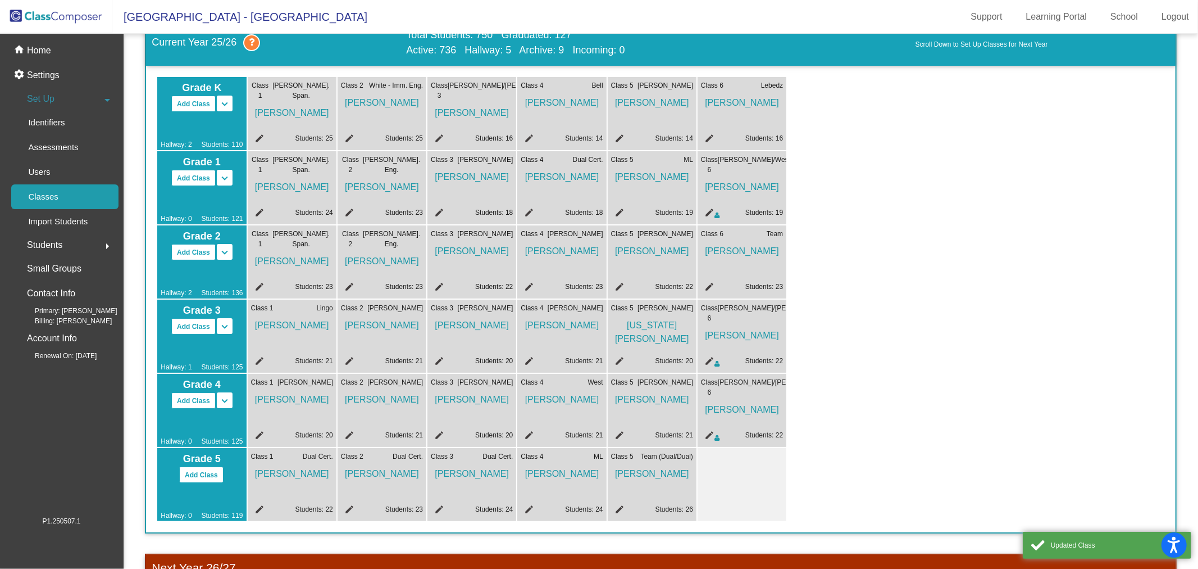
click at [256, 504] on mat-icon "edit" at bounding box center [257, 510] width 13 height 13
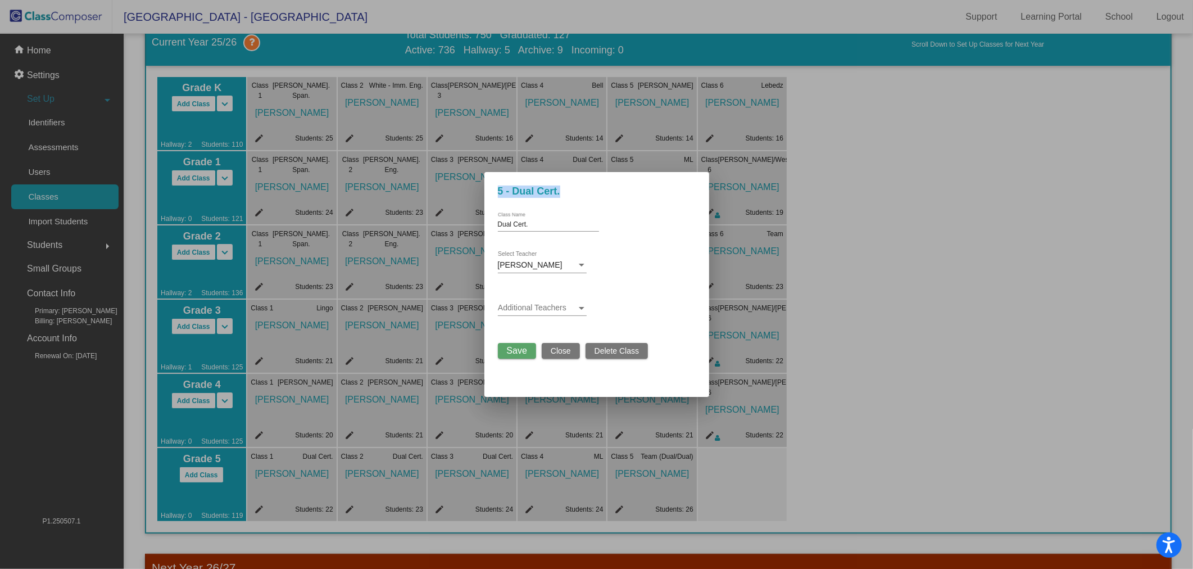
drag, startPoint x: 538, startPoint y: 220, endPoint x: 452, endPoint y: 242, distance: 89.4
click at [456, 240] on div "5 - Dual Cert. Dual Cert. Class Name [PERSON_NAME] Select Teacher Additional Te…" at bounding box center [596, 284] width 1193 height 569
click at [513, 218] on div "Dual Cert. Class Name" at bounding box center [548, 221] width 101 height 19
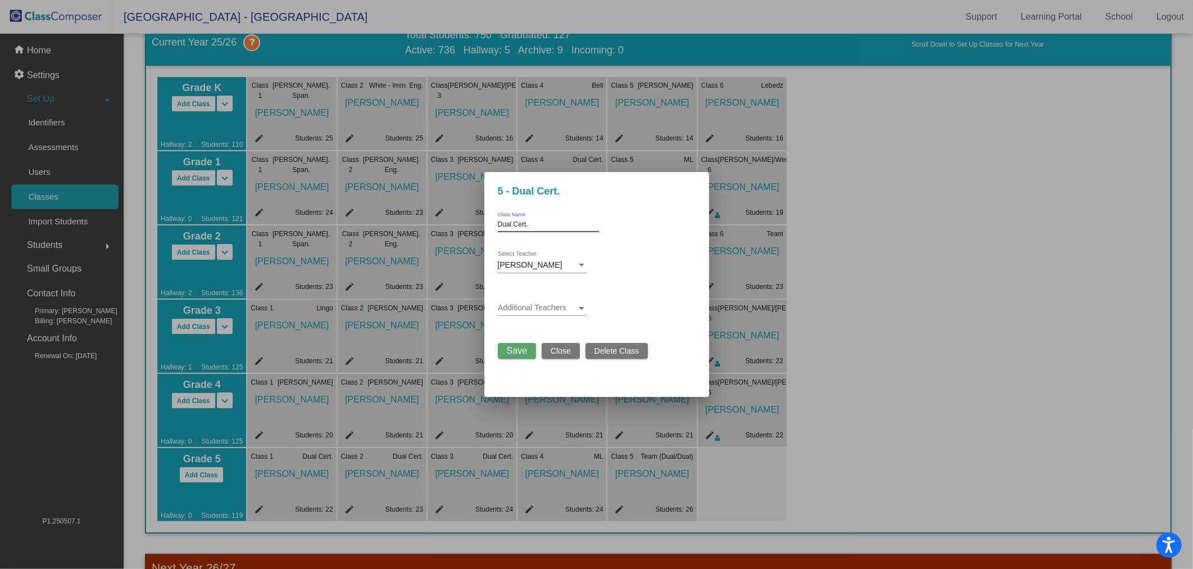
click at [513, 218] on div "Dual Cert. Class Name" at bounding box center [548, 221] width 101 height 19
click at [515, 218] on div "Dual Cert. Class Name" at bounding box center [548, 221] width 101 height 19
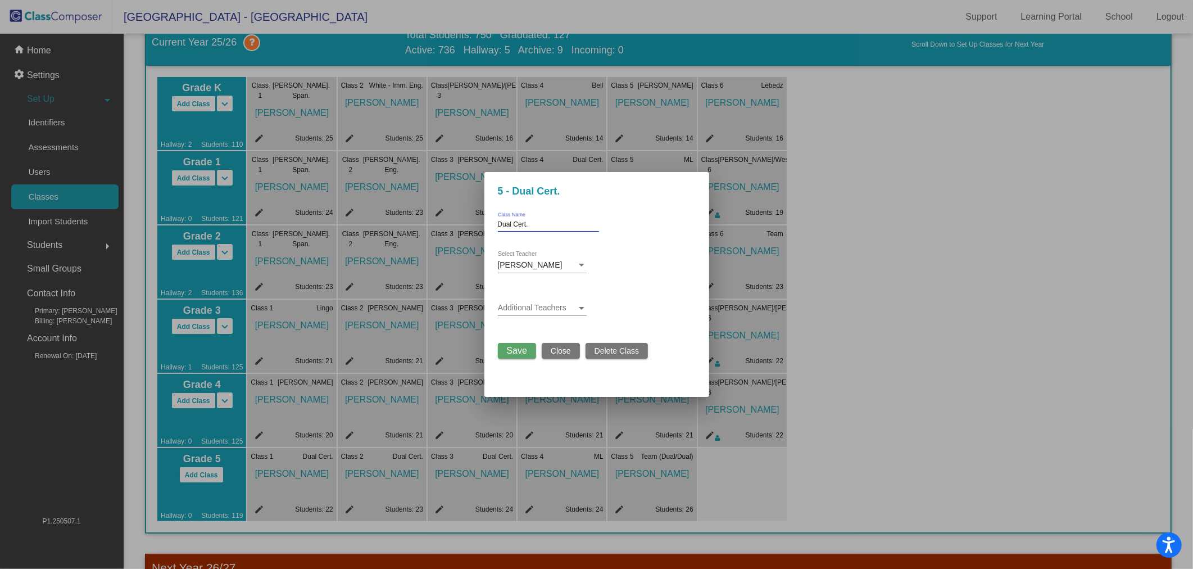
click at [519, 225] on input "Dual Cert." at bounding box center [548, 225] width 101 height 8
type input "[PERSON_NAME]"
click at [515, 353] on span "Save" at bounding box center [517, 351] width 20 height 10
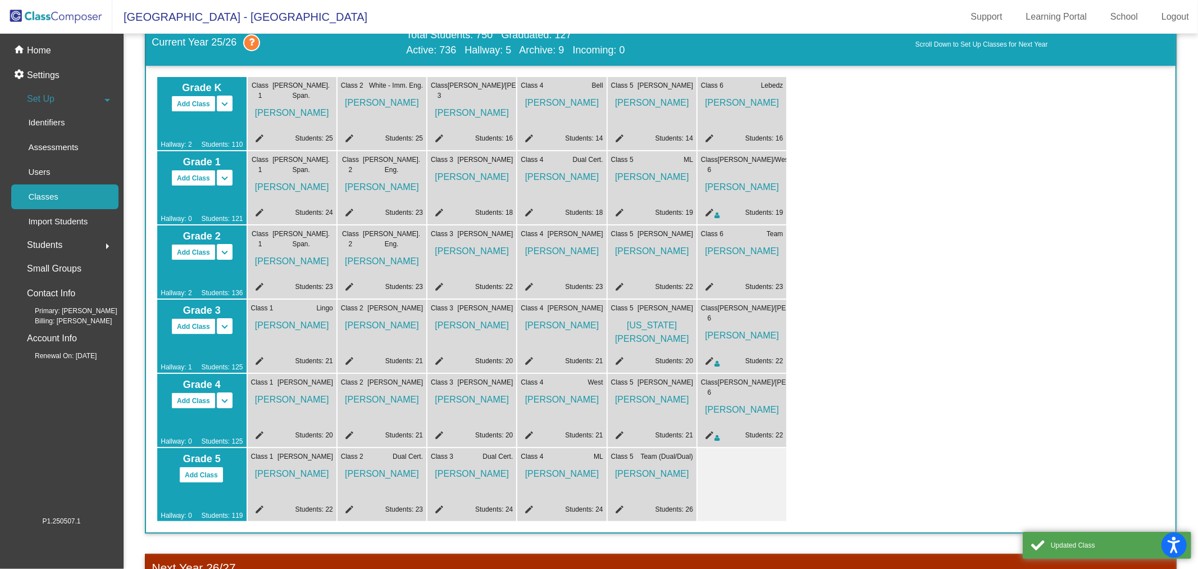
click at [353, 505] on mat-icon "edit" at bounding box center [347, 510] width 13 height 13
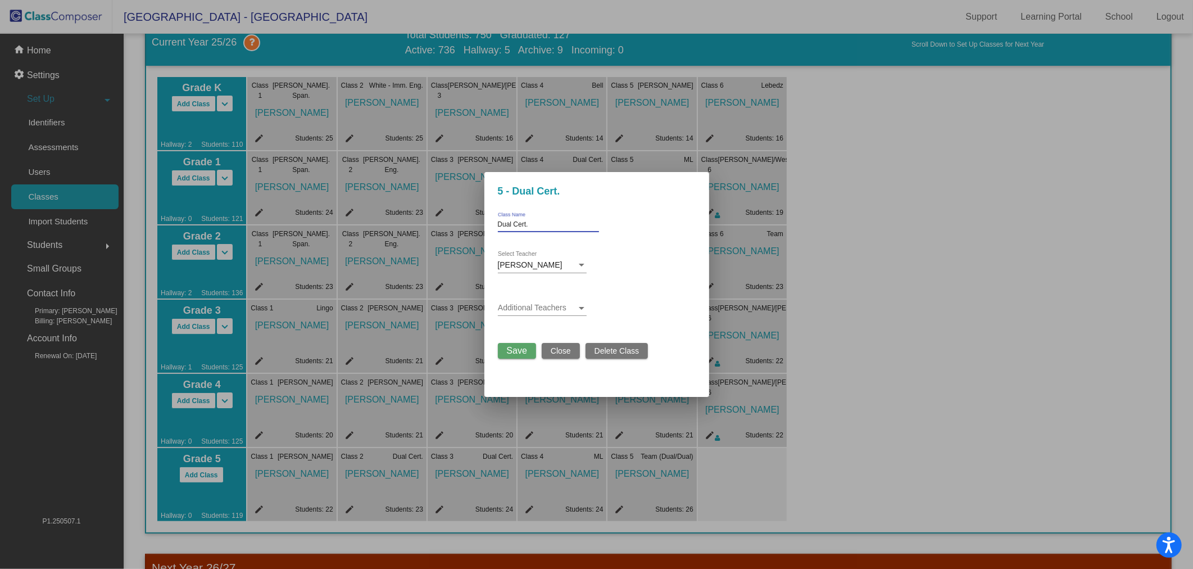
drag, startPoint x: 555, startPoint y: 227, endPoint x: 461, endPoint y: 237, distance: 94.4
click at [462, 237] on div "5 - Dual Cert. Dual Cert. Class Name [PERSON_NAME] Select Teacher Additional Te…" at bounding box center [596, 284] width 1193 height 569
type input "Pilgrim"
click at [520, 339] on div "Save Close Delete Class" at bounding box center [573, 347] width 151 height 21
click at [519, 352] on span "Save" at bounding box center [517, 351] width 20 height 10
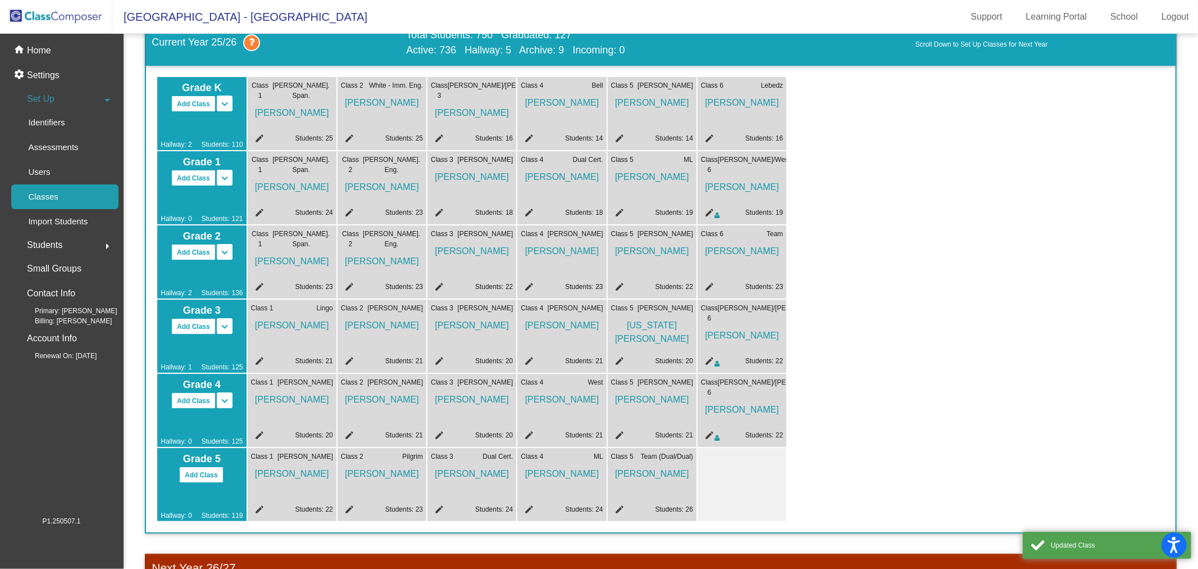
click at [440, 504] on mat-icon "edit" at bounding box center [437, 510] width 13 height 13
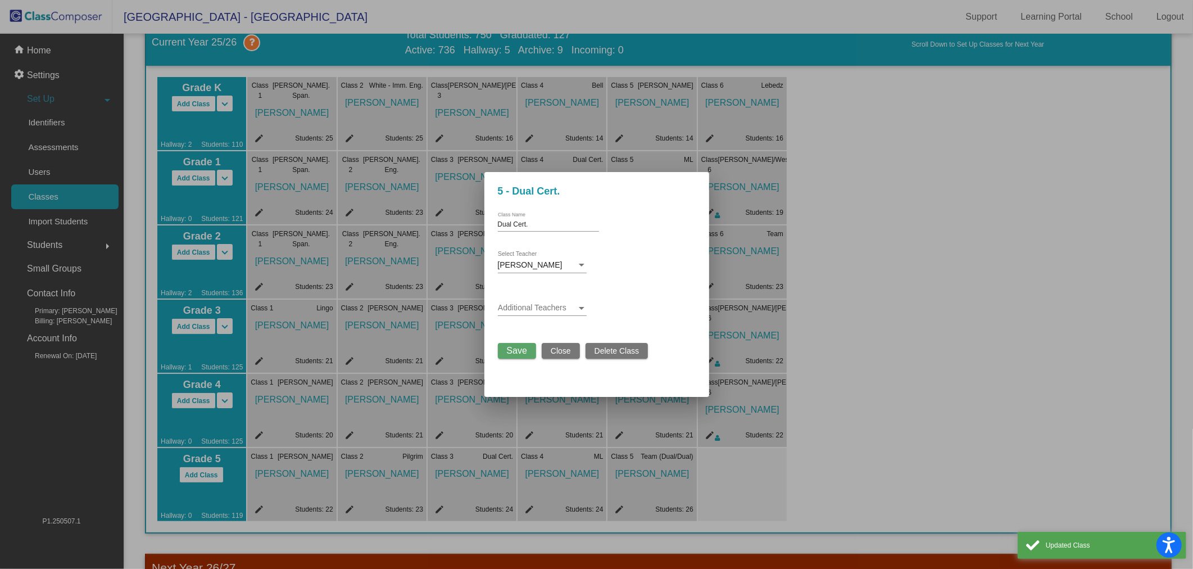
click at [534, 233] on div "Dual Cert. Class Name" at bounding box center [548, 226] width 101 height 28
click at [534, 230] on div "Dual Cert. Class Name" at bounding box center [548, 221] width 101 height 19
drag, startPoint x: 533, startPoint y: 226, endPoint x: 462, endPoint y: 228, distance: 70.2
click at [462, 228] on div "5 - Dual Cert. Dual Cert. Class Name [PERSON_NAME] Select Teacher Additional Te…" at bounding box center [596, 284] width 1193 height 569
type input "[PERSON_NAME]"
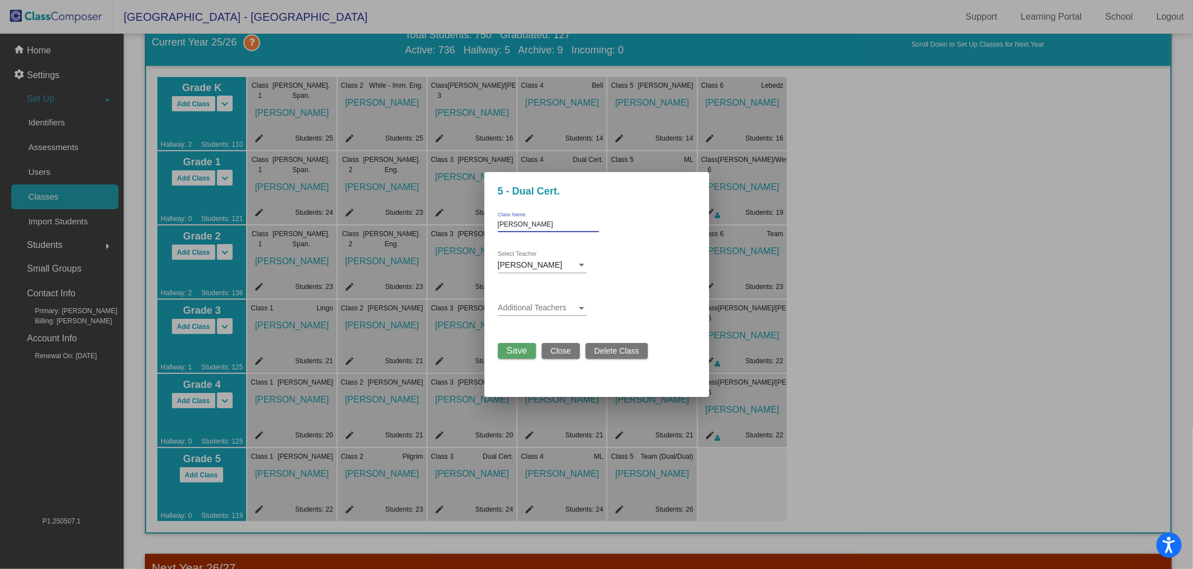
click at [519, 347] on span "Save" at bounding box center [517, 351] width 20 height 10
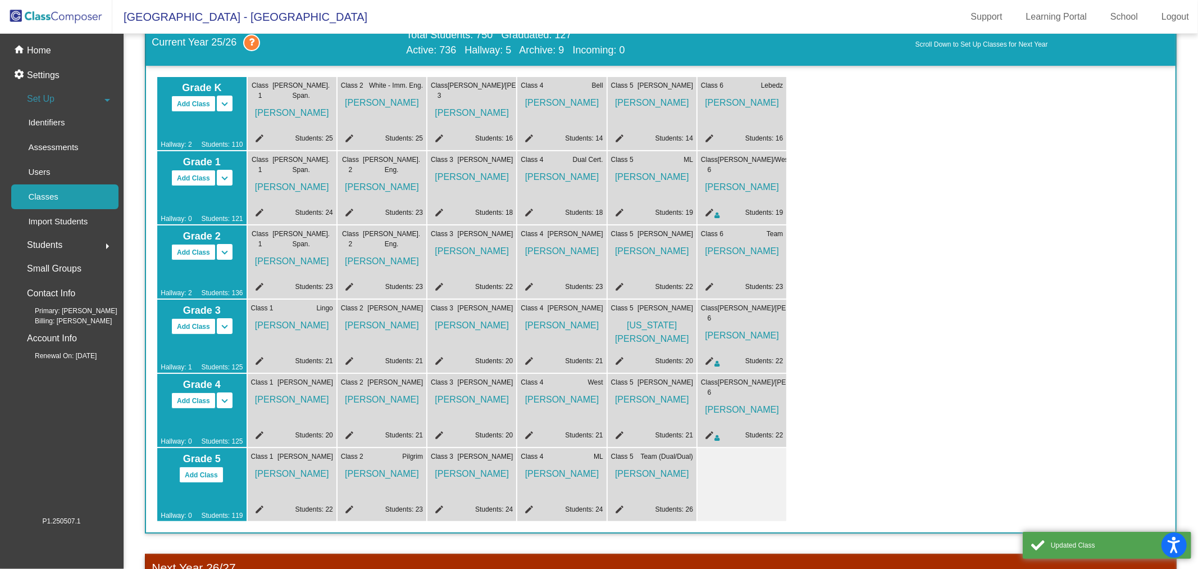
click at [526, 505] on mat-icon "edit" at bounding box center [527, 510] width 13 height 13
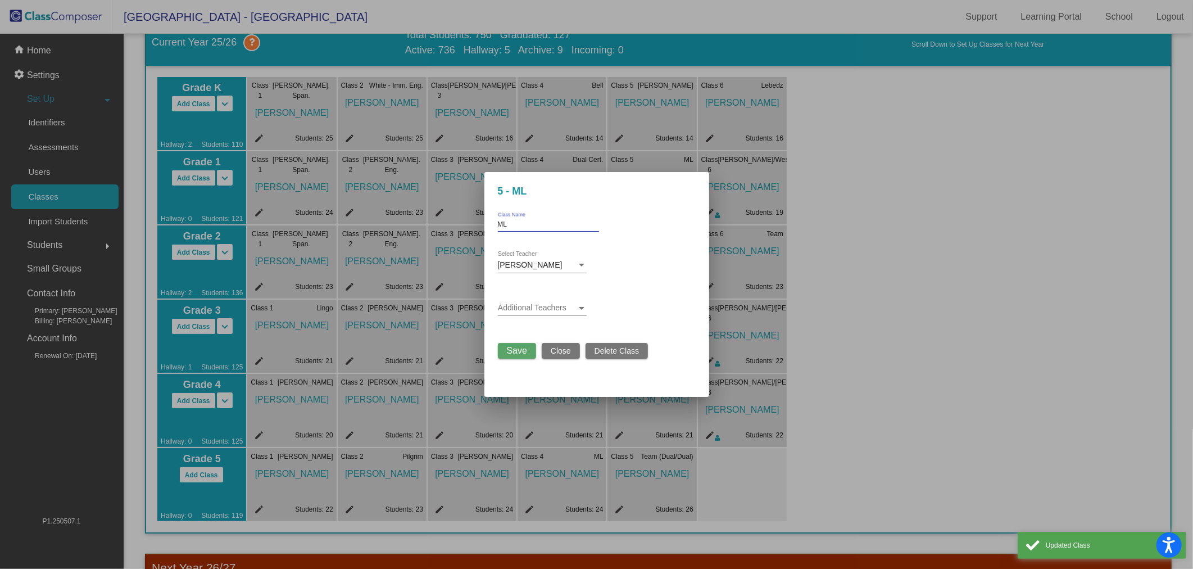
drag, startPoint x: 511, startPoint y: 222, endPoint x: 481, endPoint y: 237, distance: 33.4
click at [485, 233] on mat-dialog-container "5 - ML ML Class Name [PERSON_NAME] Select Teacher Additional Teachers Save Clos…" at bounding box center [596, 284] width 225 height 225
type input "[PERSON_NAME]"
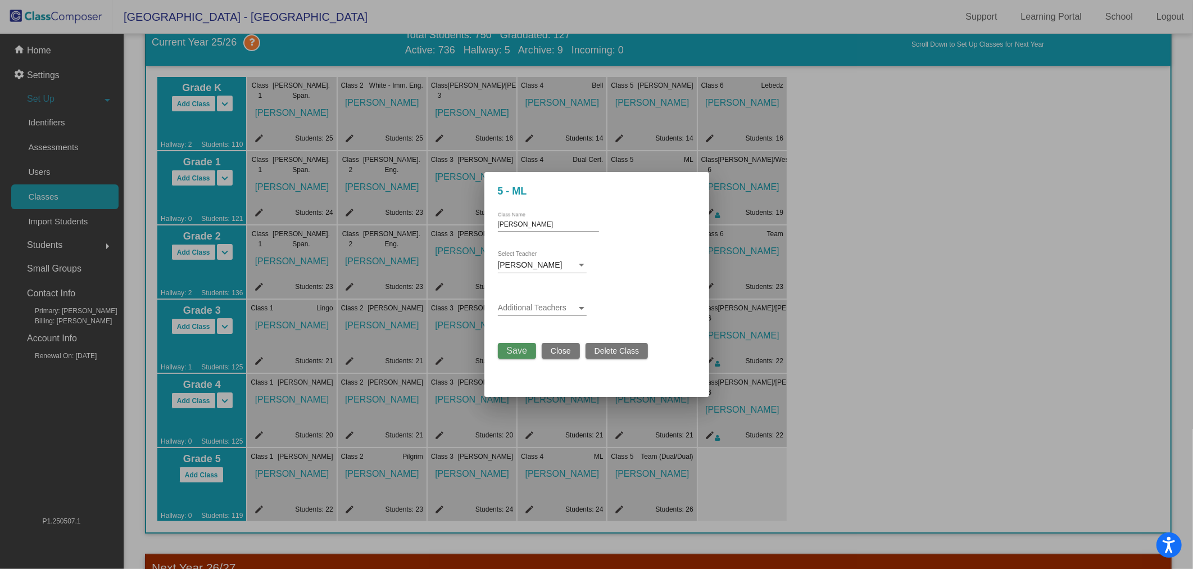
click at [524, 351] on span "Save" at bounding box center [517, 351] width 20 height 10
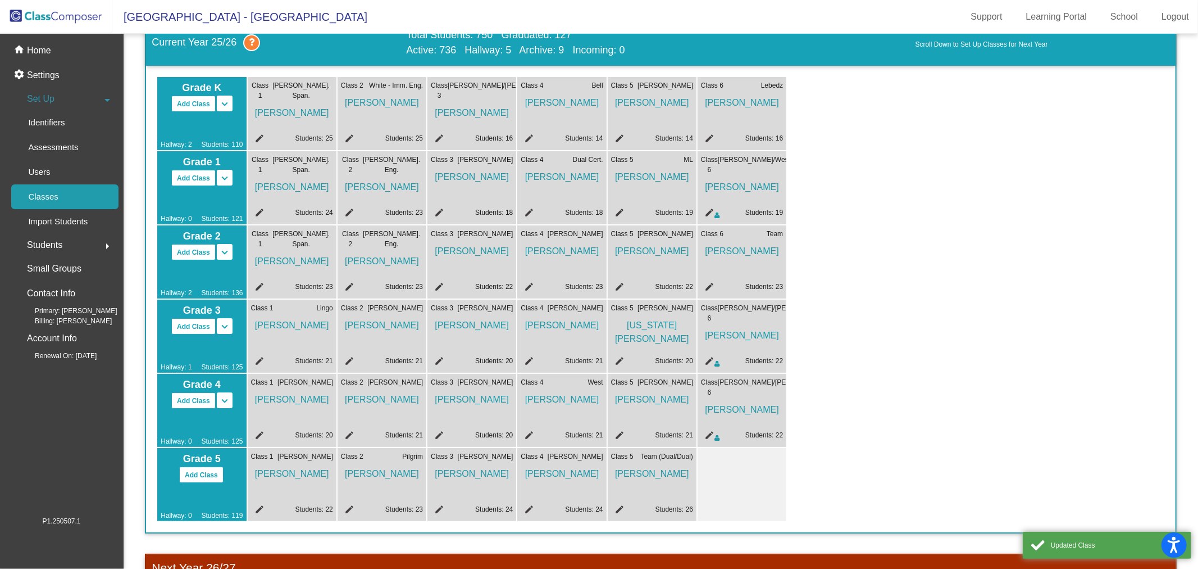
click at [616, 505] on mat-icon "edit" at bounding box center [617, 510] width 13 height 13
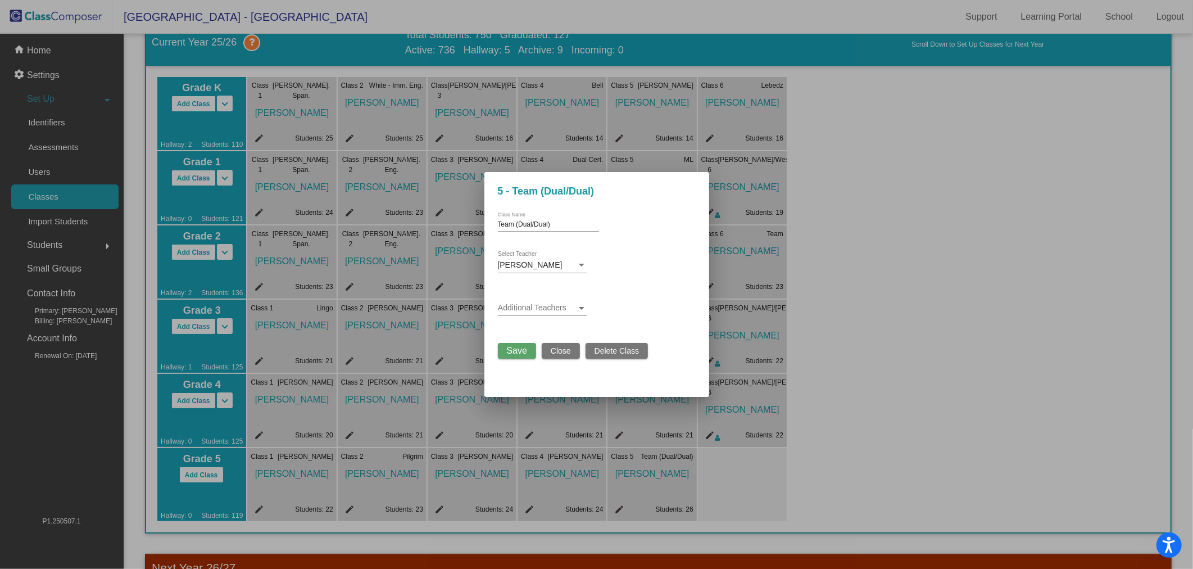
drag, startPoint x: 553, startPoint y: 225, endPoint x: 474, endPoint y: 227, distance: 78.7
click at [474, 227] on div "5 - Team (Dual/Dual) Team (Dual/Dual) Class Name [PERSON_NAME] Select Teacher A…" at bounding box center [596, 284] width 1193 height 569
type input "L"
type input "B"
type input "[PERSON_NAME]/[PERSON_NAME]"
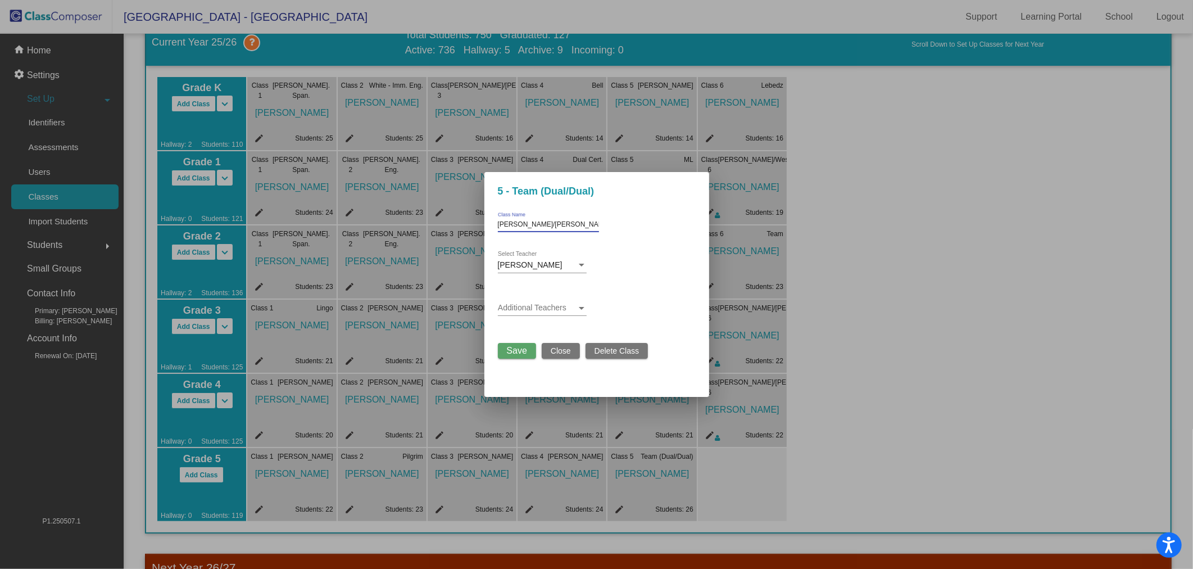
click at [553, 309] on span at bounding box center [537, 307] width 79 height 9
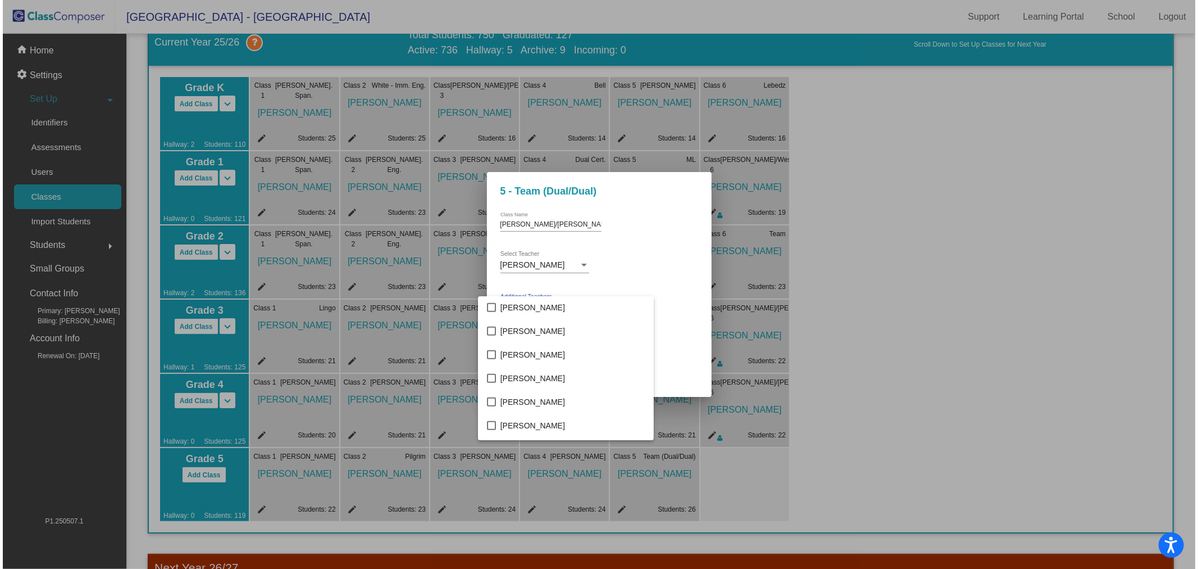
scroll to position [989, 0]
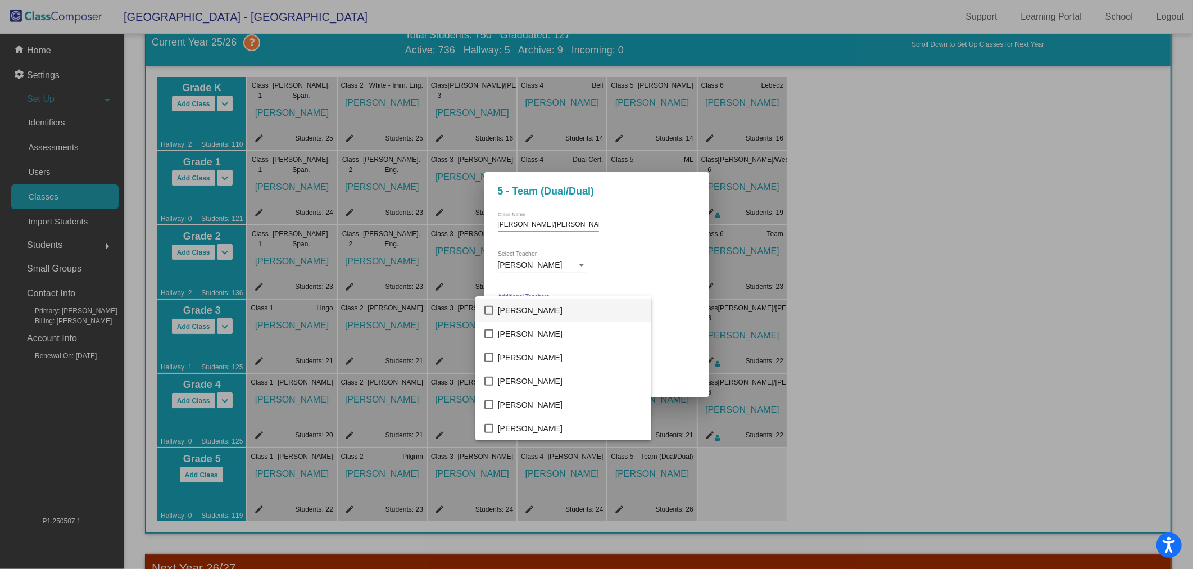
click at [551, 308] on span "[PERSON_NAME]" at bounding box center [570, 310] width 144 height 24
click at [655, 261] on div at bounding box center [596, 284] width 1193 height 569
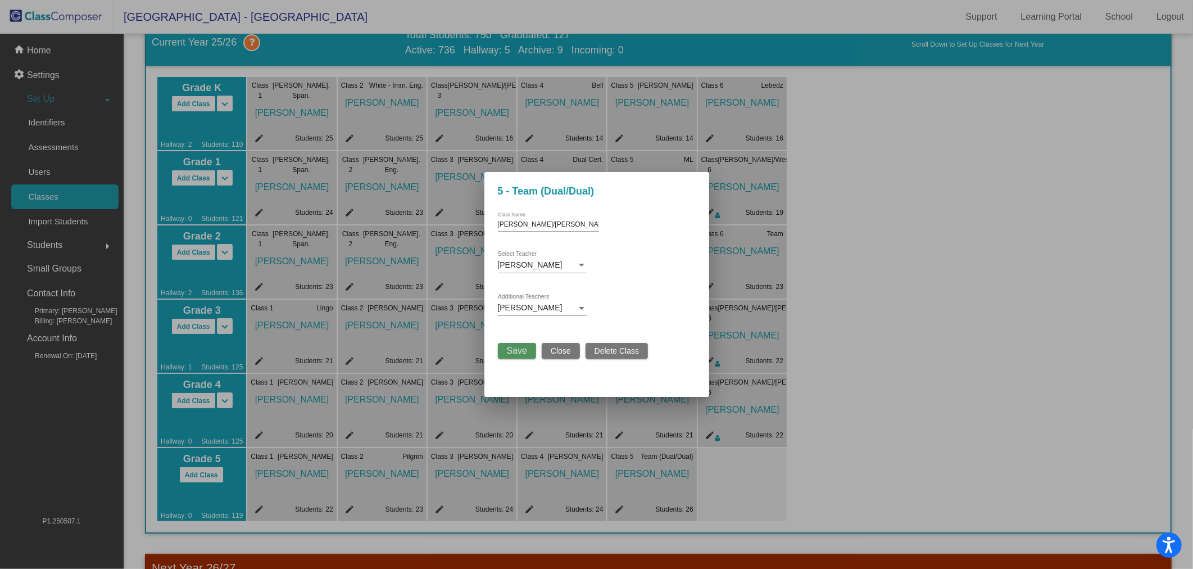
click at [518, 346] on span "Save" at bounding box center [517, 351] width 20 height 10
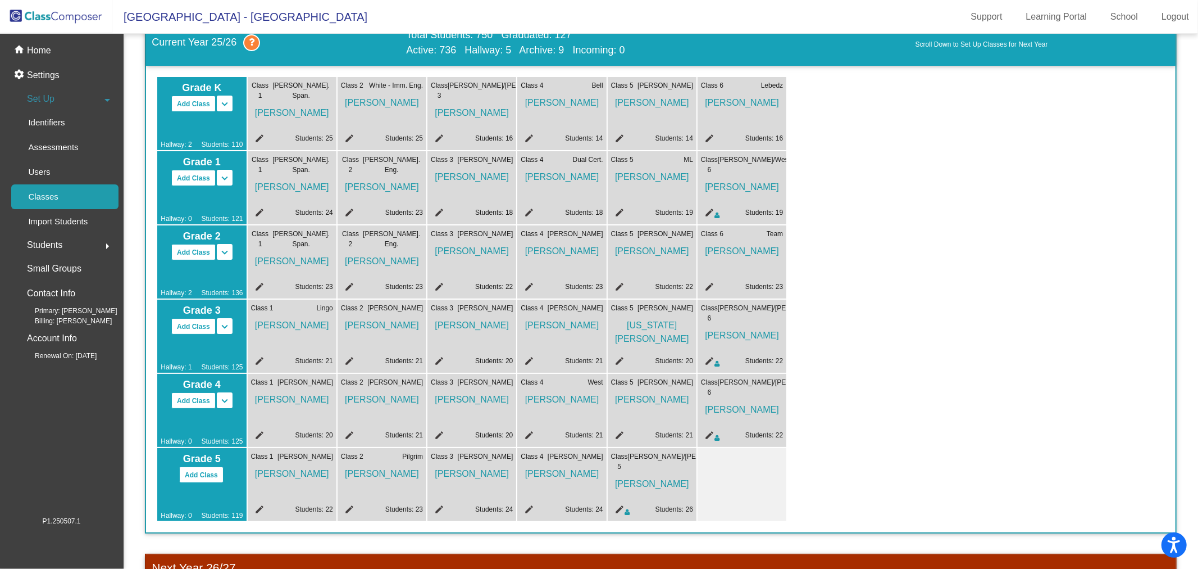
scroll to position [0, 0]
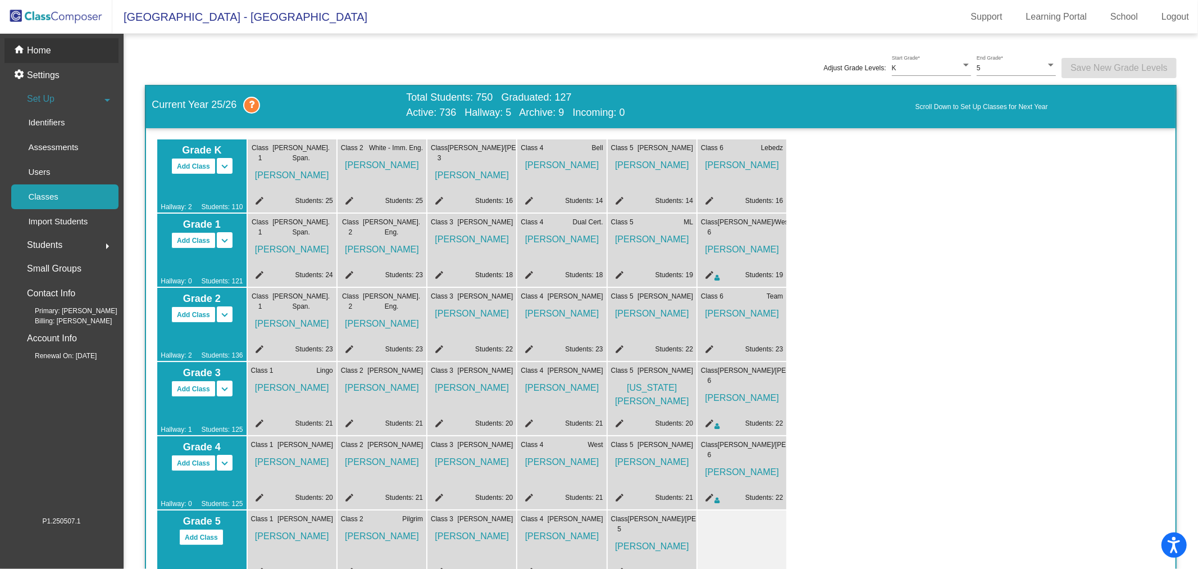
click at [82, 55] on div "home Home" at bounding box center [61, 50] width 114 height 25
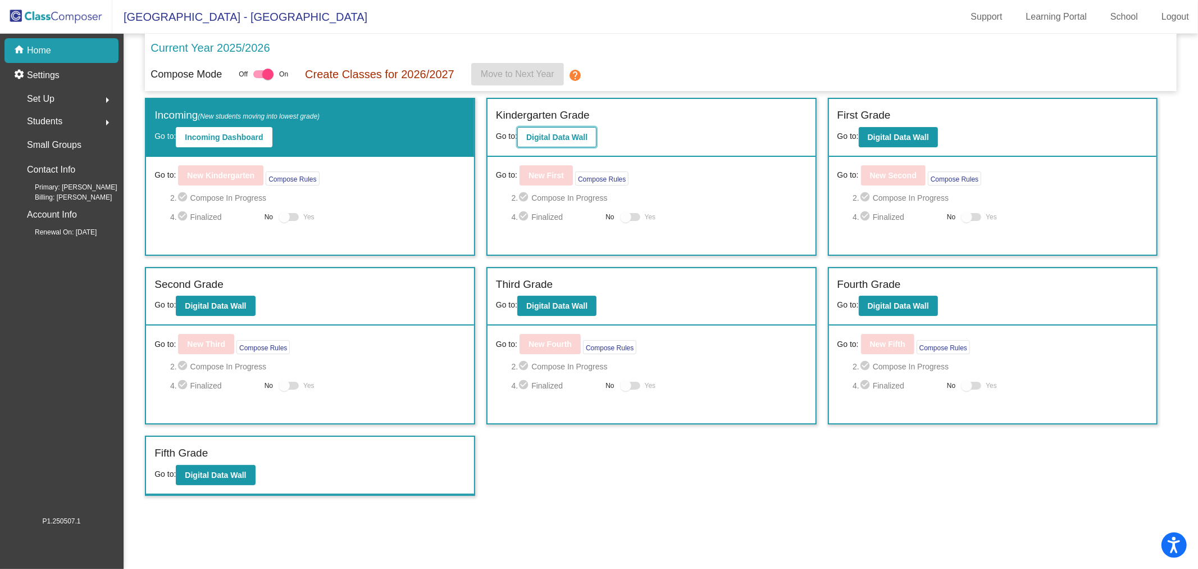
click at [566, 138] on b "Digital Data Wall" at bounding box center [556, 137] width 61 height 9
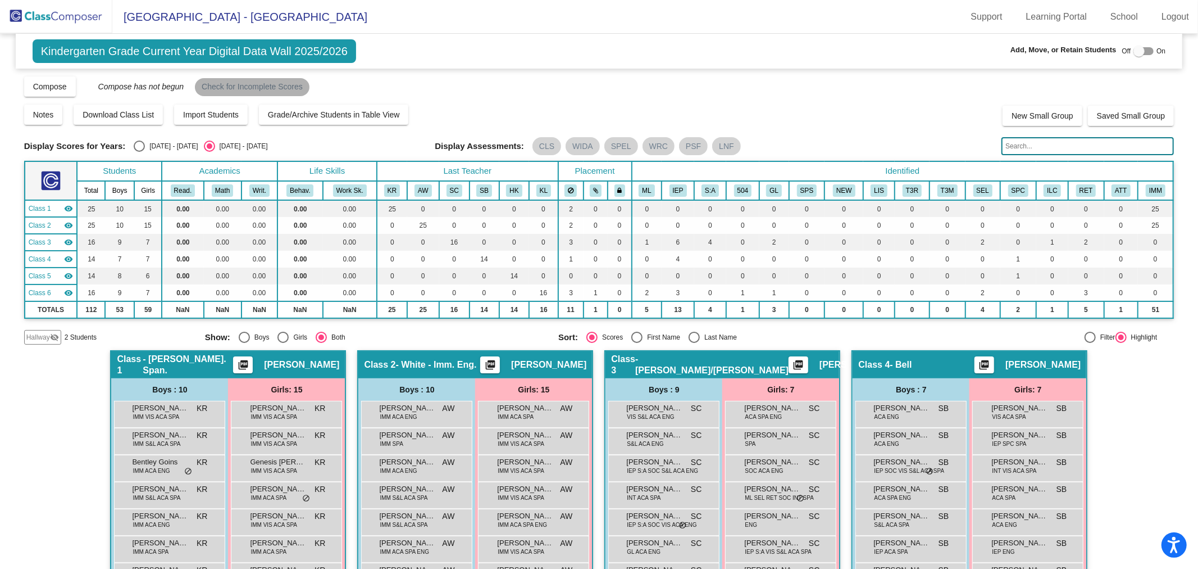
click at [285, 89] on mat-chip "Check for Incomplete Scores" at bounding box center [252, 87] width 115 height 18
click at [279, 78] on mat-chip "Check for Incomplete Scores" at bounding box center [252, 87] width 115 height 18
